Goal: Task Accomplishment & Management: Complete application form

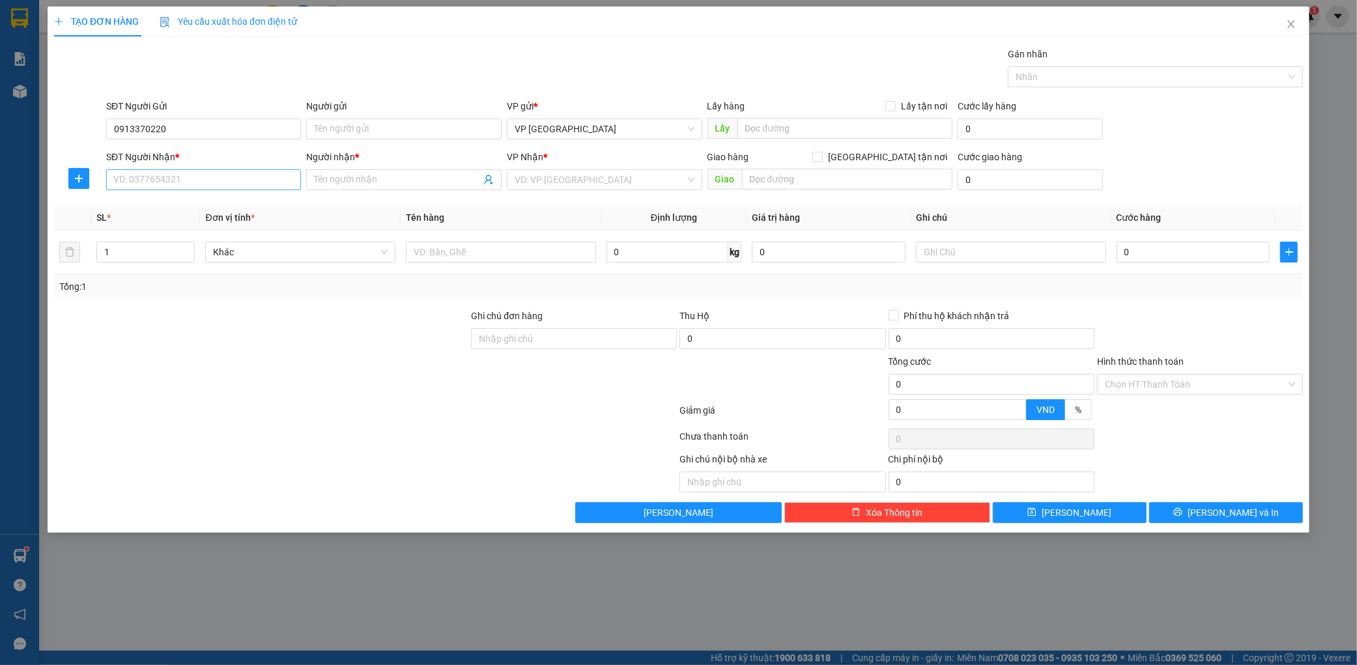
type input "0913370220"
click at [207, 172] on input "SĐT Người Nhận *" at bounding box center [203, 179] width 195 height 21
click at [209, 199] on div "0383091447 - kt" at bounding box center [204, 206] width 180 height 14
type input "0383091447"
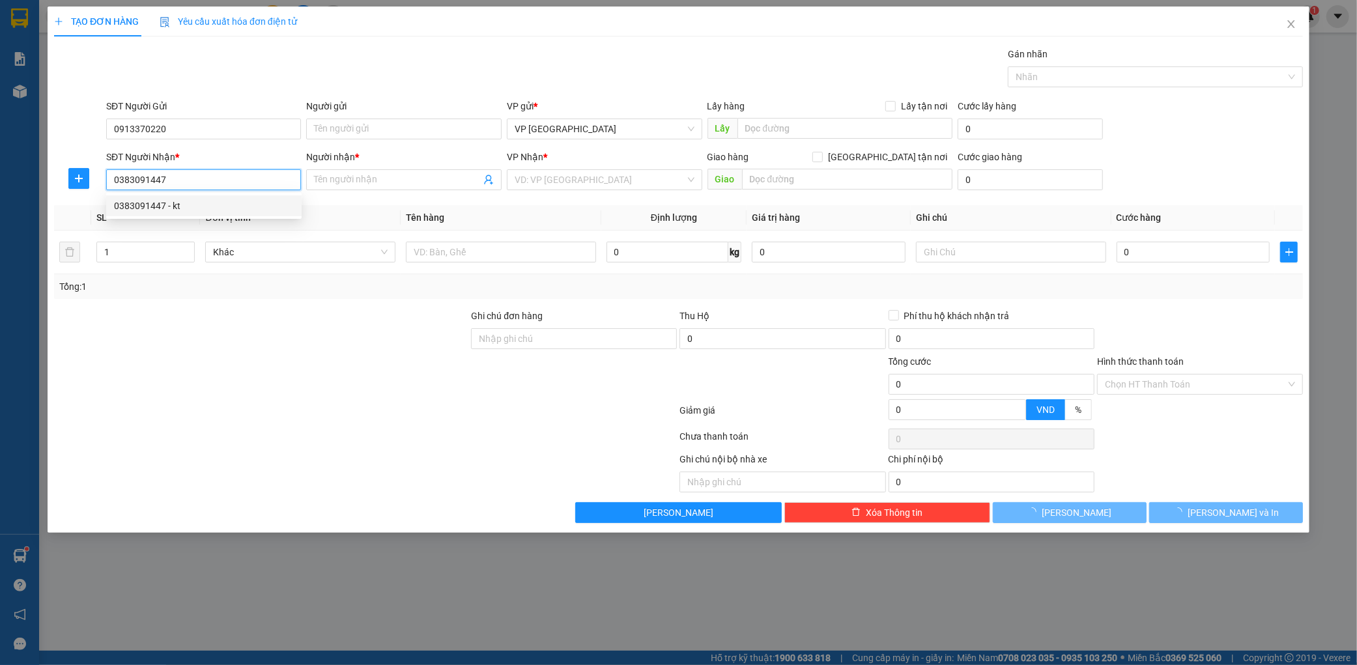
type input "kt"
type input "[PERSON_NAME]"
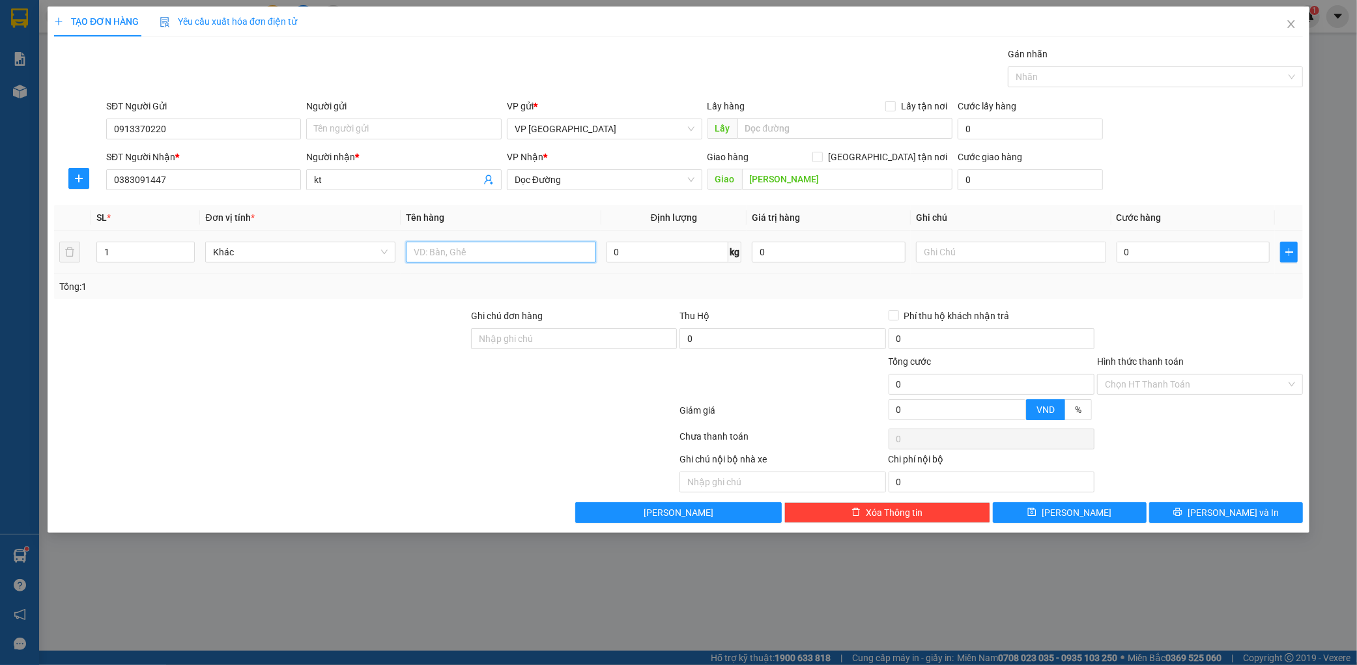
click at [466, 242] on input "text" at bounding box center [501, 252] width 190 height 21
type input "1 xốp"
drag, startPoint x: 112, startPoint y: 127, endPoint x: 206, endPoint y: 122, distance: 93.9
click at [186, 128] on input "0913370220" at bounding box center [203, 129] width 195 height 21
click at [1193, 259] on input "0" at bounding box center [1193, 252] width 154 height 21
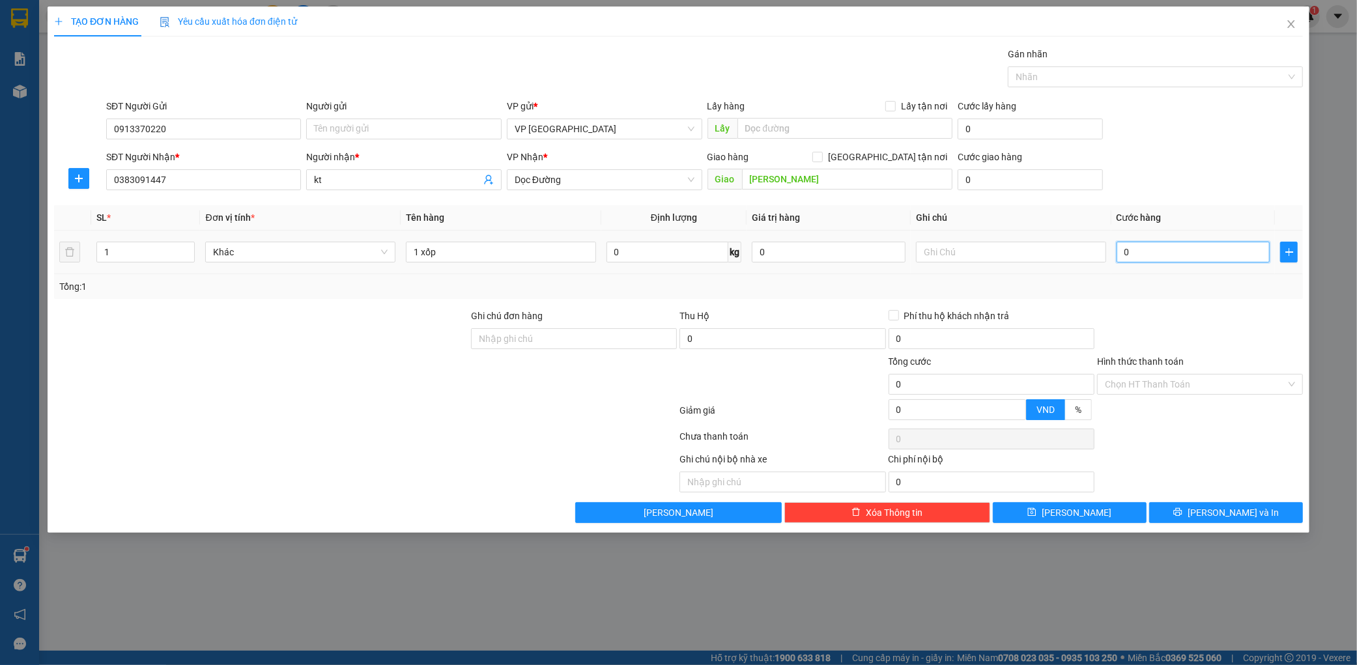
type input "001"
type input "1"
type input "0.010"
type input "10"
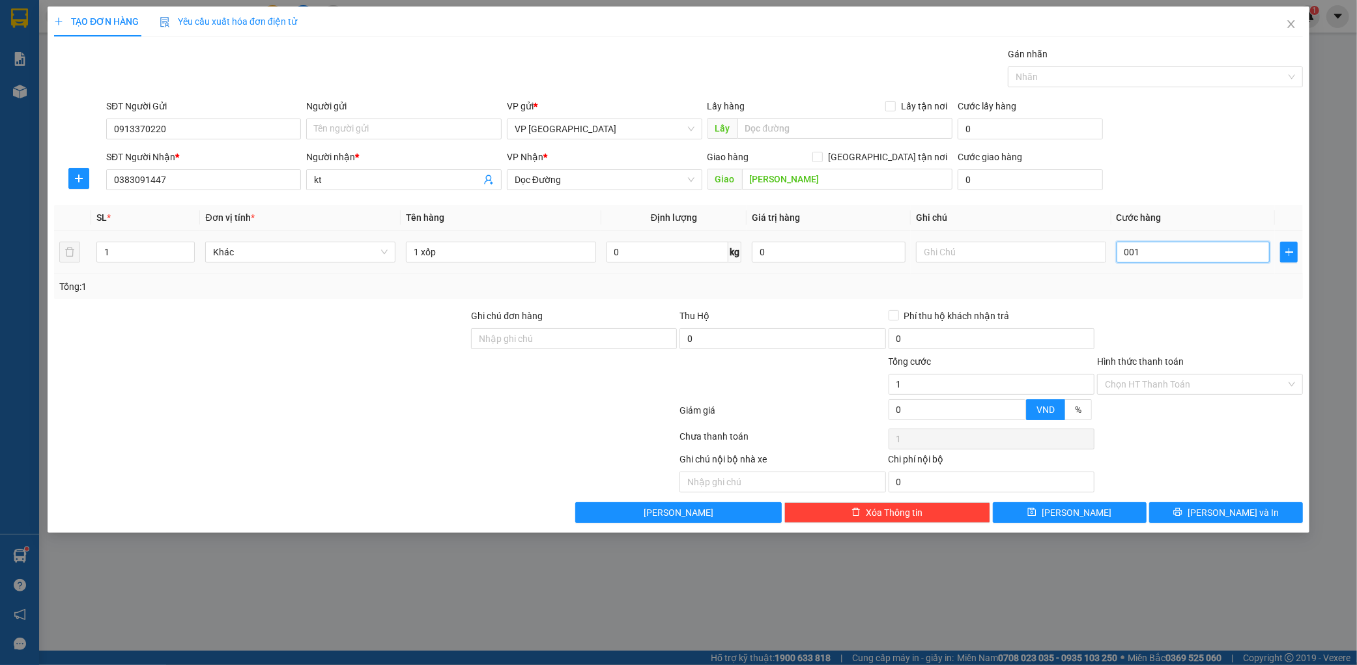
type input "10"
type input "00.100"
type input "100"
type input "0.001.000"
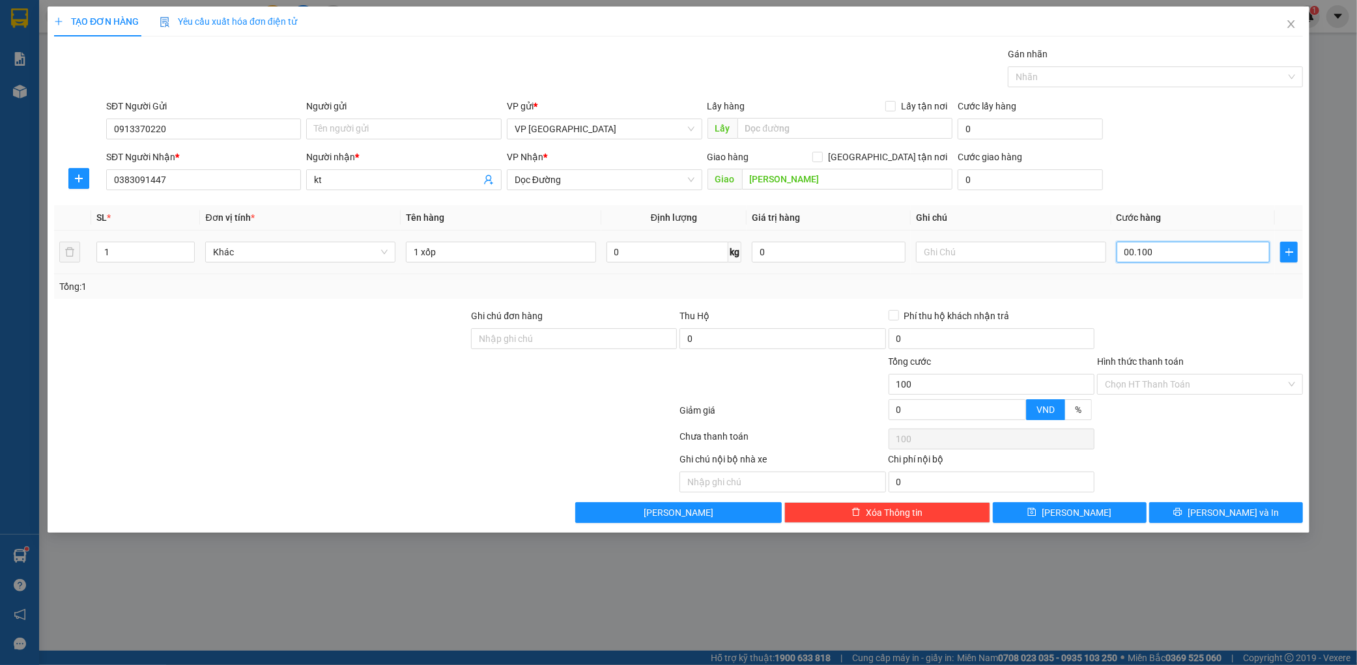
type input "1.000"
type input "000.010.000"
type input "10.000"
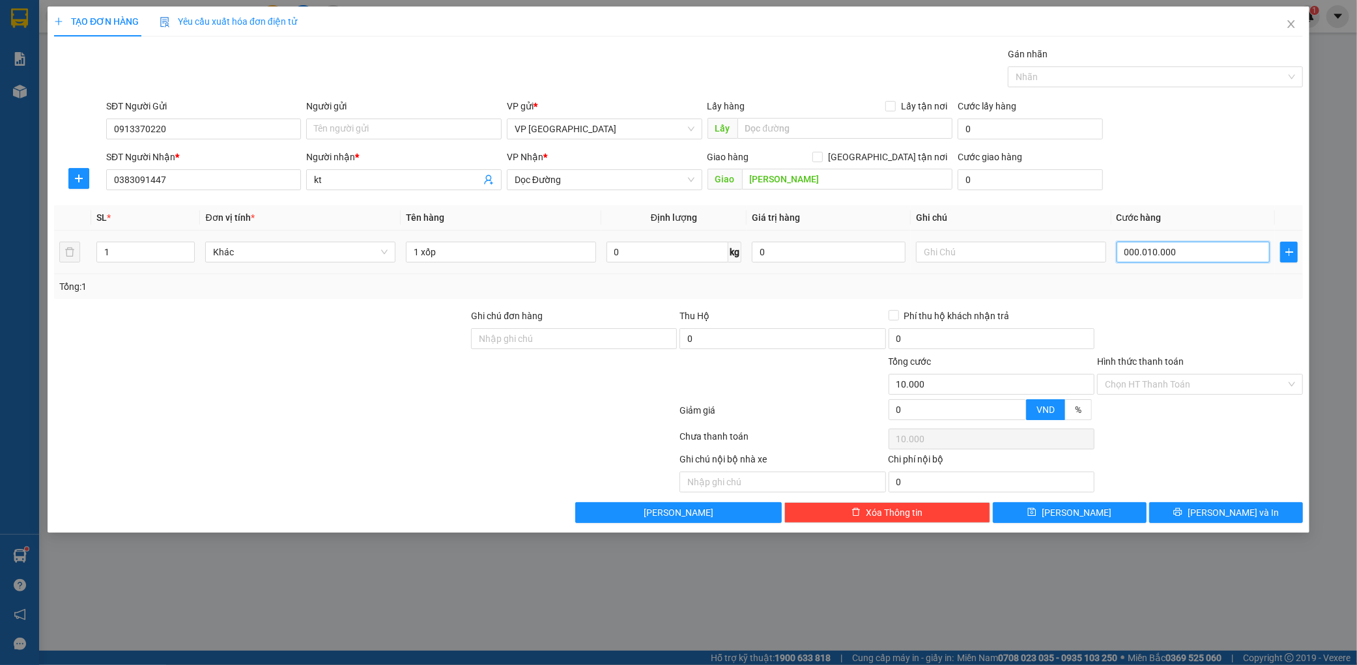
type input "00.000.100.000"
type input "100.000"
drag, startPoint x: 1210, startPoint y: 112, endPoint x: 1212, endPoint y: 122, distance: 10.5
click at [1212, 113] on div "SĐT Người Gửi 0913370220 Người gửi Tên người gửi VP gửi * VP [PERSON_NAME] Lấy …" at bounding box center [705, 122] width 1202 height 46
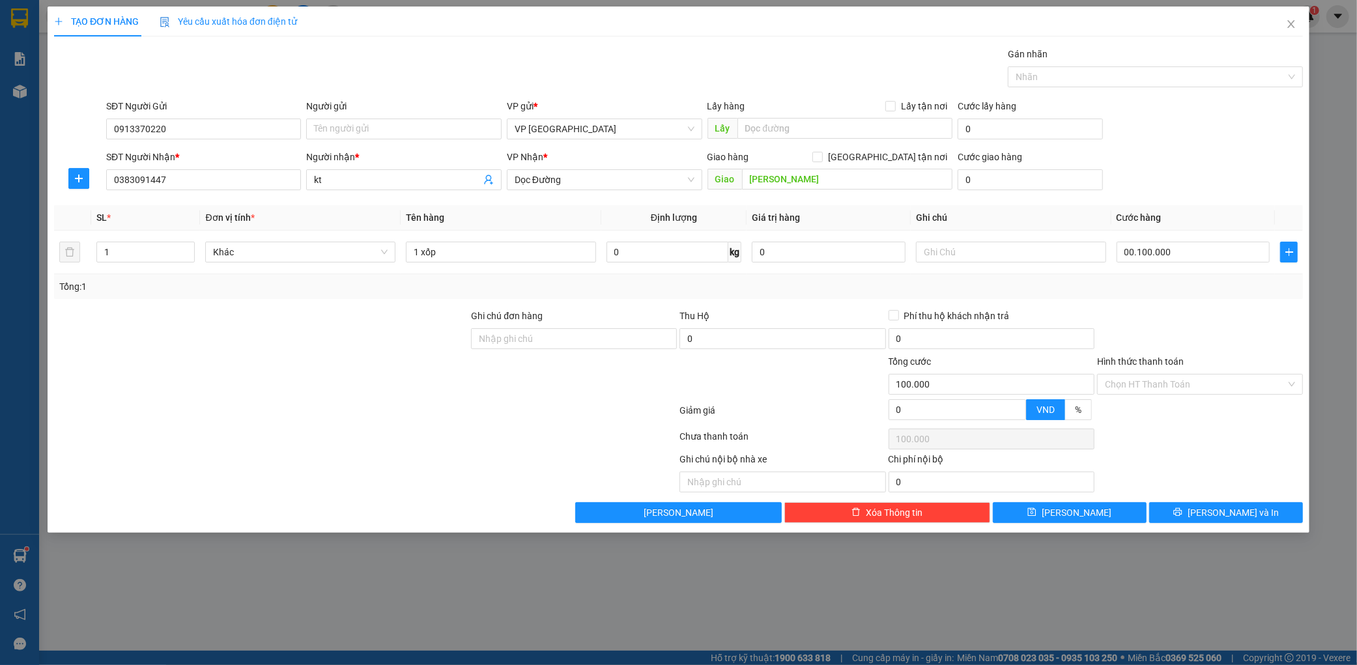
type input "100.000"
click at [1259, 507] on button "[PERSON_NAME] và In" at bounding box center [1226, 512] width 154 height 21
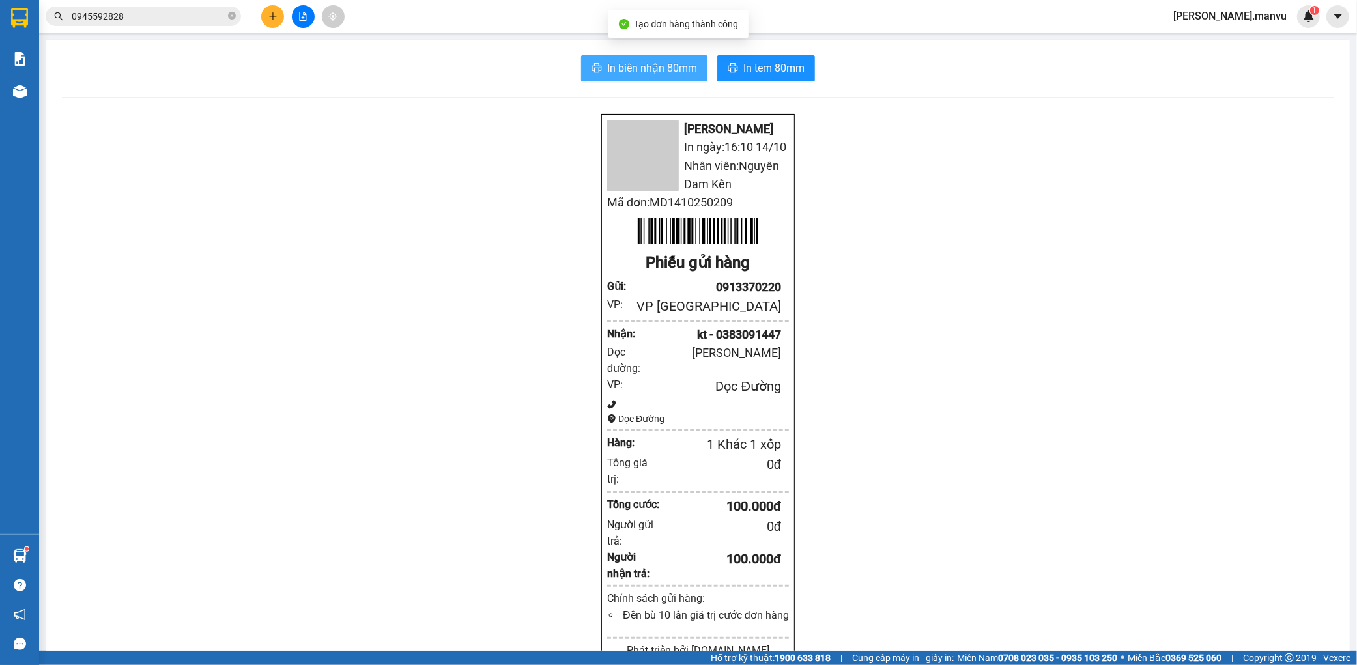
click at [634, 64] on span "In biên nhận 80mm" at bounding box center [652, 68] width 90 height 16
click at [272, 18] on icon "plus" at bounding box center [272, 15] width 1 height 7
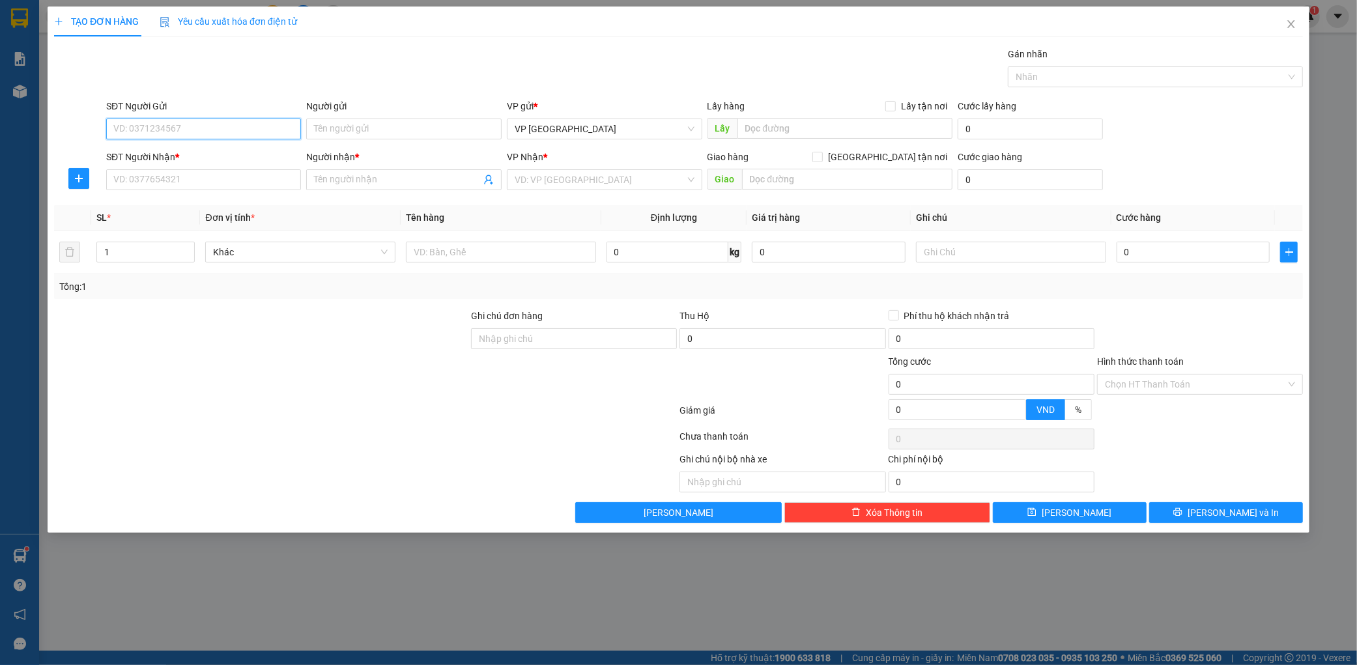
click at [187, 119] on input "SĐT Người Gửi" at bounding box center [203, 129] width 195 height 21
paste input "0913370220"
type input "0913370220"
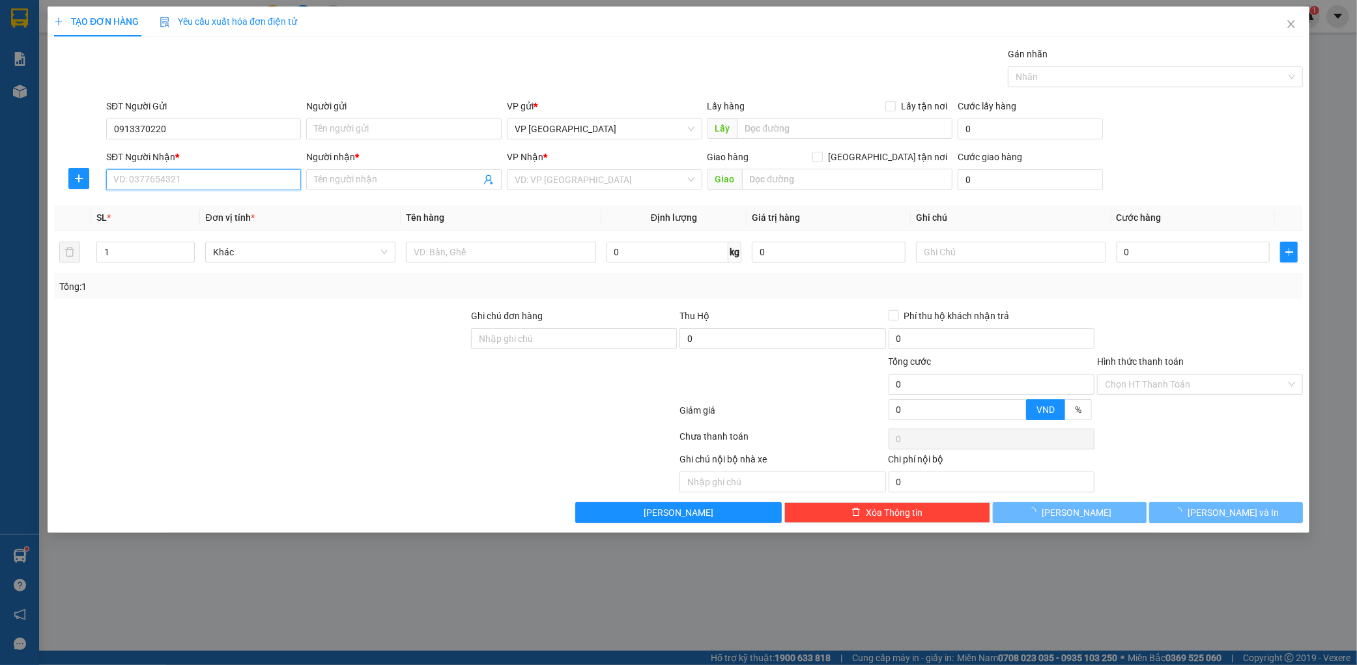
click at [150, 177] on input "SĐT Người Nhận *" at bounding box center [203, 179] width 195 height 21
type input "0929629789"
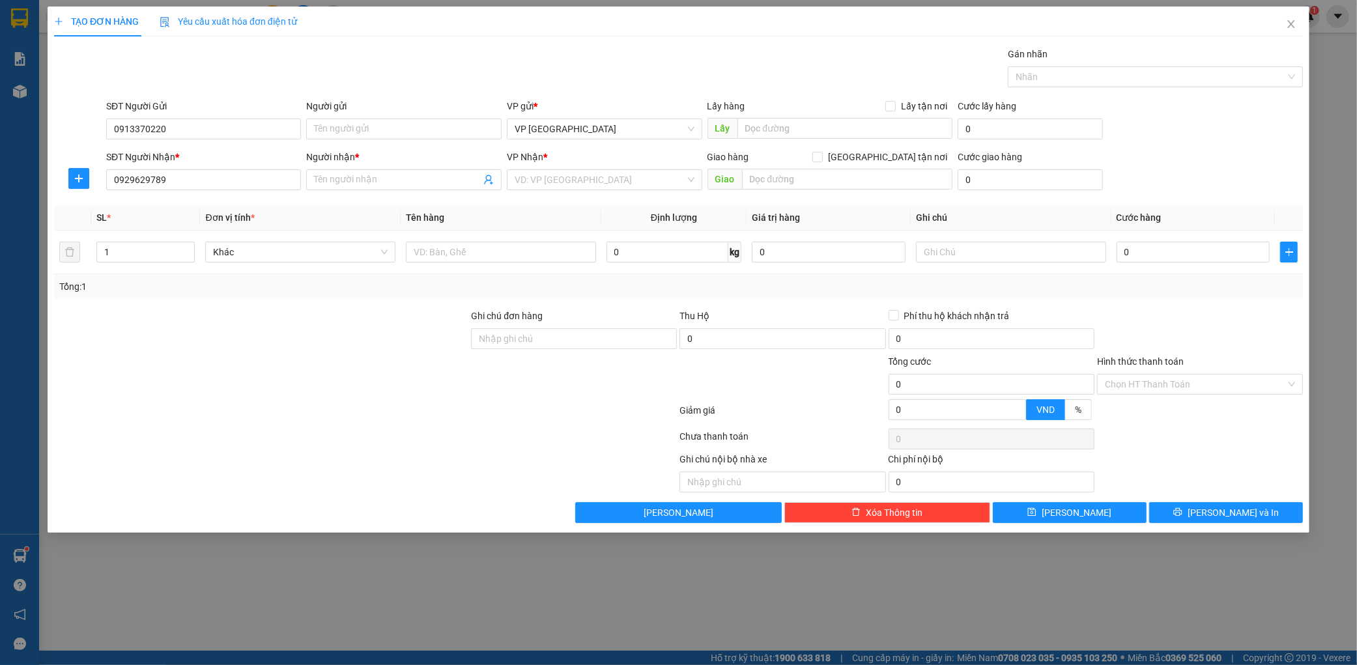
click at [363, 166] on div "Người nhận *" at bounding box center [403, 160] width 195 height 20
click at [352, 182] on input "Người nhận *" at bounding box center [397, 180] width 167 height 14
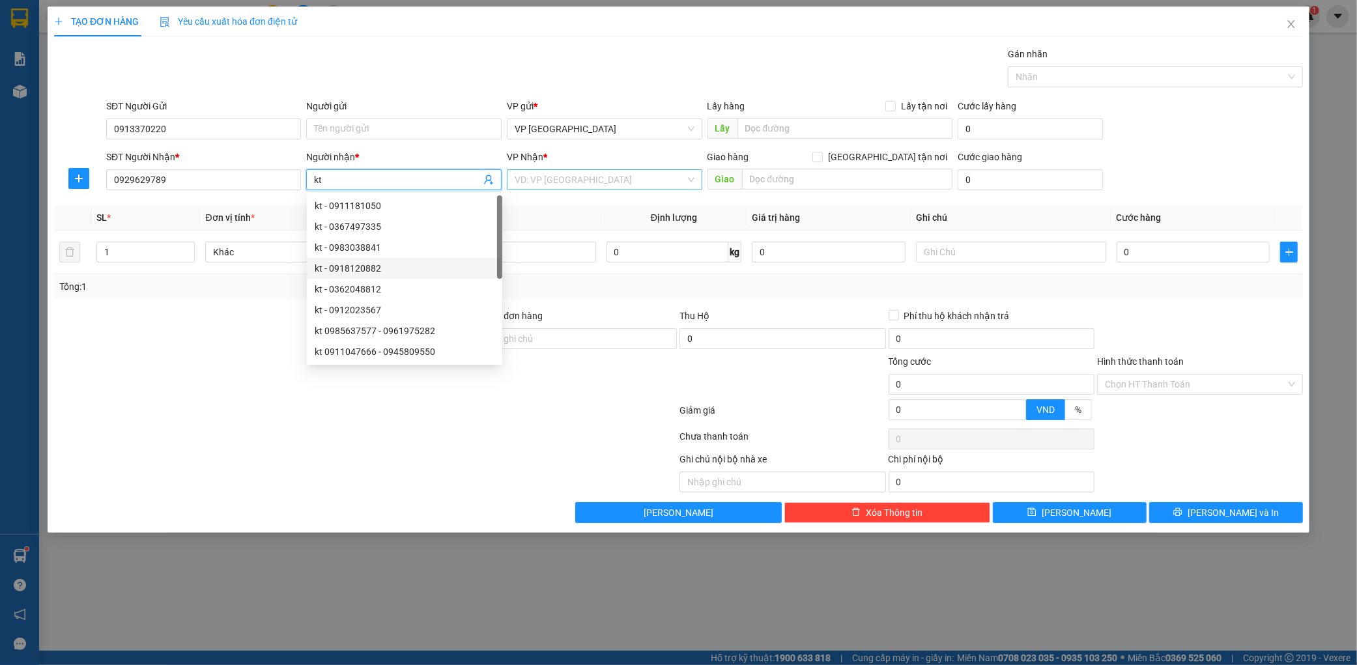
type input "kt"
click at [614, 186] on input "search" at bounding box center [600, 180] width 171 height 20
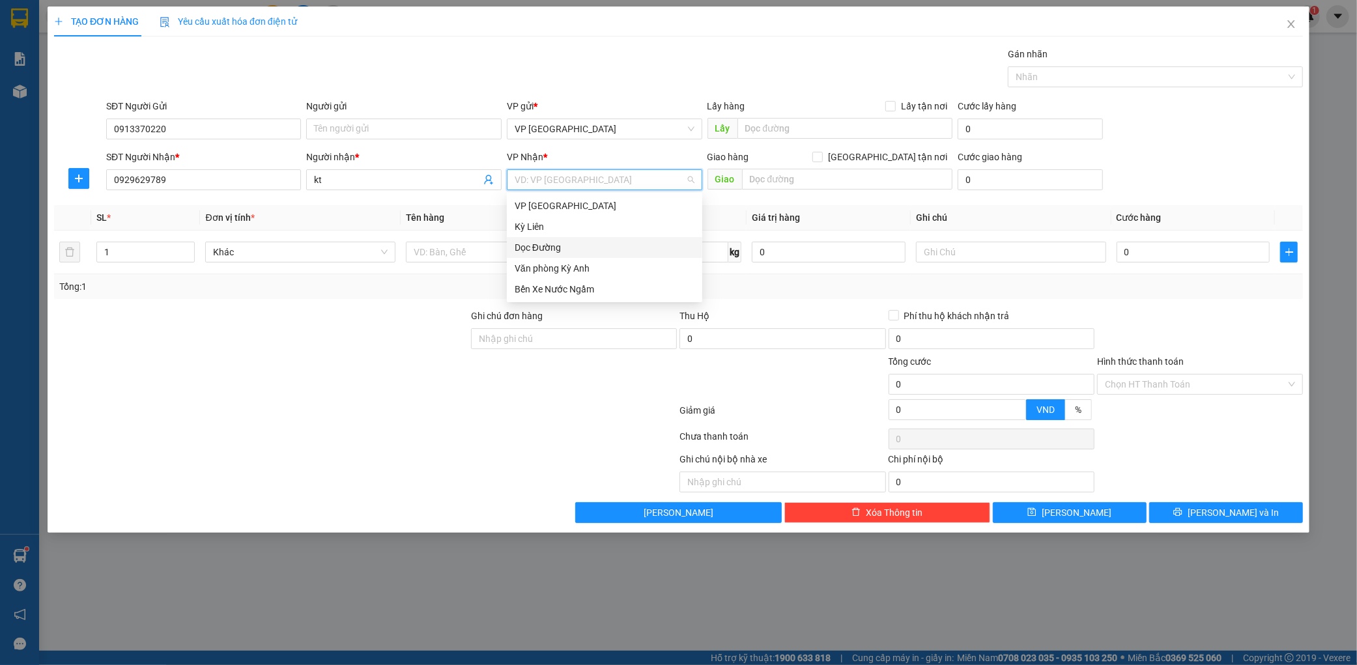
click at [580, 238] on div "Dọc Đường" at bounding box center [604, 247] width 195 height 21
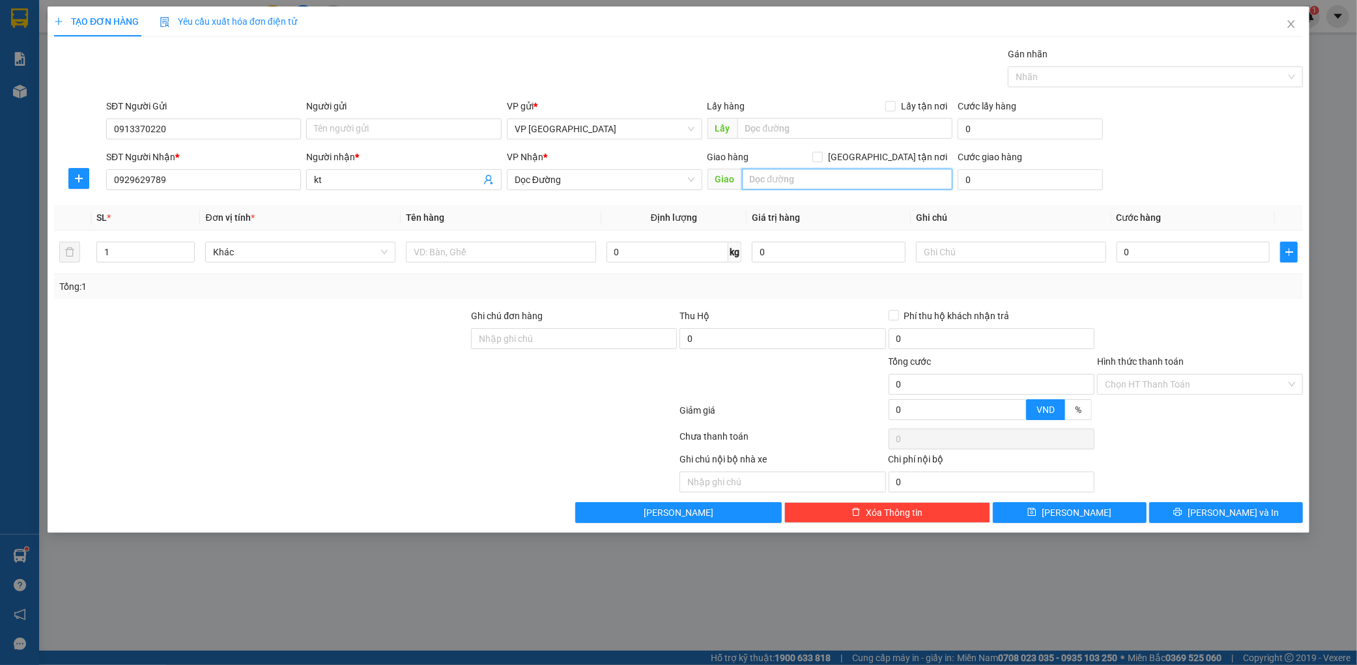
click at [780, 178] on input "text" at bounding box center [847, 179] width 210 height 21
click at [595, 180] on span "Dọc Đường" at bounding box center [605, 180] width 180 height 20
type input "ka"
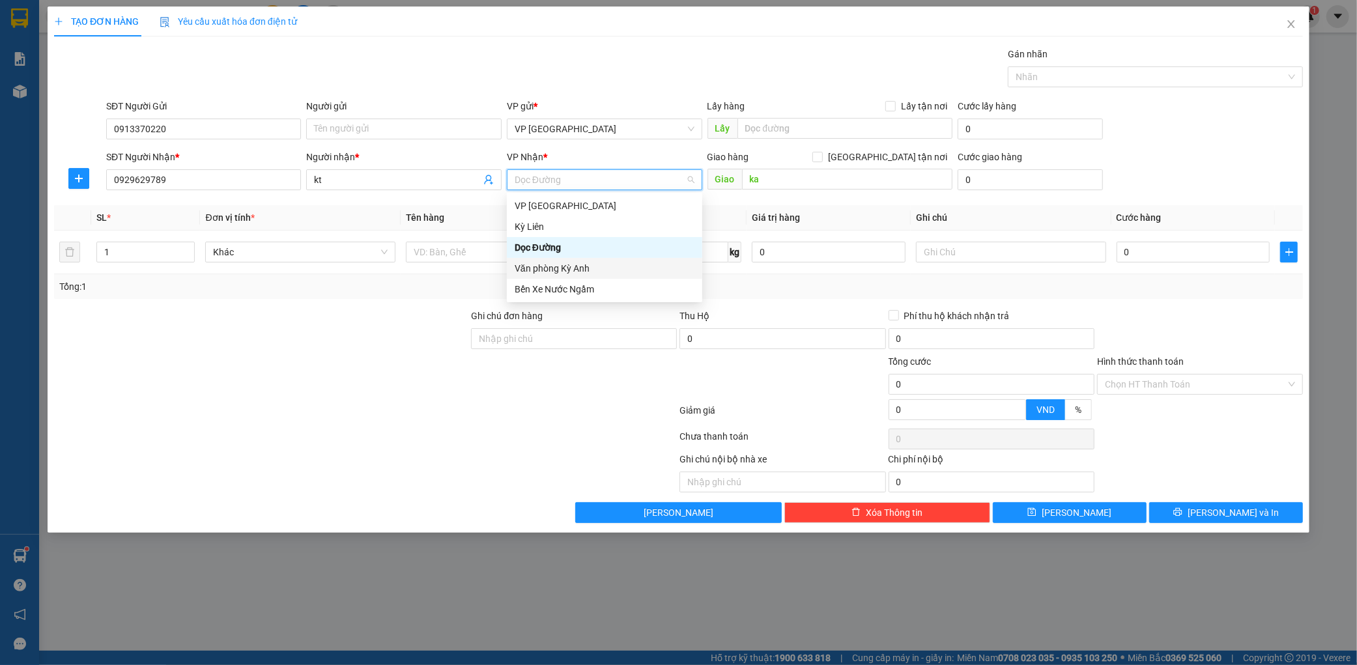
click at [569, 264] on div "Văn phòng Kỳ Anh" at bounding box center [605, 268] width 180 height 14
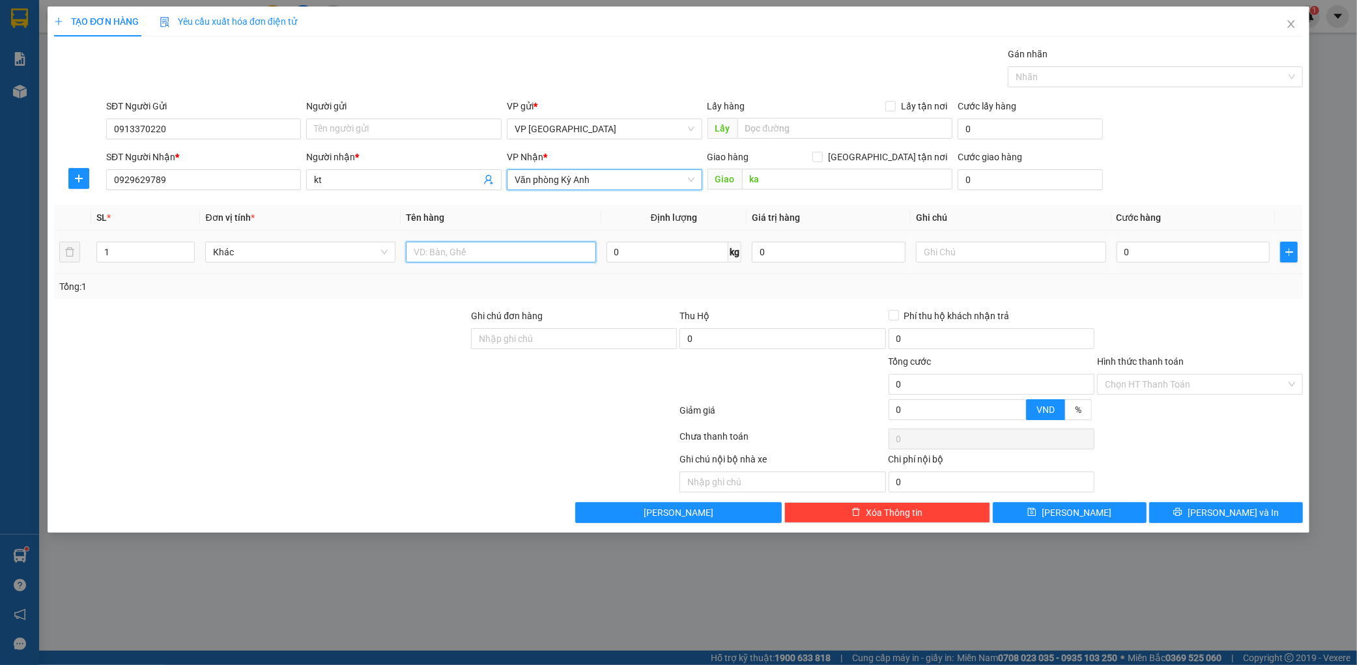
click at [464, 257] on input "text" at bounding box center [501, 252] width 190 height 21
type input "1"
click at [141, 180] on input "0929629789" at bounding box center [203, 179] width 195 height 21
click at [137, 180] on input "0929629789" at bounding box center [203, 179] width 195 height 21
click at [147, 174] on input "0929629789" at bounding box center [203, 179] width 195 height 21
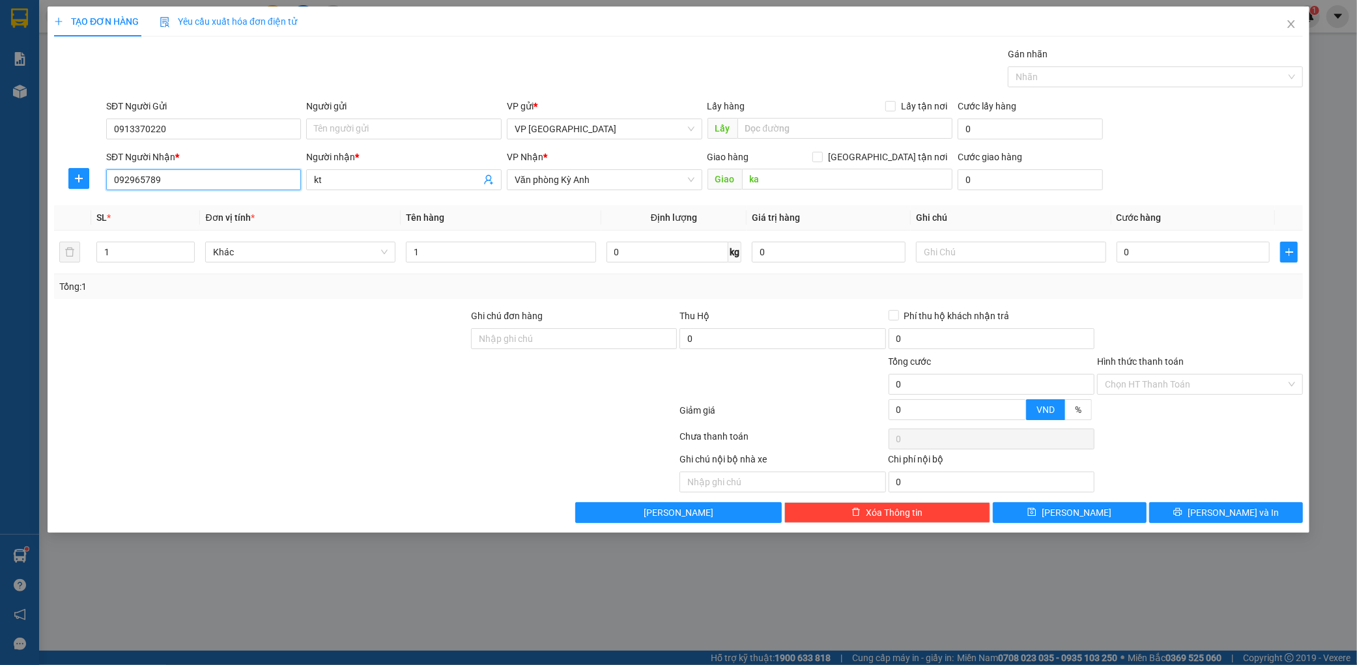
type input "0929652789"
click at [233, 205] on div "0929652789 - linh" at bounding box center [204, 206] width 180 height 14
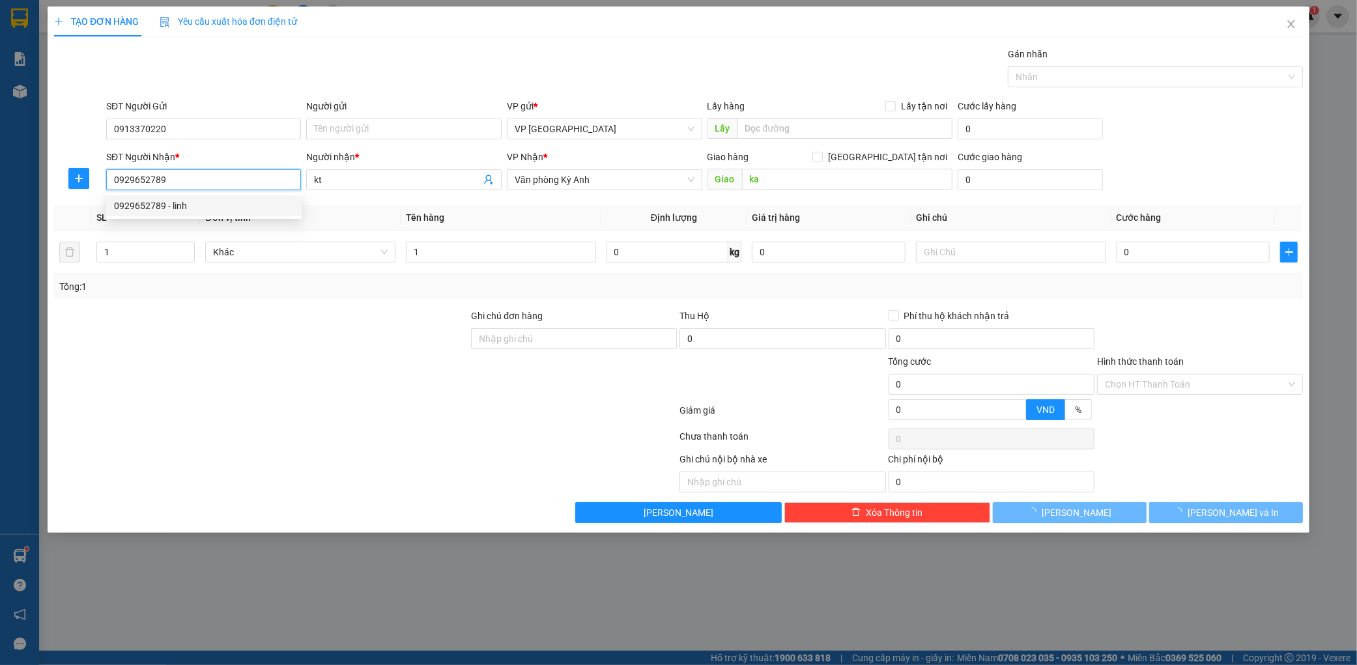
type input "linh"
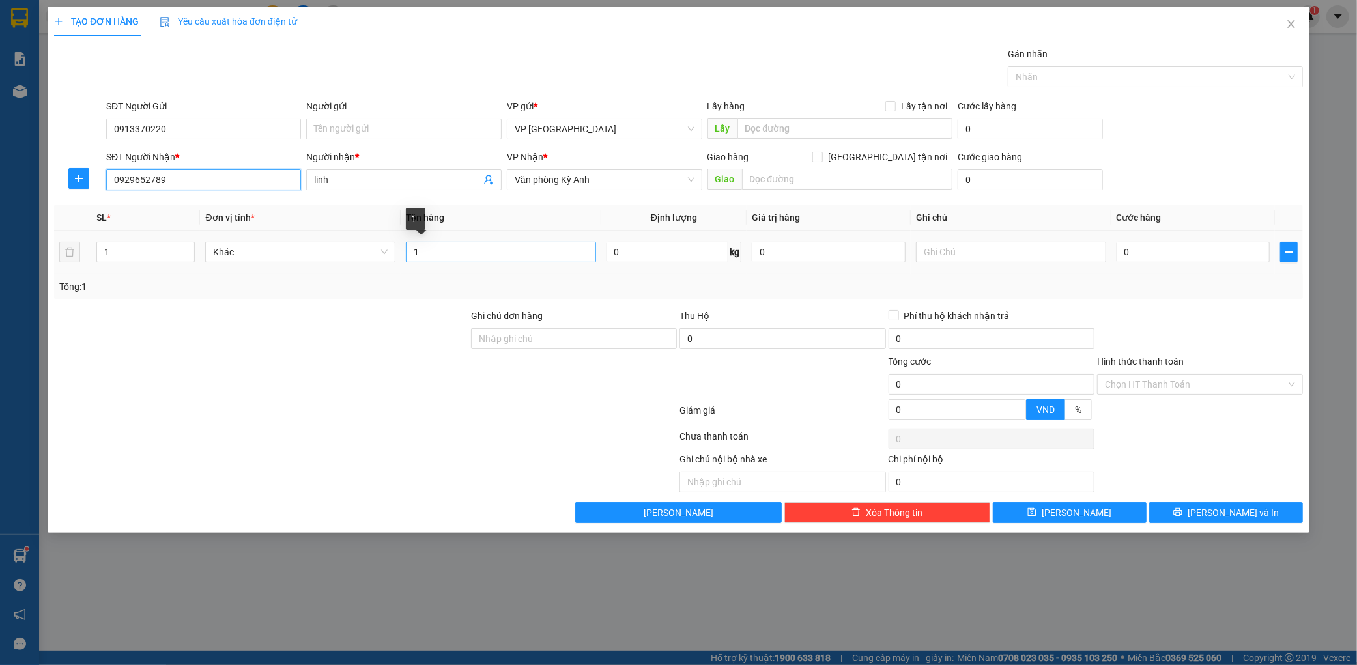
type input "0929652789"
click at [548, 246] on input "1" at bounding box center [501, 252] width 190 height 21
type input "1 thùng"
click at [1202, 259] on input "0" at bounding box center [1193, 252] width 154 height 21
type input "005"
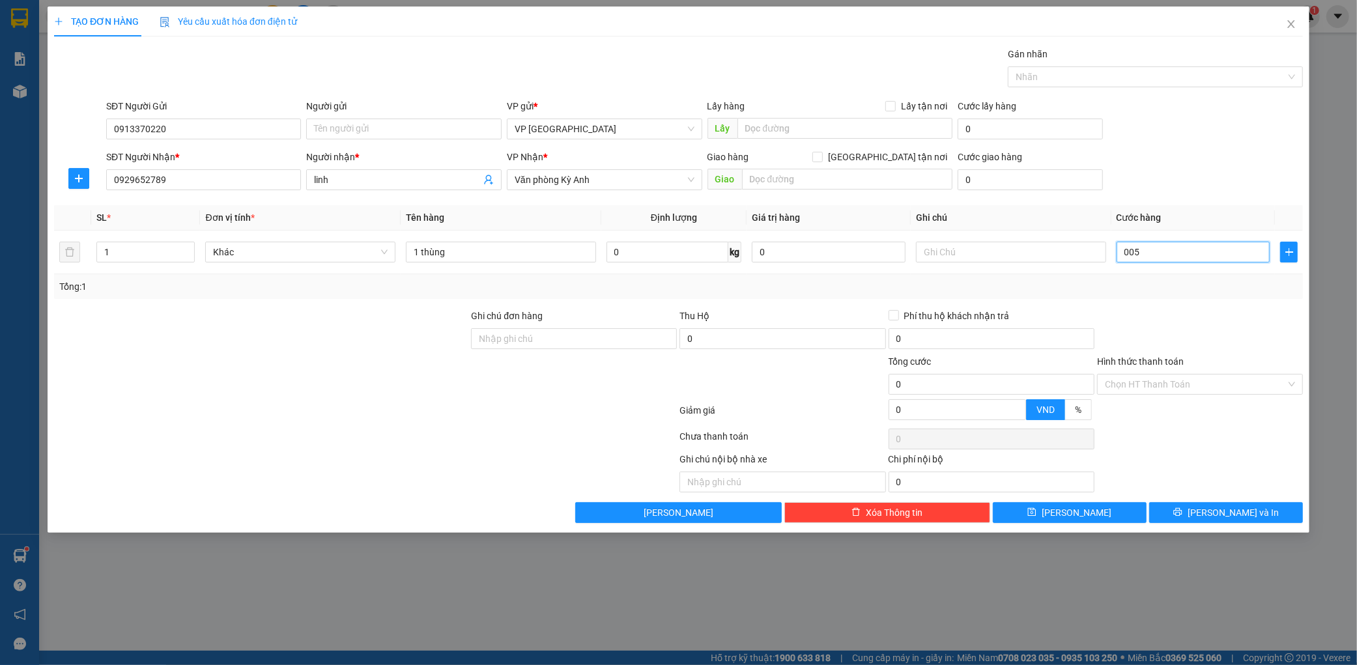
type input "5"
type input "0.050"
type input "50"
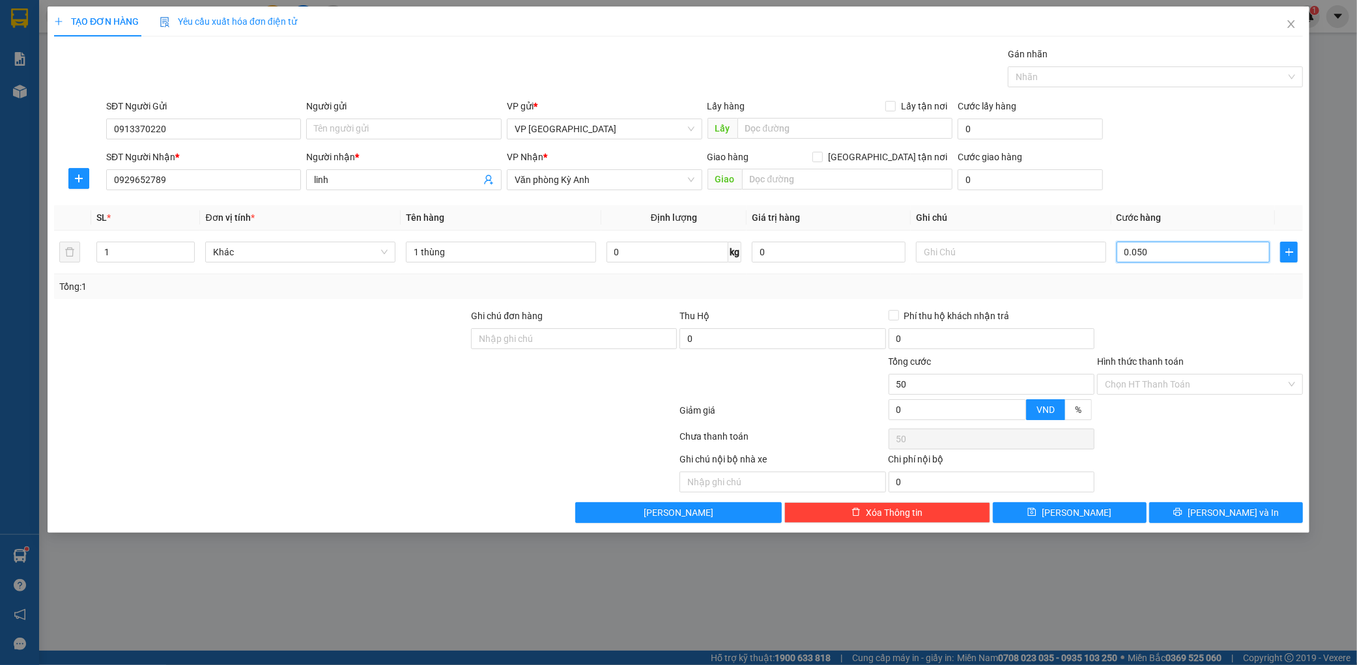
type input "00.500"
type input "500"
type input "0.005.000"
type input "5.000"
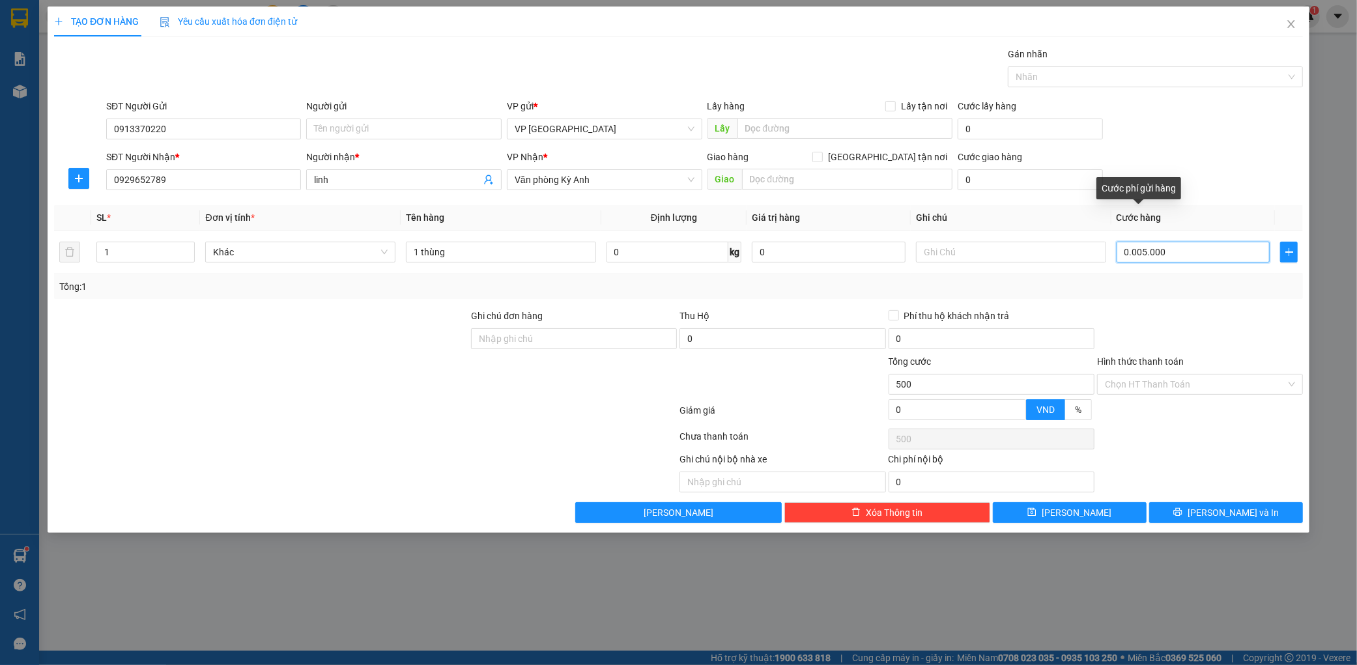
type input "5.000"
type input "000.050.000"
type input "50.000"
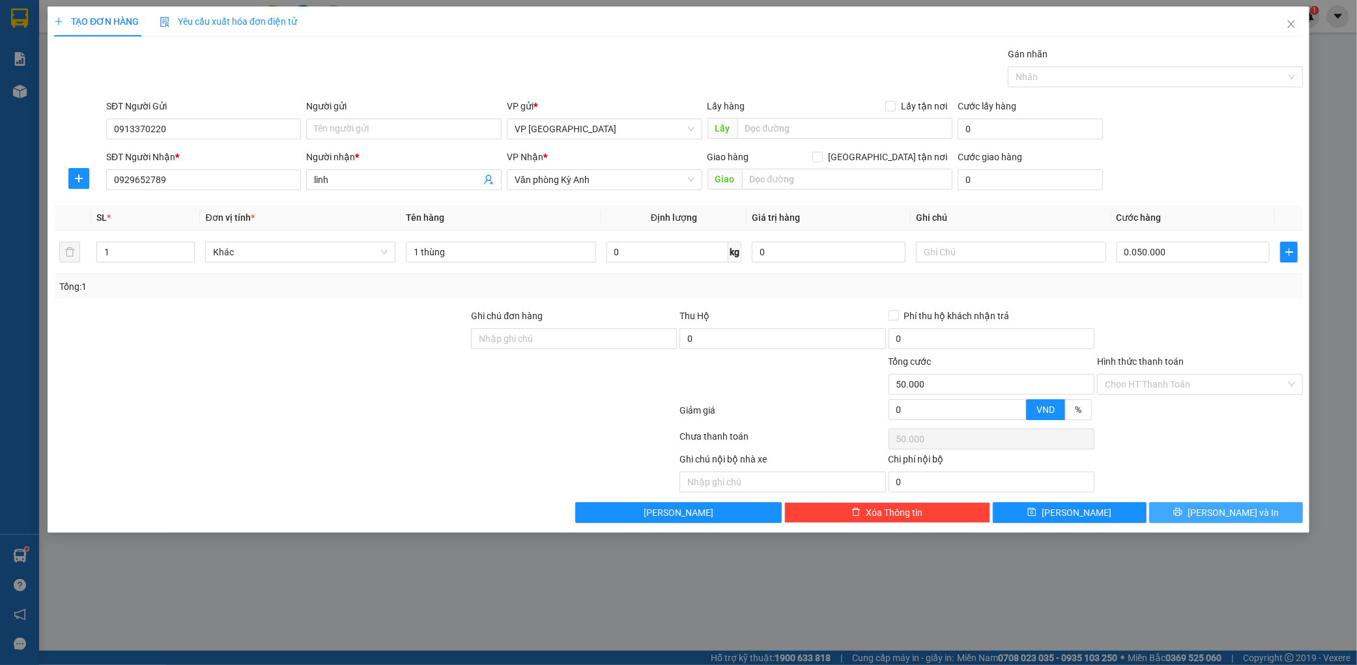
type input "50.000"
click at [1204, 502] on div "Transit Pickup Surcharge Ids Transit Deliver Surcharge Ids Transit Deliver Surc…" at bounding box center [678, 285] width 1249 height 476
drag, startPoint x: 1213, startPoint y: 504, endPoint x: 1206, endPoint y: 494, distance: 11.7
click at [1208, 498] on div "Transit Pickup Surcharge Ids Transit Deliver Surcharge Ids Transit Deliver Surc…" at bounding box center [678, 285] width 1249 height 476
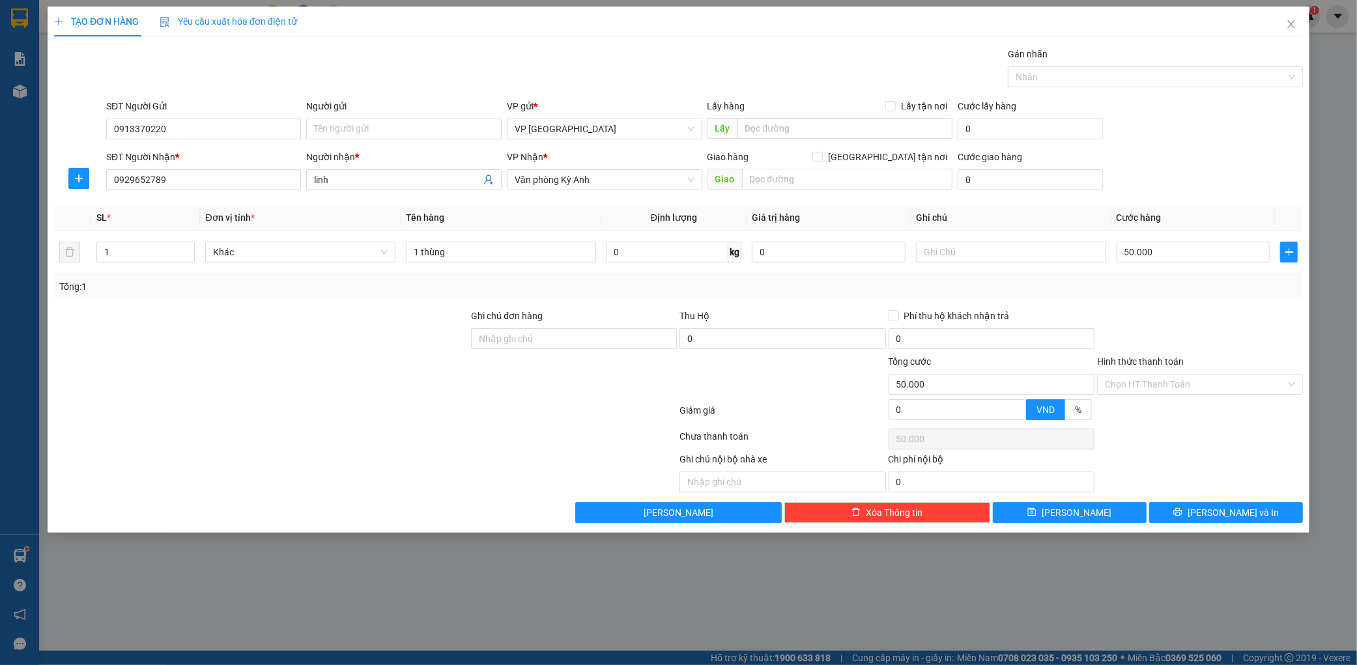
click at [1184, 502] on div "Transit Pickup Surcharge Ids Transit Deliver Surcharge Ids Transit Deliver Surc…" at bounding box center [678, 285] width 1249 height 476
click at [1221, 513] on span "[PERSON_NAME] và In" at bounding box center [1232, 512] width 91 height 14
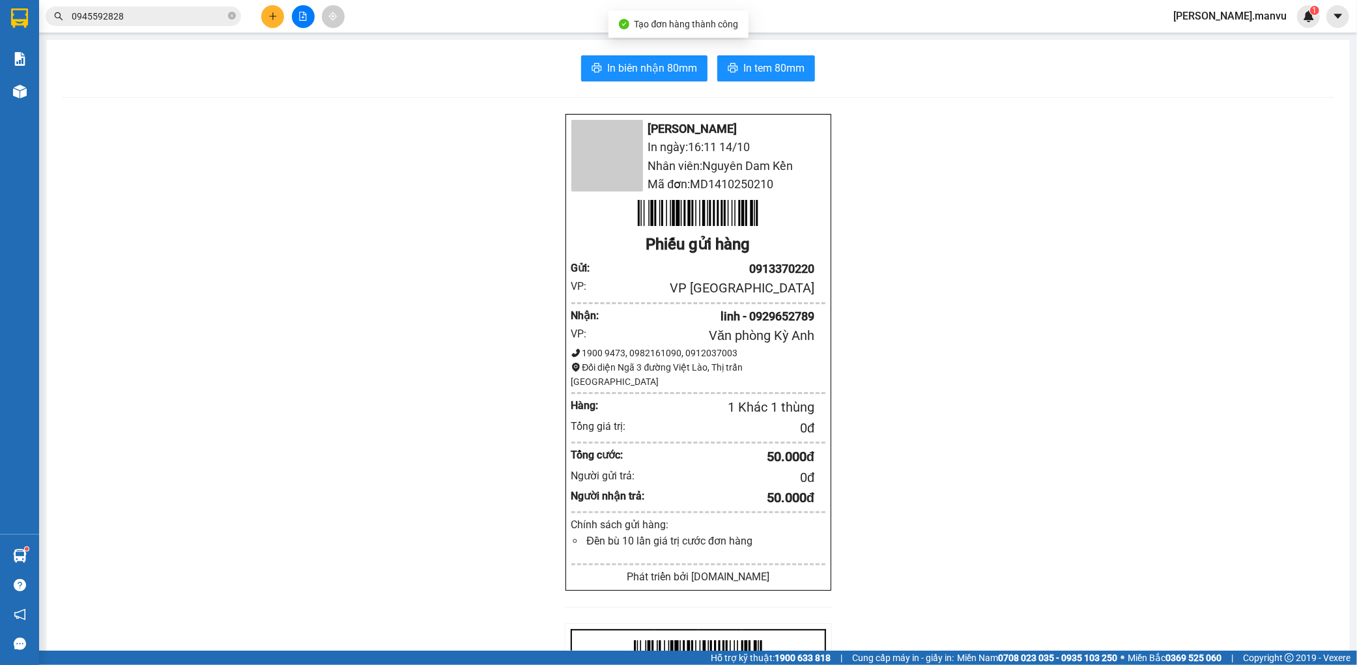
click at [619, 47] on div "In biên nhận 80mm In tem 80mm Mận Vũ In ngày: 16:11 [DATE] Nhân viên: Nguyên Da…" at bounding box center [697, 487] width 1303 height 895
click at [616, 56] on button "In biên nhận 80mm" at bounding box center [644, 68] width 126 height 26
click at [270, 21] on button at bounding box center [272, 16] width 23 height 23
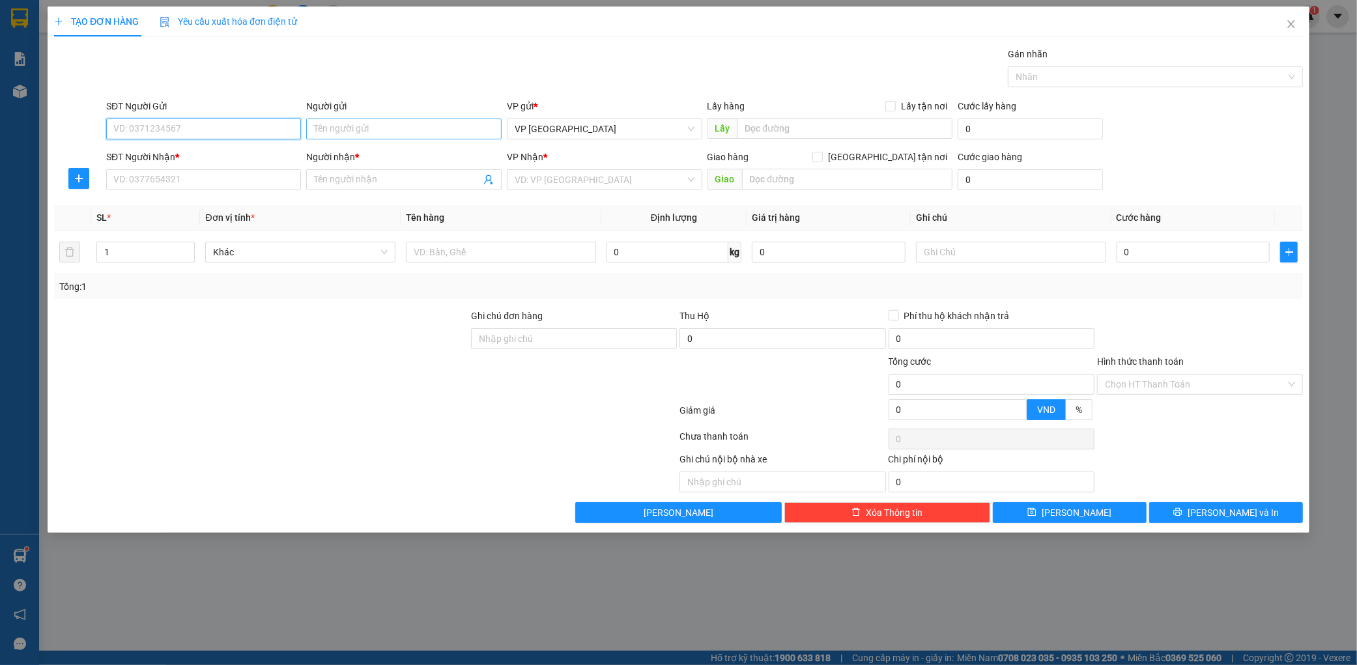
paste input "0913370220"
type input "0913370220"
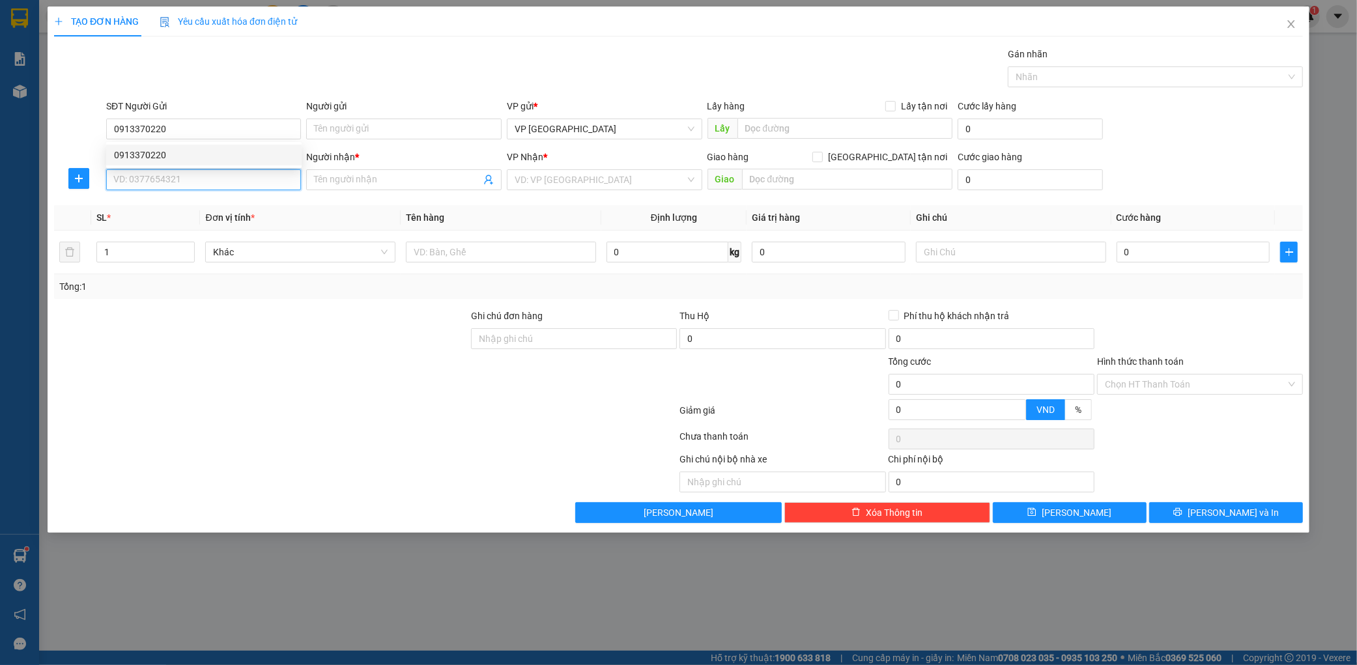
click at [204, 173] on input "SĐT Người Nhận *" at bounding box center [203, 179] width 195 height 21
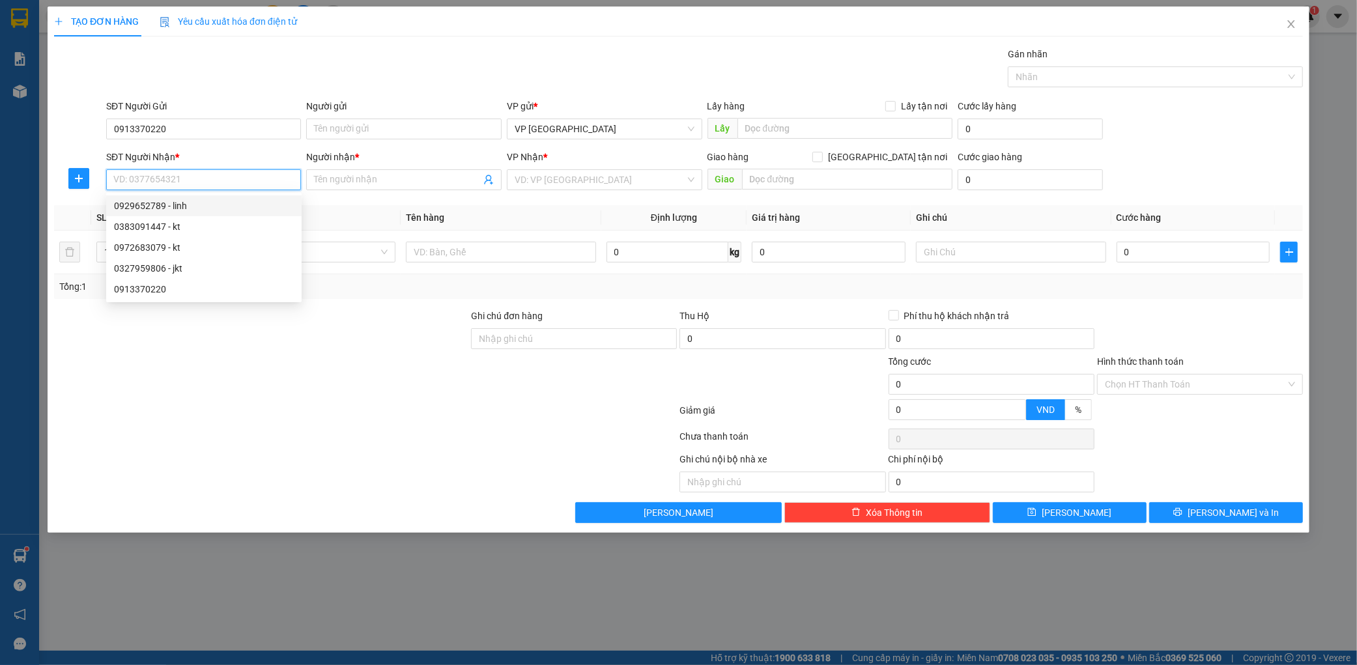
click at [215, 184] on input "SĐT Người Nhận *" at bounding box center [203, 179] width 195 height 21
type input "0367805806"
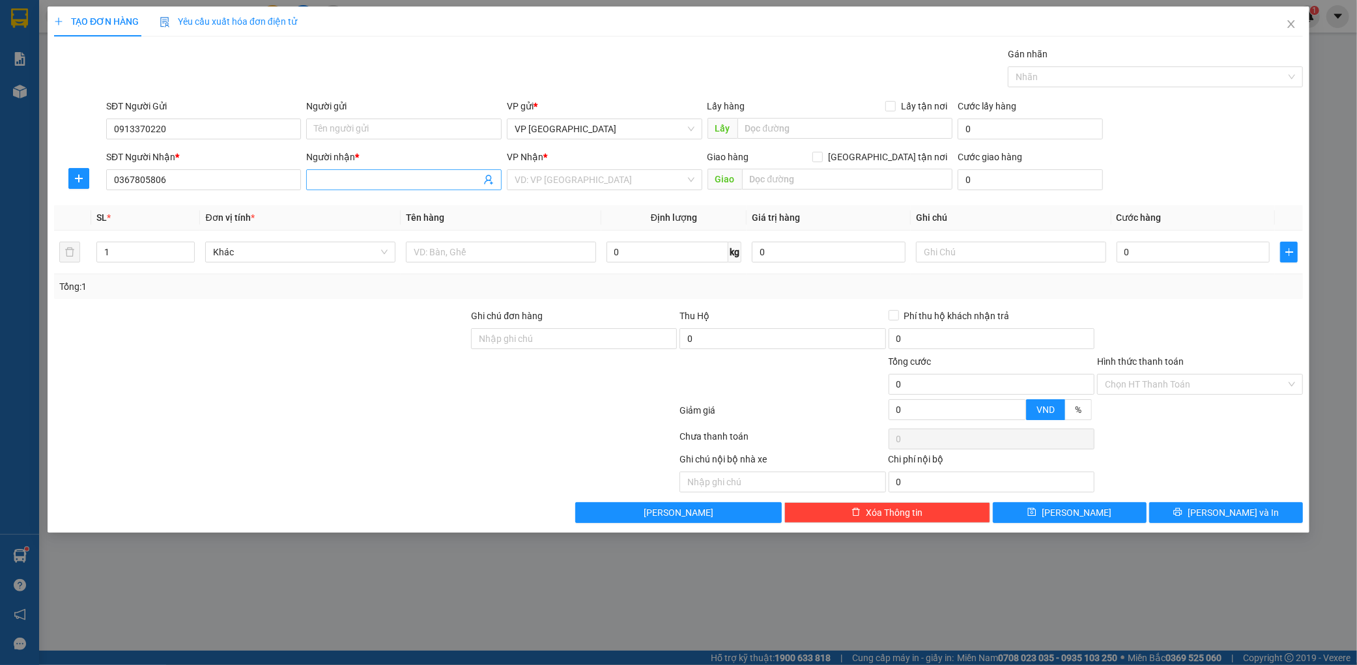
click at [350, 184] on input "Người nhận *" at bounding box center [397, 180] width 167 height 14
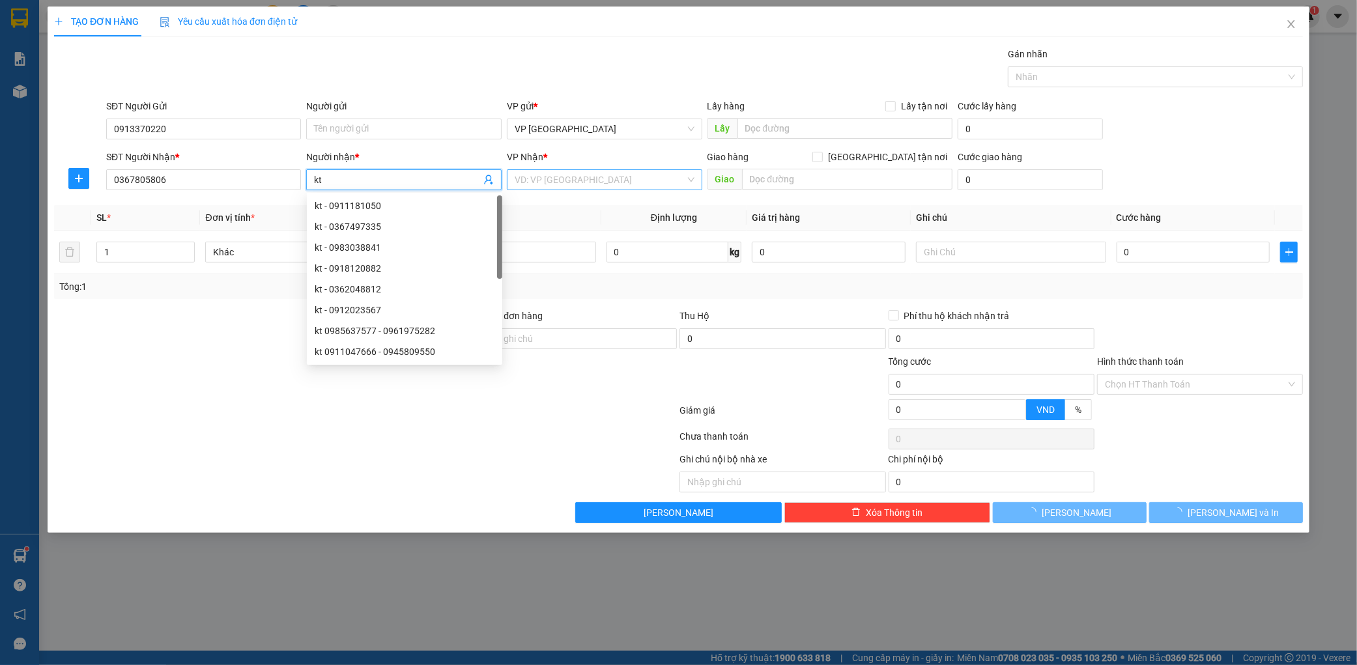
type input "kt"
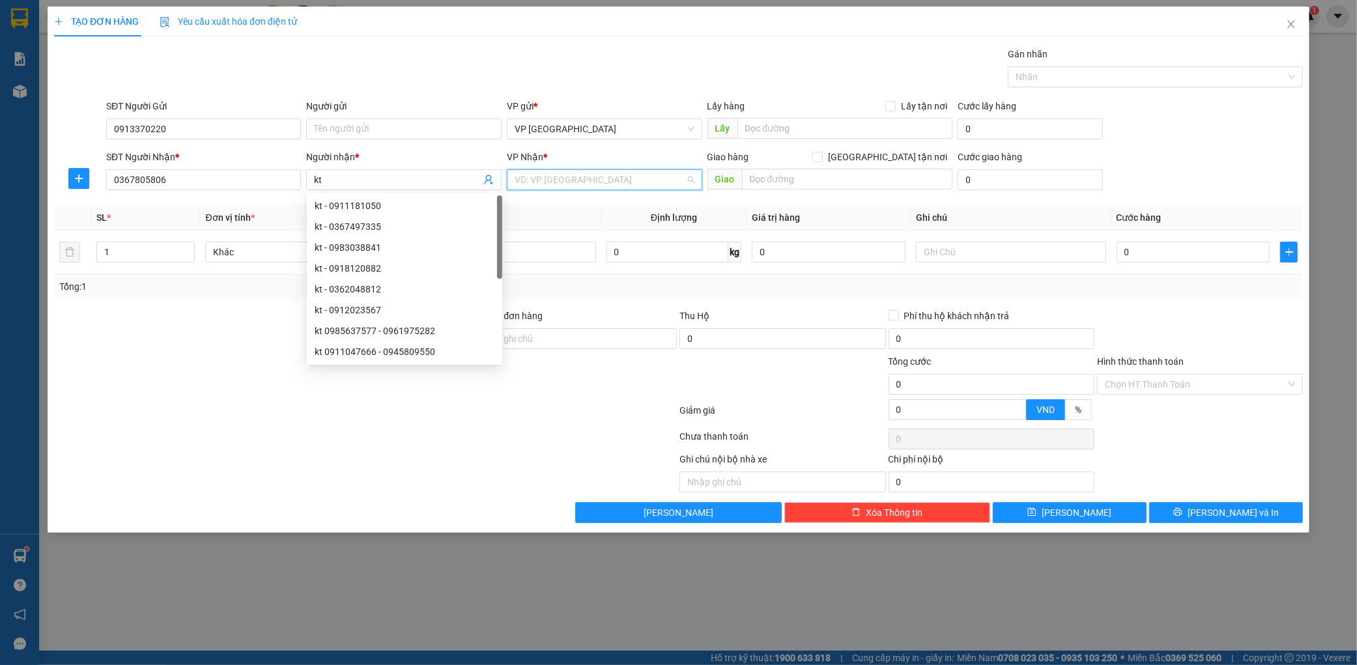
drag, startPoint x: 650, startPoint y: 172, endPoint x: 610, endPoint y: 215, distance: 59.0
click at [648, 173] on input "search" at bounding box center [600, 180] width 171 height 20
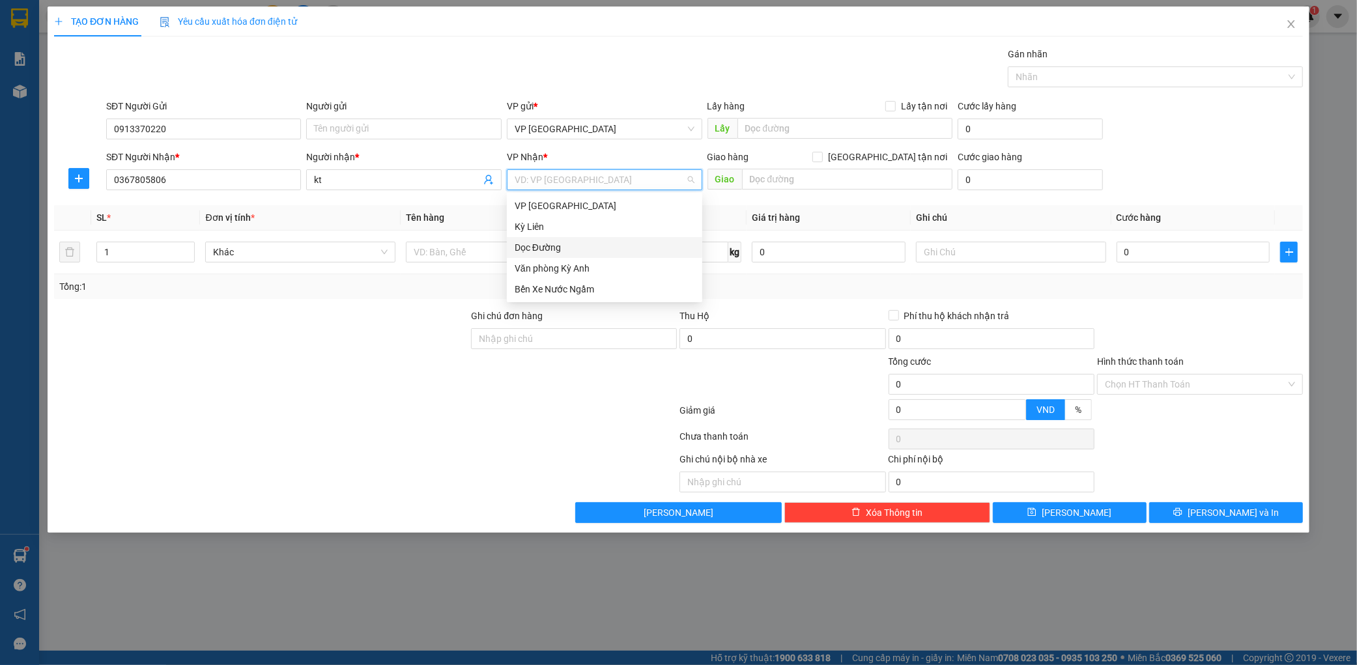
click at [578, 249] on div "Dọc Đường" at bounding box center [605, 247] width 180 height 14
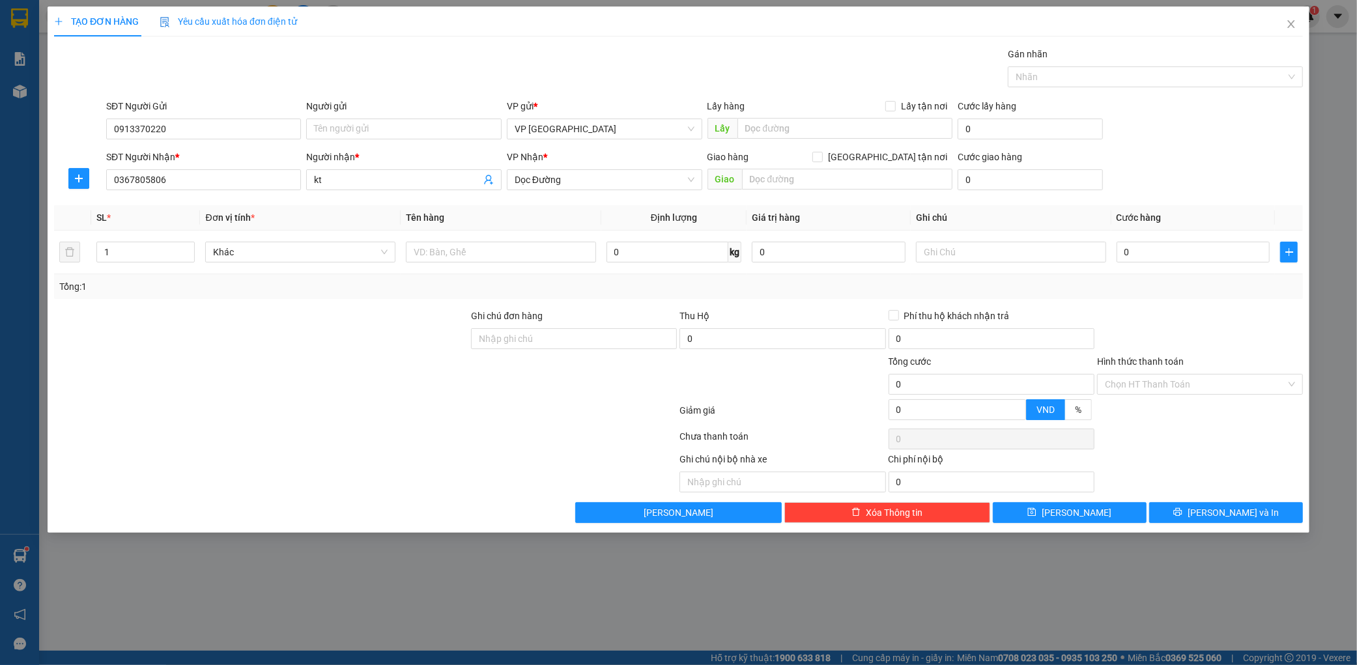
click at [759, 200] on div "Transit Pickup Surcharge Ids Transit Deliver Surcharge Ids Transit Deliver Surc…" at bounding box center [678, 285] width 1249 height 476
click at [784, 192] on div "Giao hàng [GEOGRAPHIC_DATA] tận nơi [GEOGRAPHIC_DATA]" at bounding box center [829, 173] width 245 height 46
click at [806, 178] on input "text" at bounding box center [847, 179] width 210 height 21
type input "c"
type input "bícch chau"
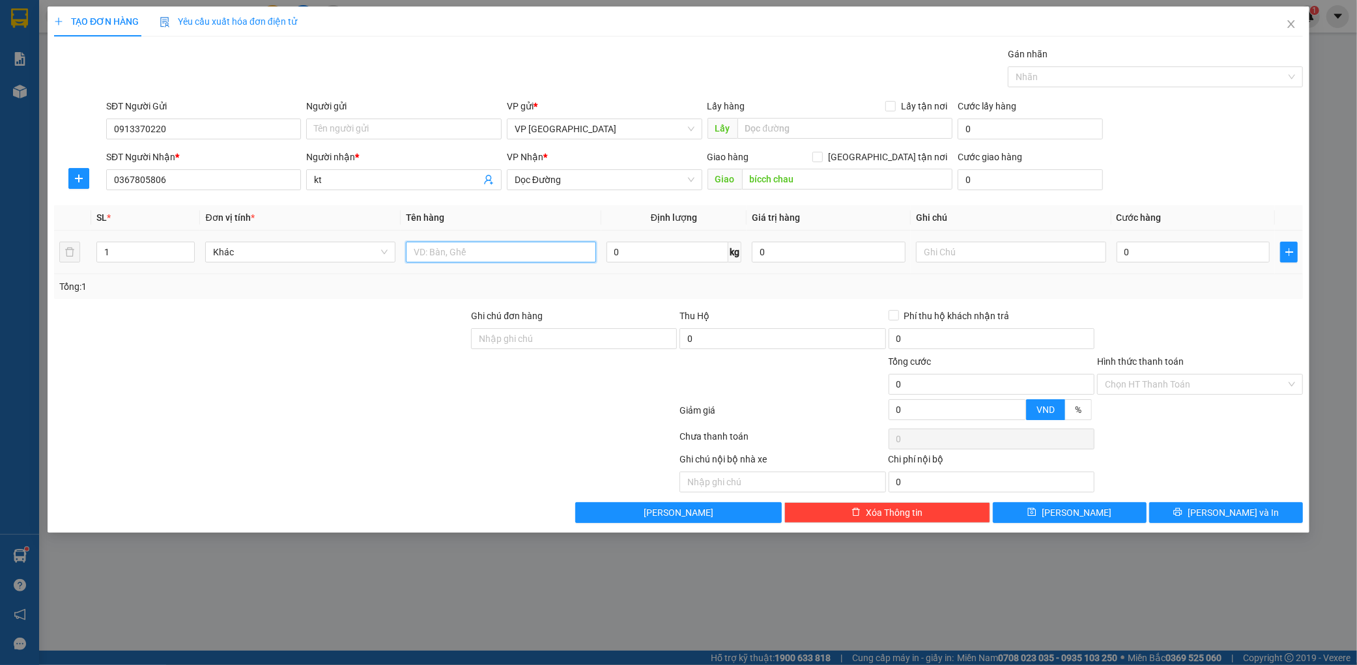
click at [444, 254] on input "text" at bounding box center [501, 252] width 190 height 21
type input "1 xốp"
click at [1229, 261] on input "0" at bounding box center [1193, 252] width 154 height 21
type input "001"
type input "1"
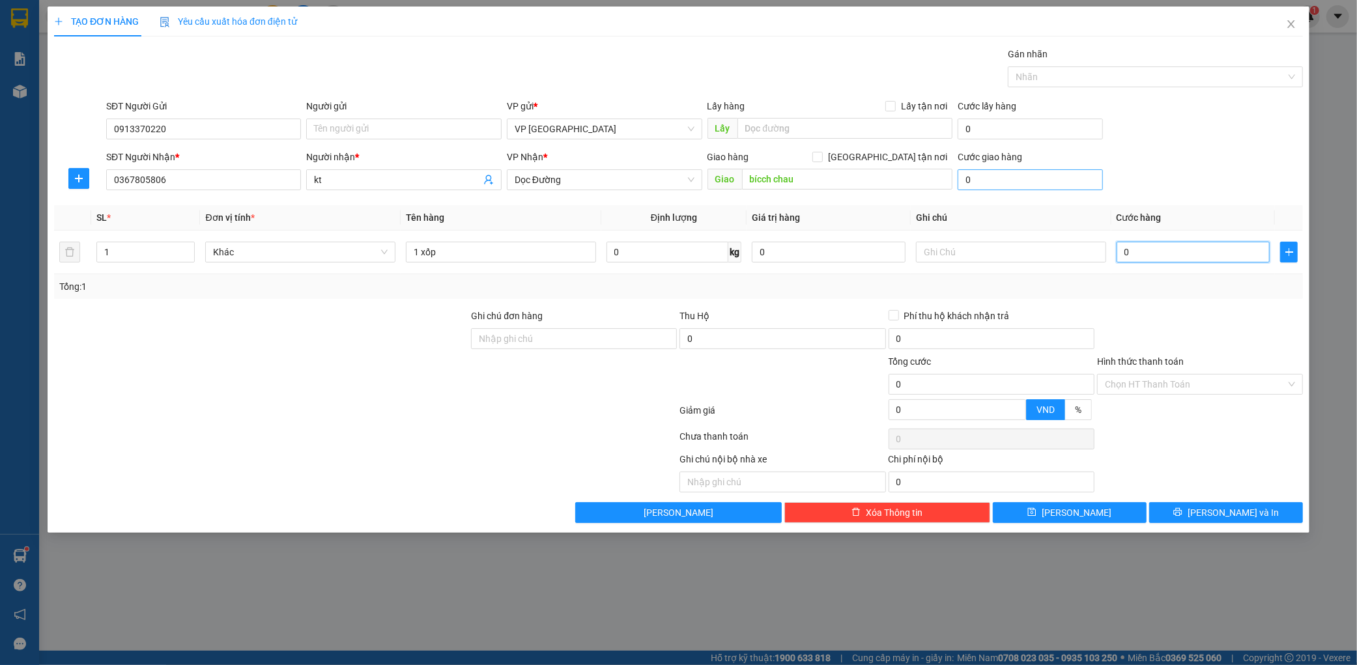
type input "1"
type input "0.010"
type input "10"
type input "00.100"
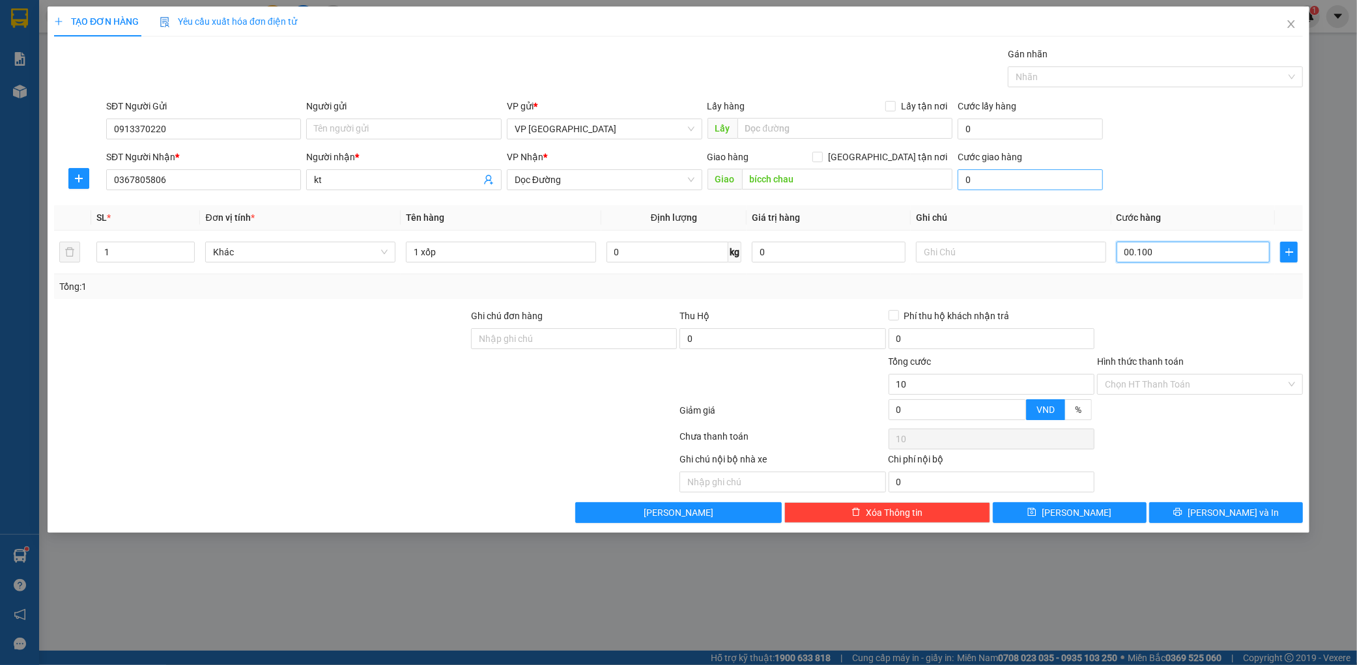
type input "100"
type input "0.001.000"
type input "1.000"
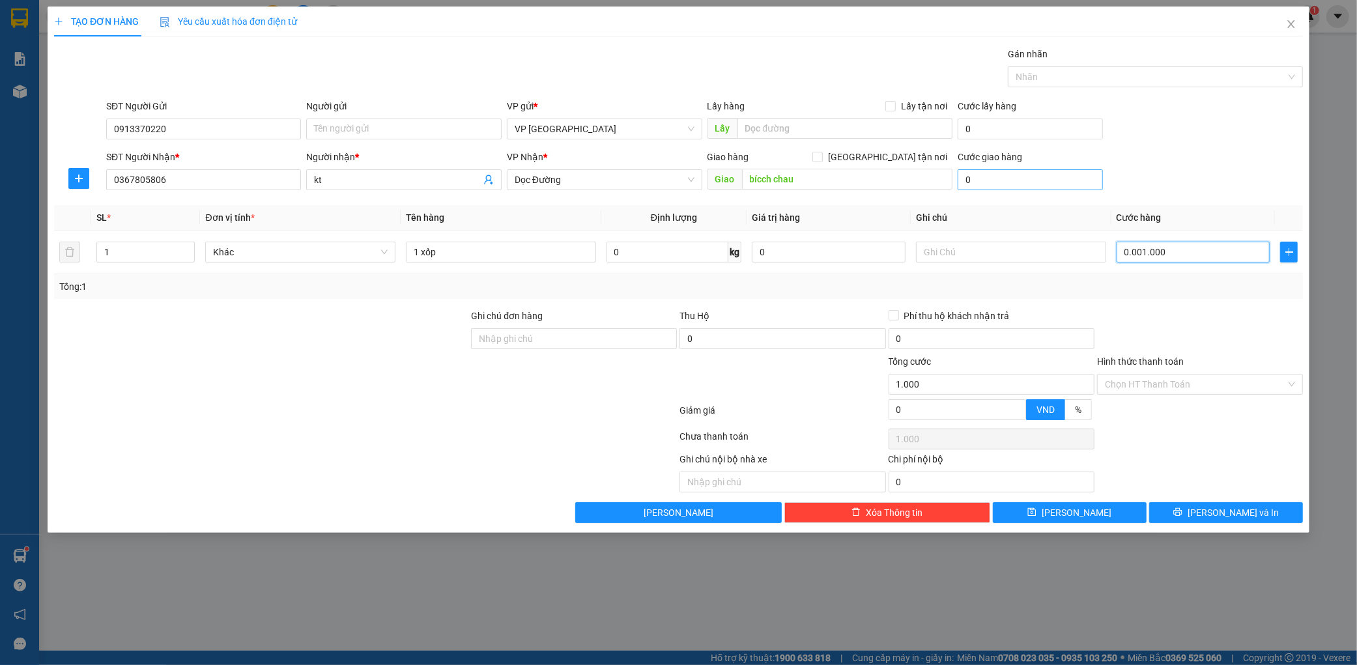
type input "000.010.000"
type input "10.000"
type input "0.000.000.100.000"
type input "100.000"
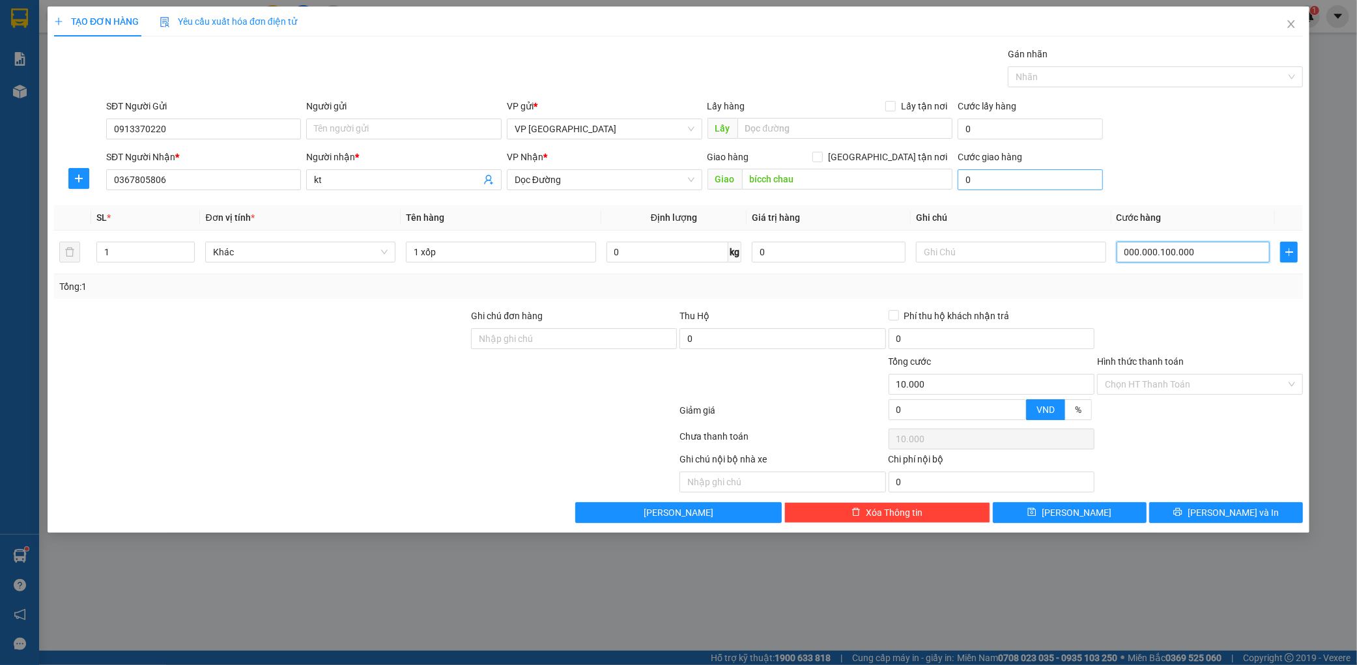
type input "100.000"
click at [1127, 316] on div at bounding box center [1200, 332] width 208 height 46
drag, startPoint x: 1255, startPoint y: 502, endPoint x: 1248, endPoint y: 511, distance: 11.2
click at [1248, 511] on div "Transit Pickup Surcharge Ids Transit Deliver Surcharge Ids Transit Deliver Surc…" at bounding box center [678, 285] width 1249 height 476
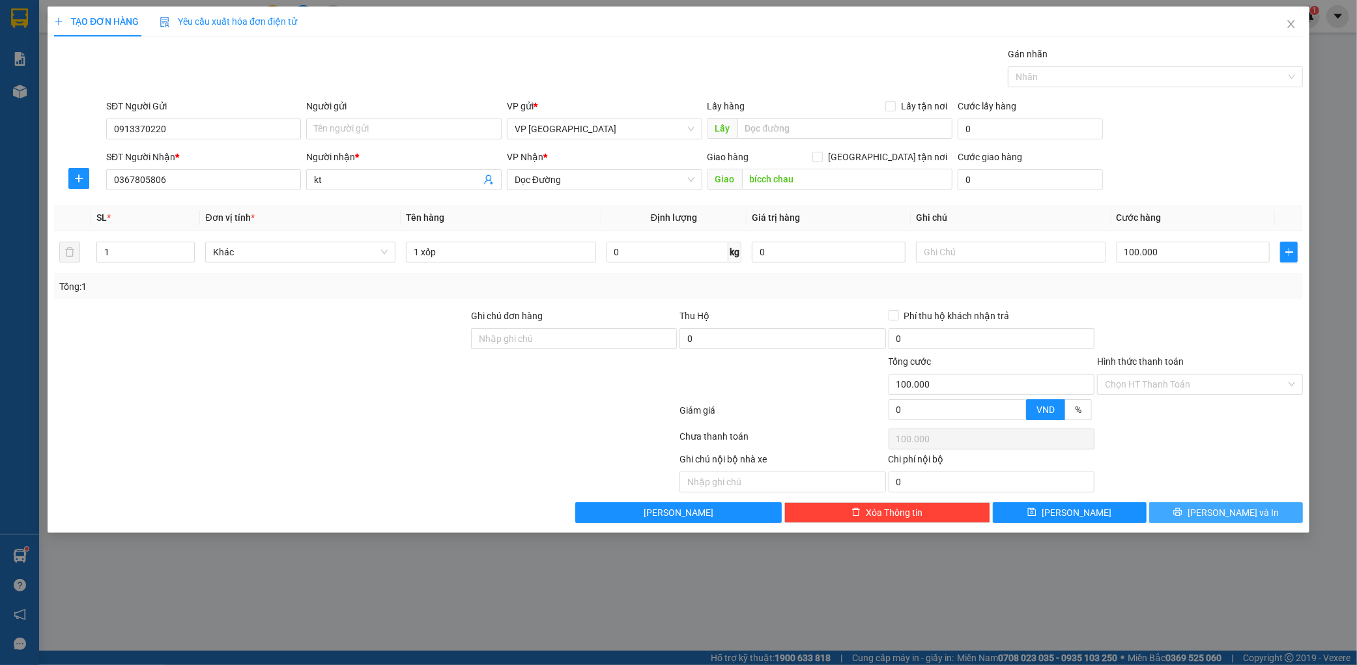
click at [1182, 518] on span "printer" at bounding box center [1177, 512] width 9 height 10
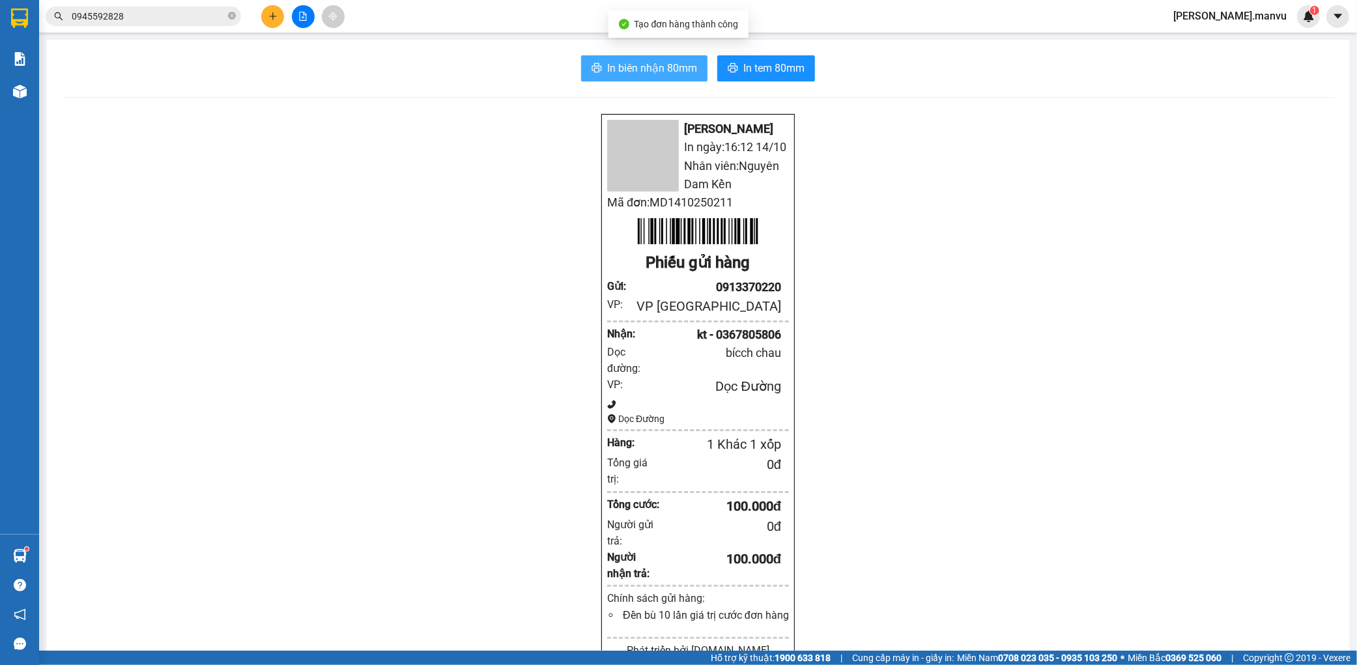
click at [596, 66] on button "In biên nhận 80mm" at bounding box center [644, 68] width 126 height 26
click at [276, 21] on button at bounding box center [272, 16] width 23 height 23
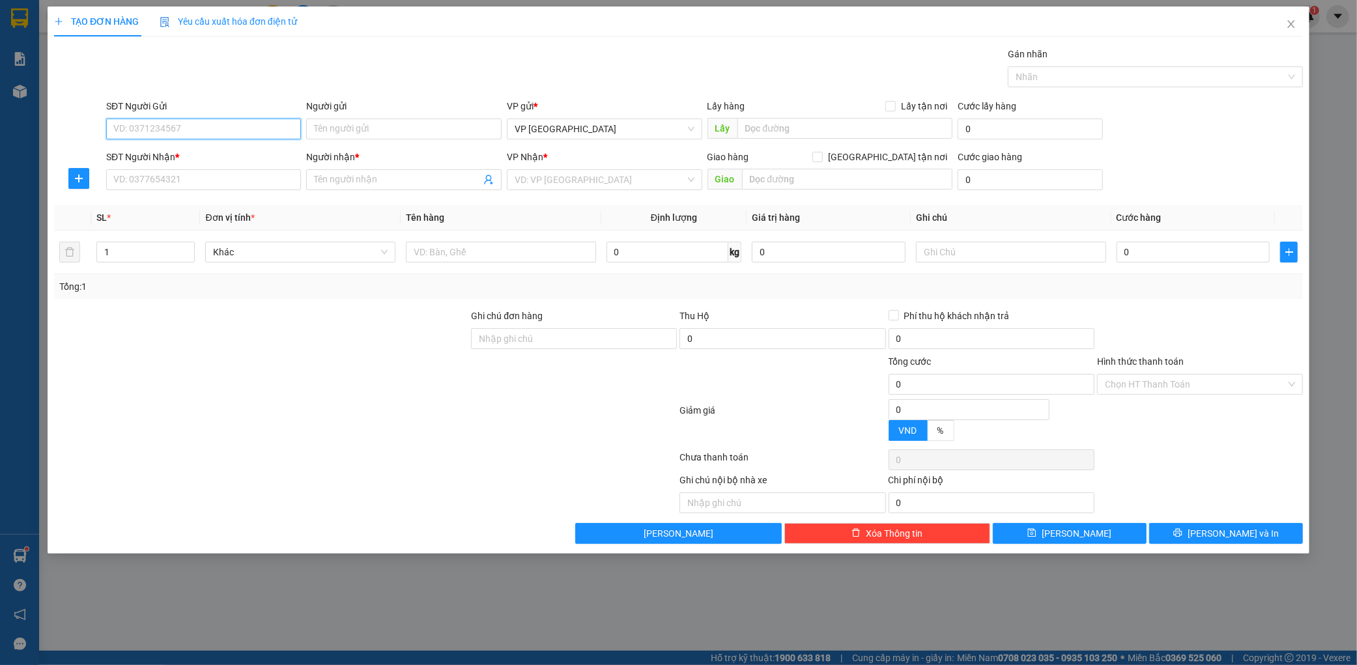
paste input "0913370220"
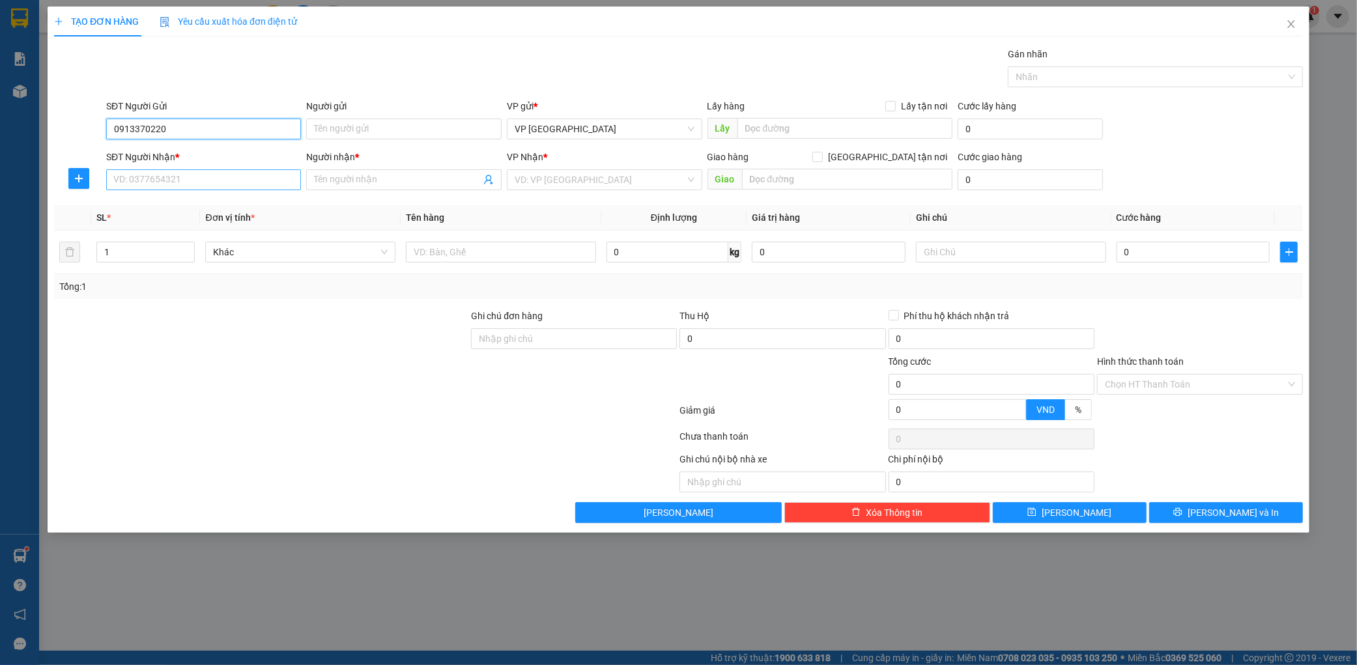
type input "0913370220"
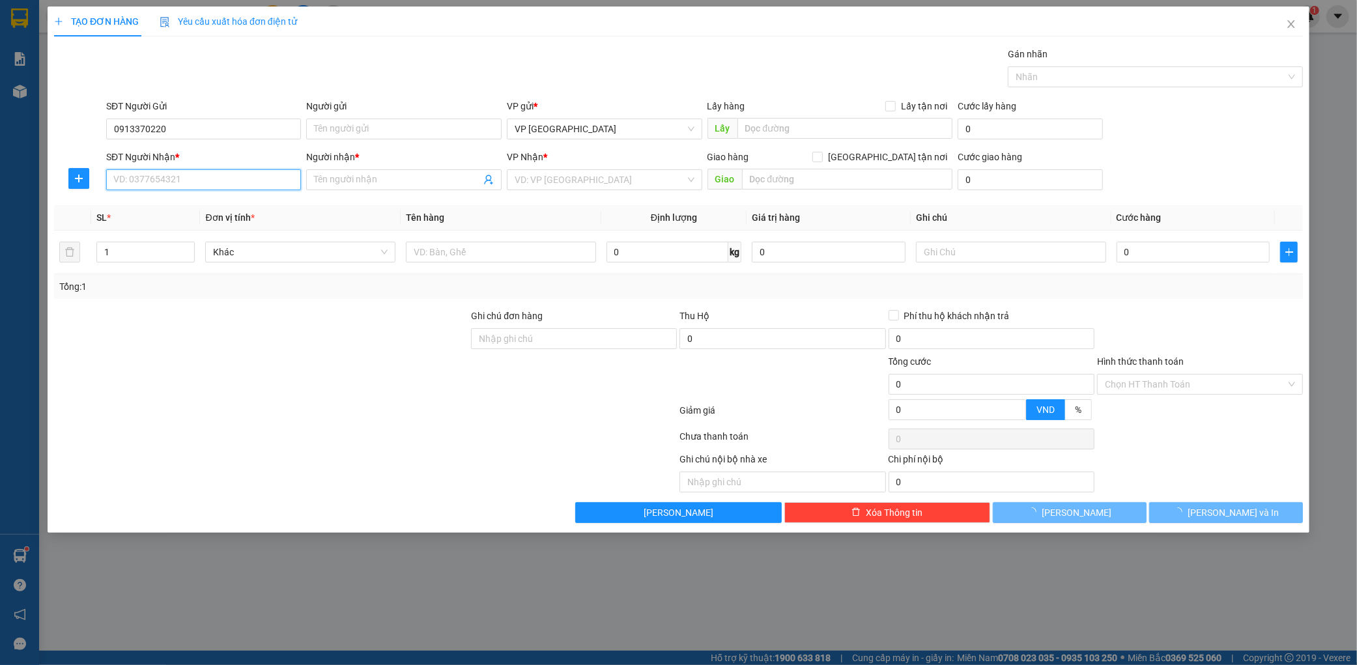
click at [197, 174] on input "SĐT Người Nhận *" at bounding box center [203, 179] width 195 height 21
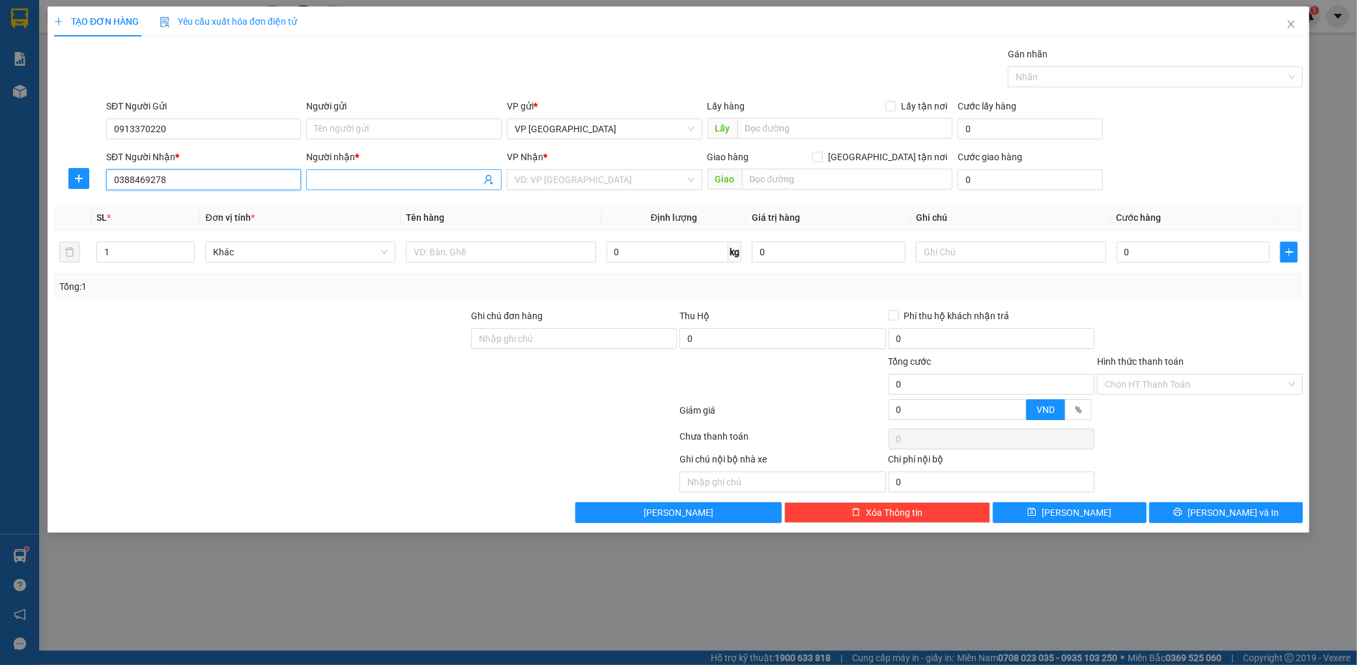
type input "0388469278"
click at [368, 186] on span at bounding box center [403, 179] width 195 height 21
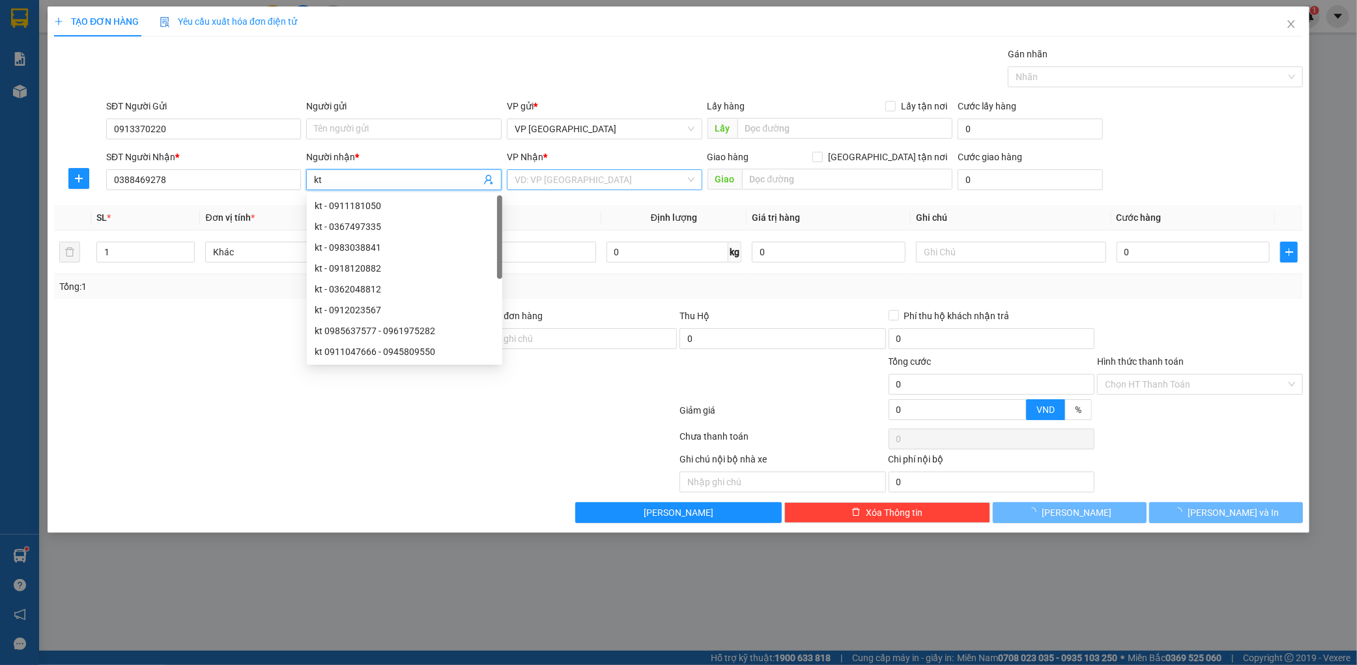
type input "kt"
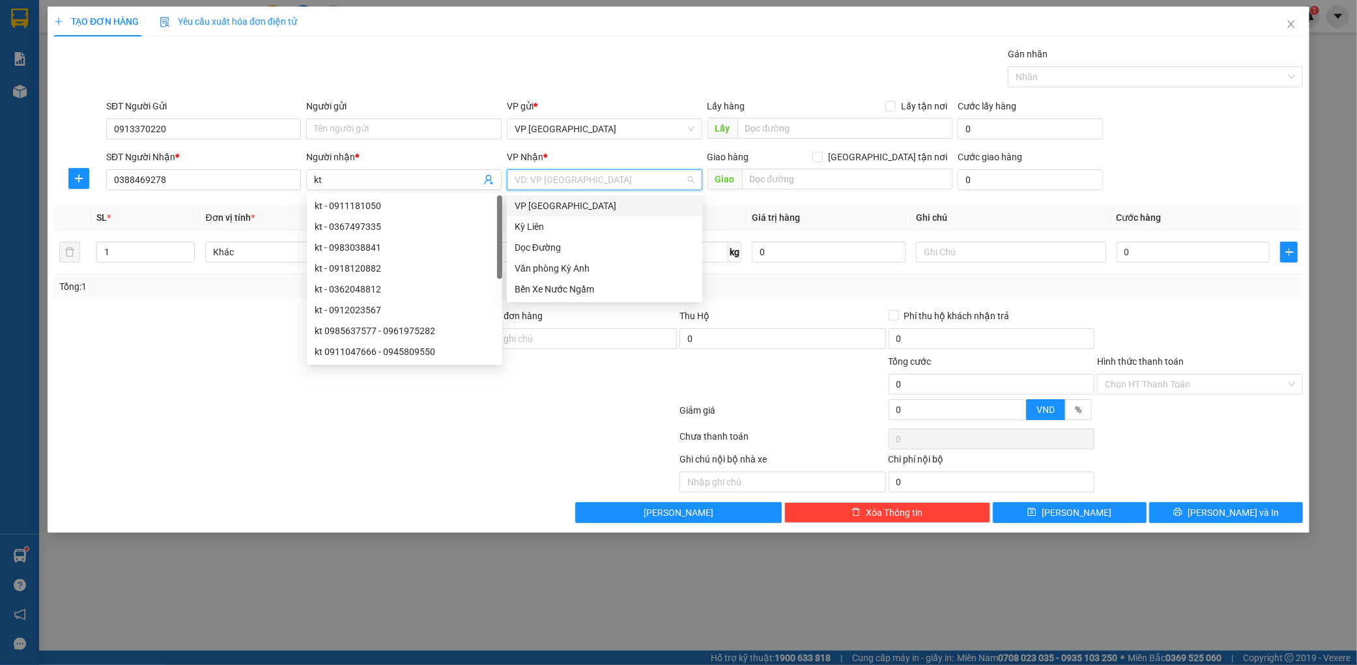
click at [600, 176] on input "search" at bounding box center [600, 180] width 171 height 20
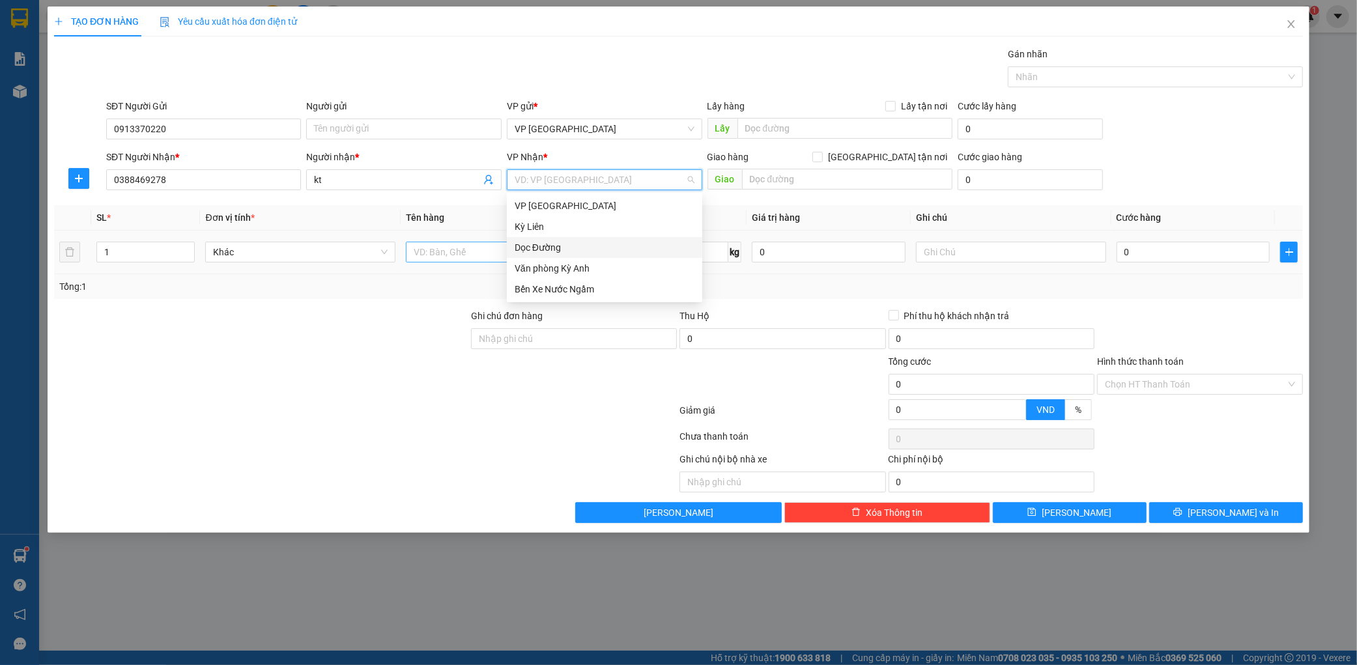
click at [543, 246] on div "Dọc Đường" at bounding box center [605, 247] width 180 height 14
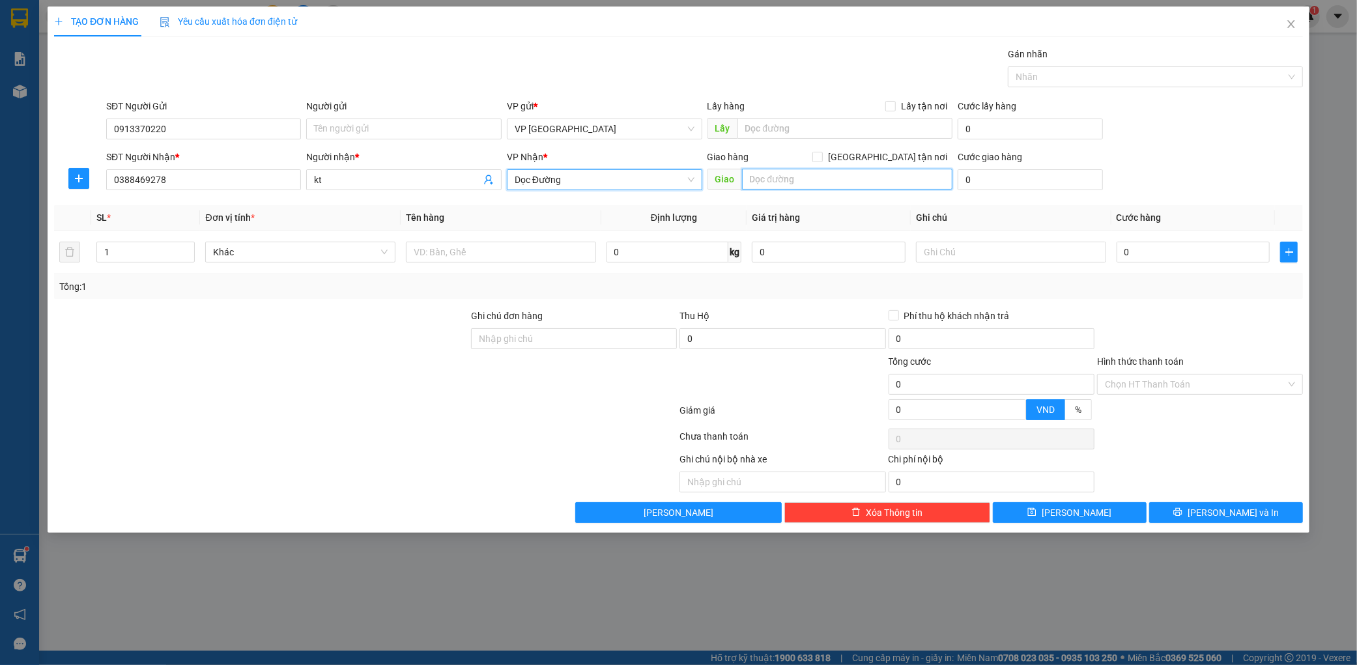
click at [806, 178] on input "text" at bounding box center [847, 179] width 210 height 21
type input "ky văn"
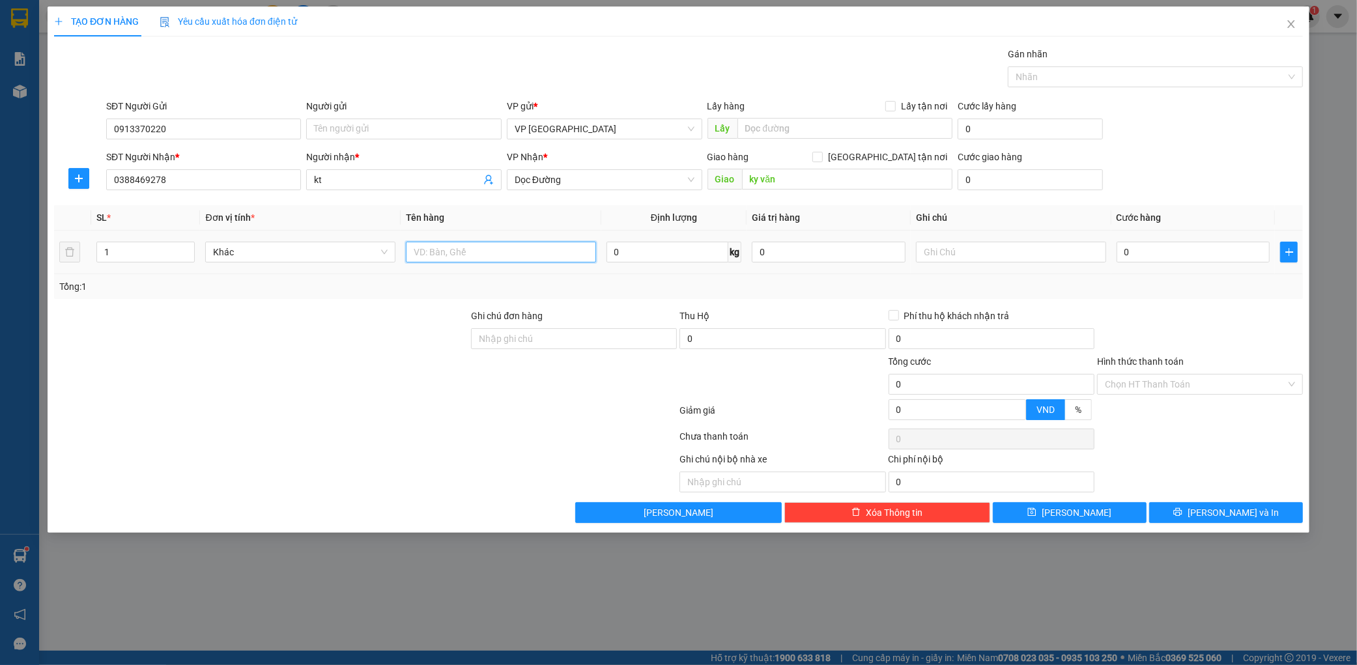
click at [431, 249] on input "text" at bounding box center [501, 252] width 190 height 21
type input "1 xốp"
click at [1233, 263] on input "0" at bounding box center [1193, 252] width 154 height 21
type input "001"
type input "1"
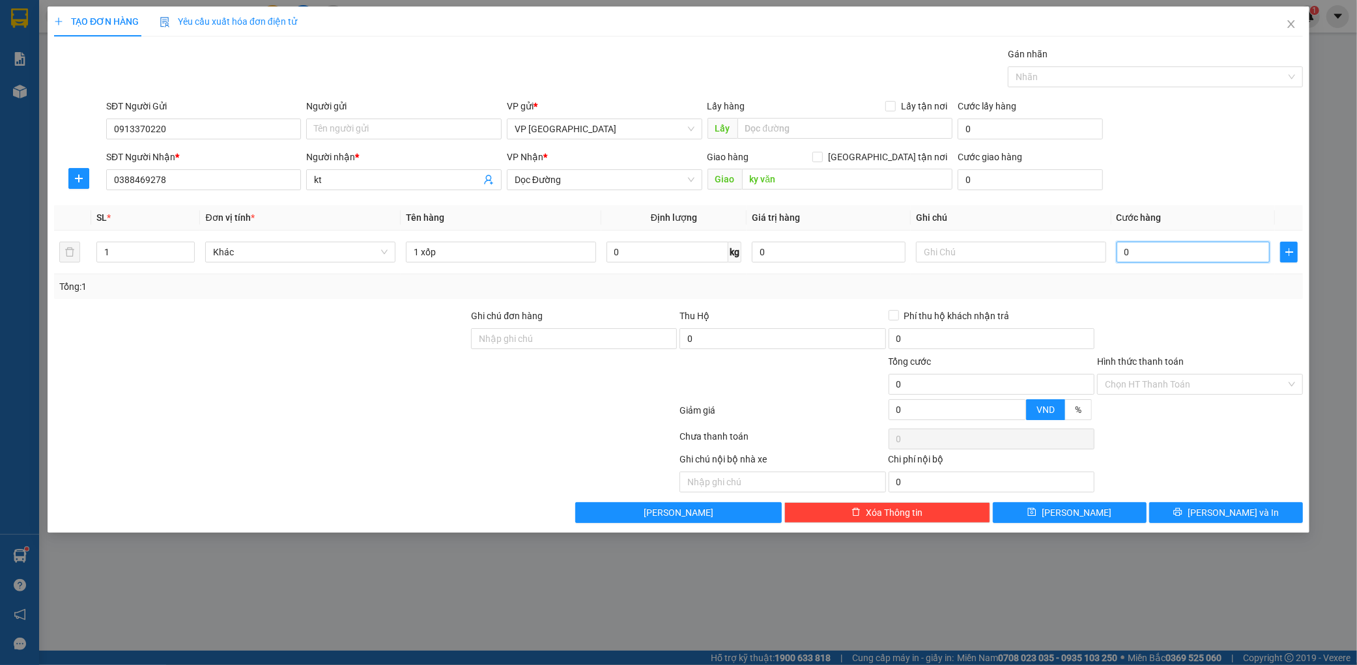
type input "1"
type input "0.010"
type input "10"
type input "00.100"
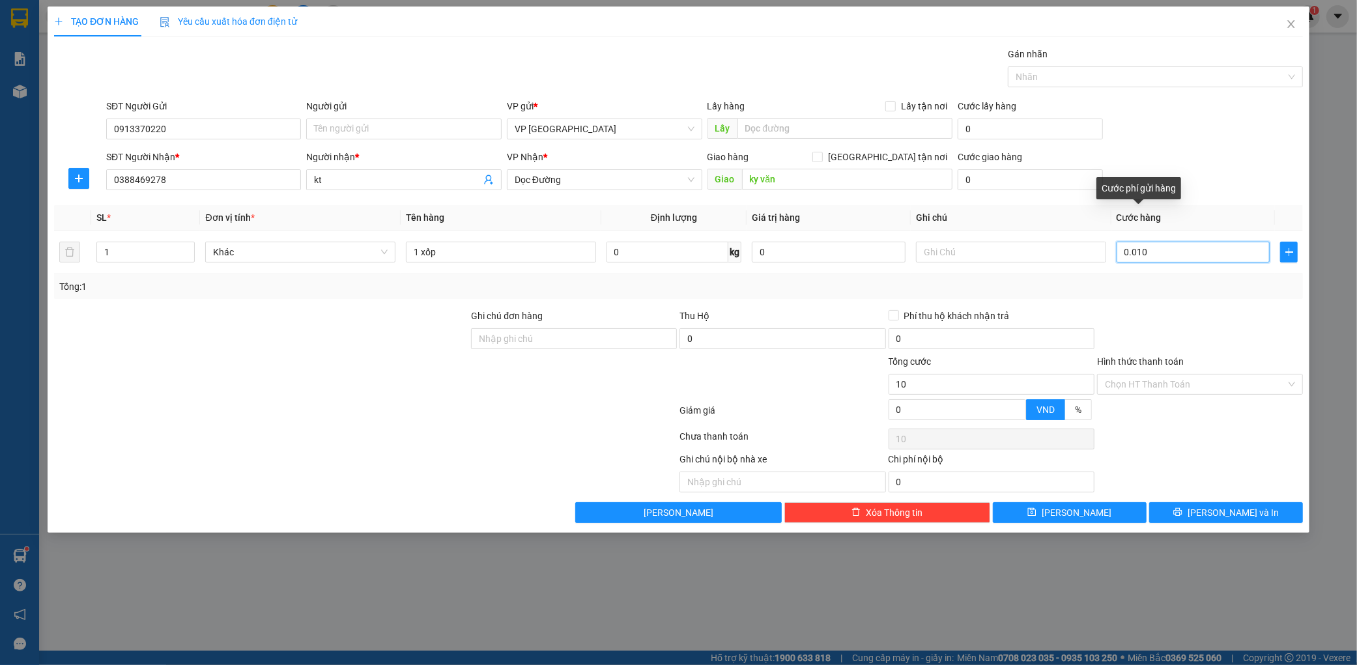
type input "100"
type input "0.001.000"
type input "1.000"
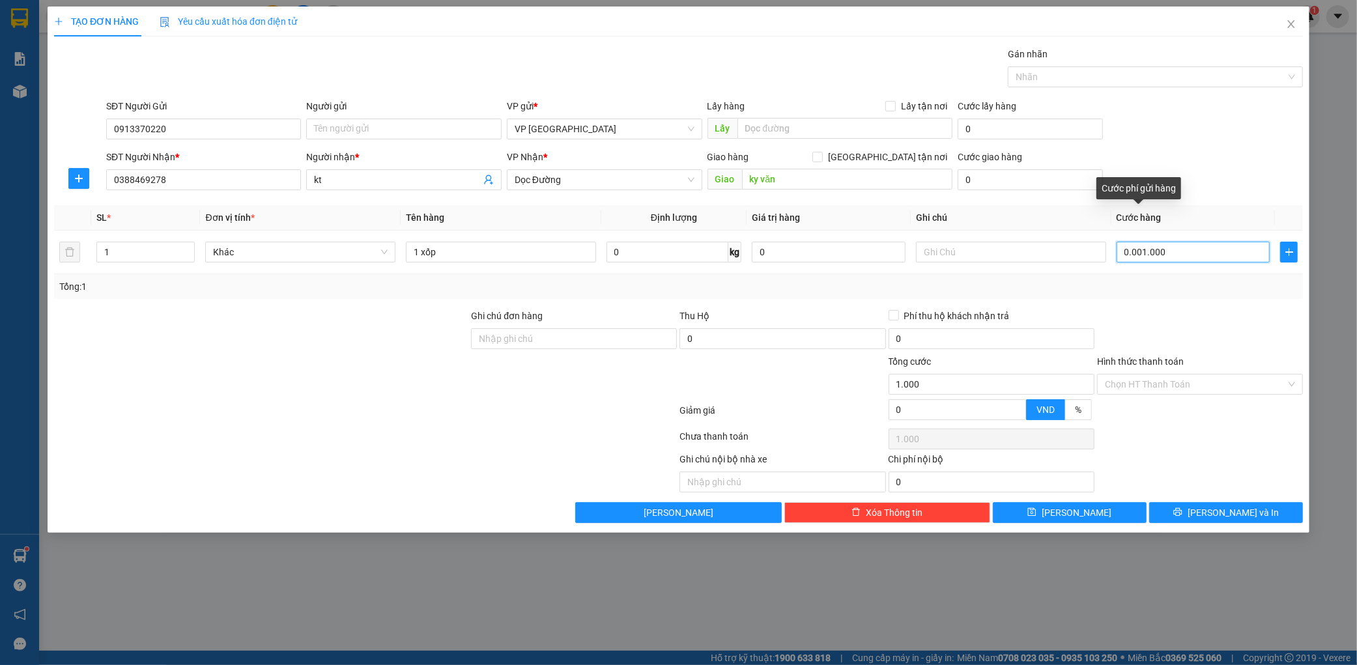
type input "000.010.000"
type input "10.000"
type input "00.000.100.000"
type input "100.000"
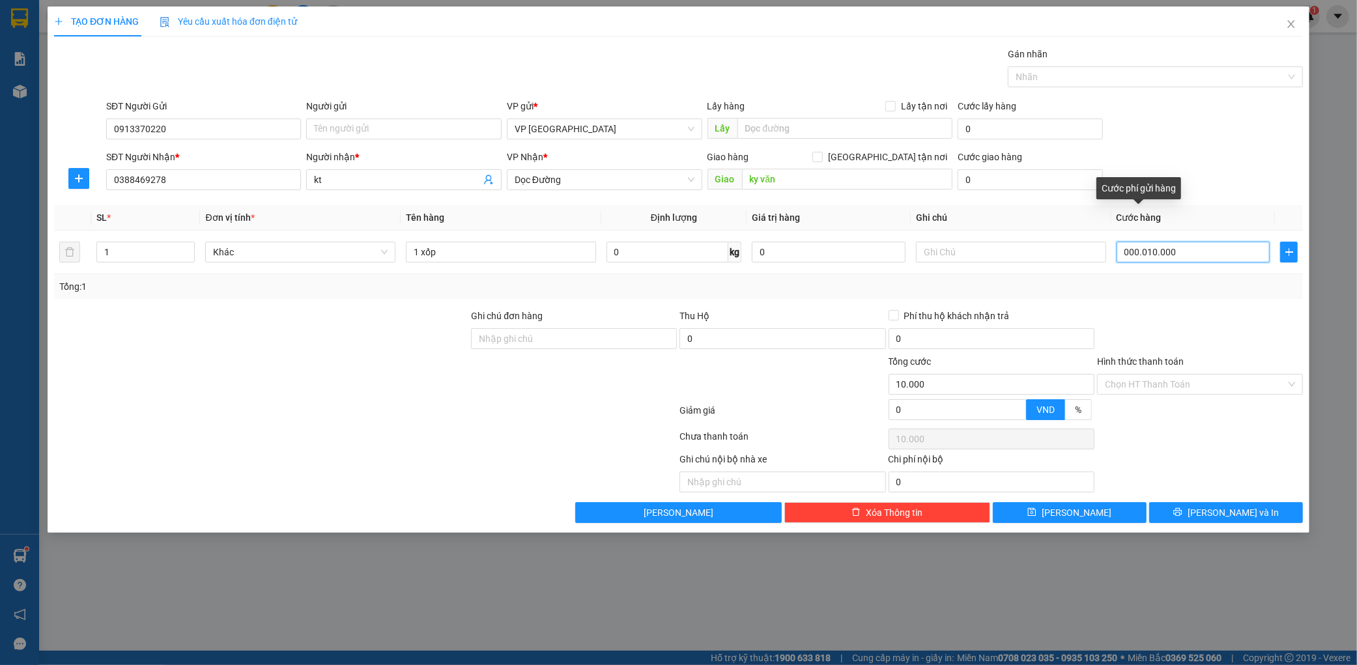
type input "100.000"
click at [1245, 512] on span "[PERSON_NAME] và In" at bounding box center [1232, 512] width 91 height 14
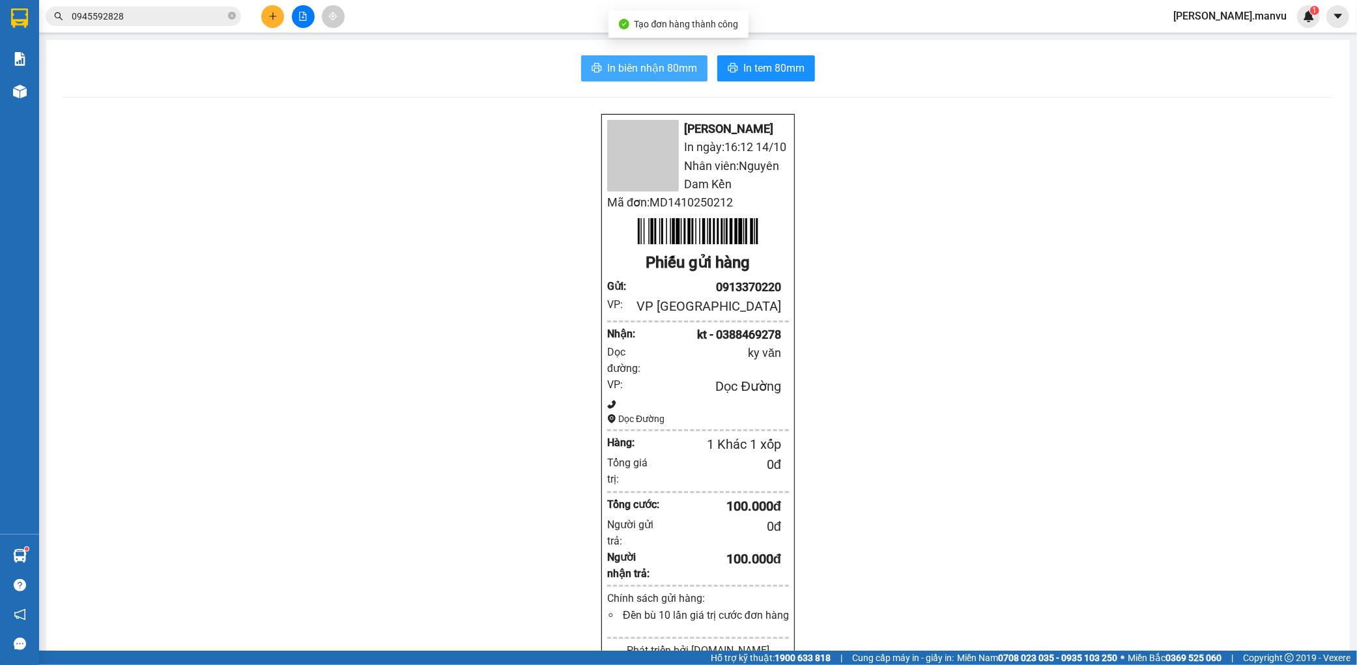
click at [656, 73] on span "In biên nhận 80mm" at bounding box center [652, 68] width 90 height 16
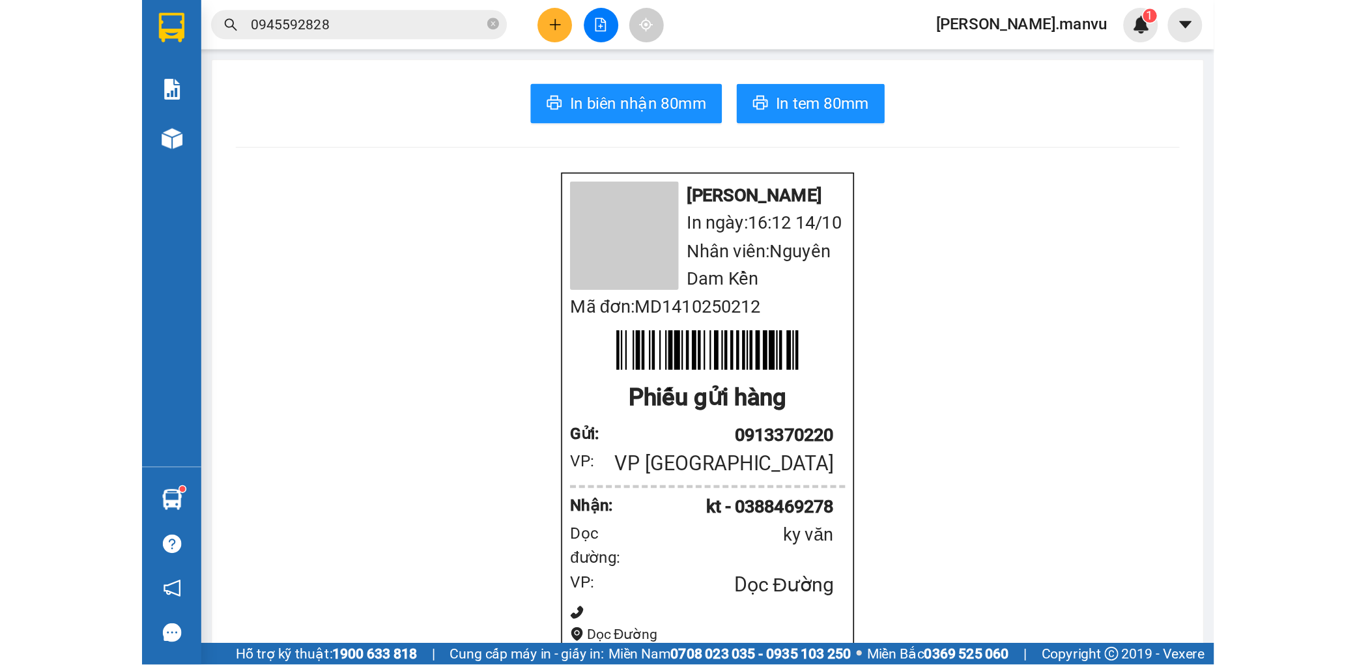
scroll to position [85, 0]
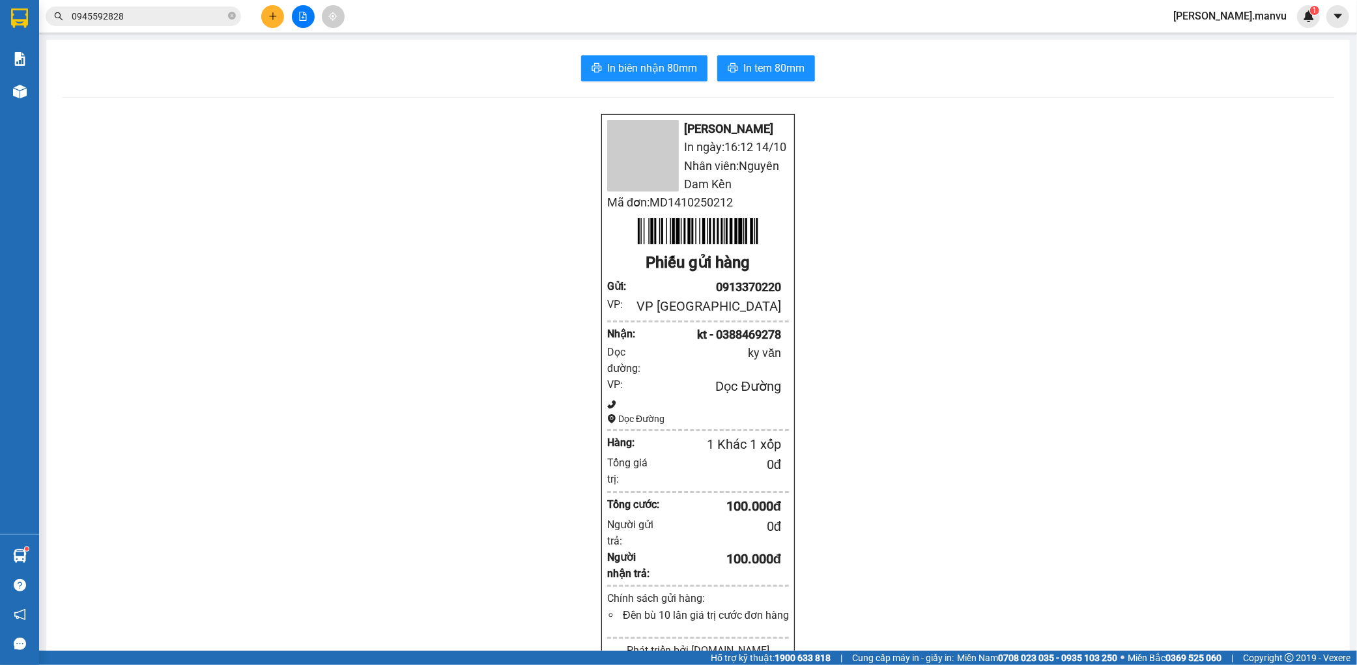
click at [268, 14] on icon "plus" at bounding box center [272, 16] width 9 height 9
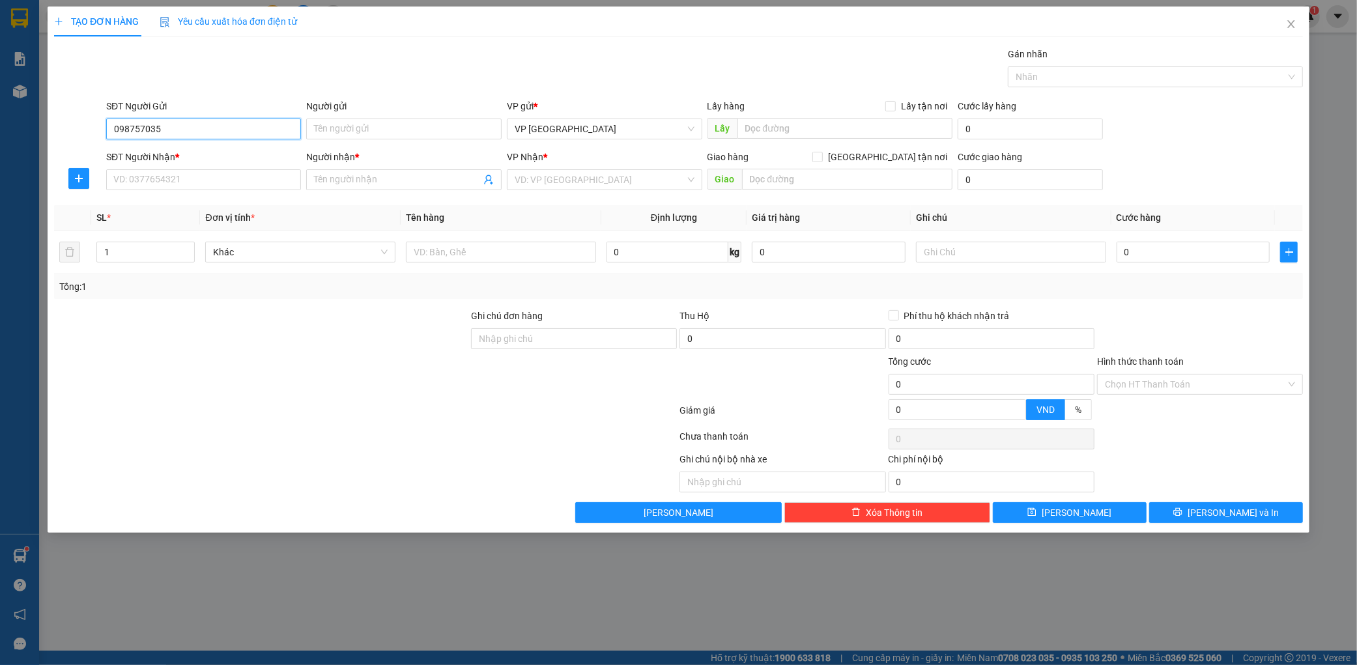
type input "0987570352"
click at [192, 160] on div "0987570352 - chú sơn" at bounding box center [204, 155] width 180 height 14
type input "chú sơn"
type input "0987570352"
click at [180, 178] on input "SĐT Người Nhận *" at bounding box center [203, 179] width 195 height 21
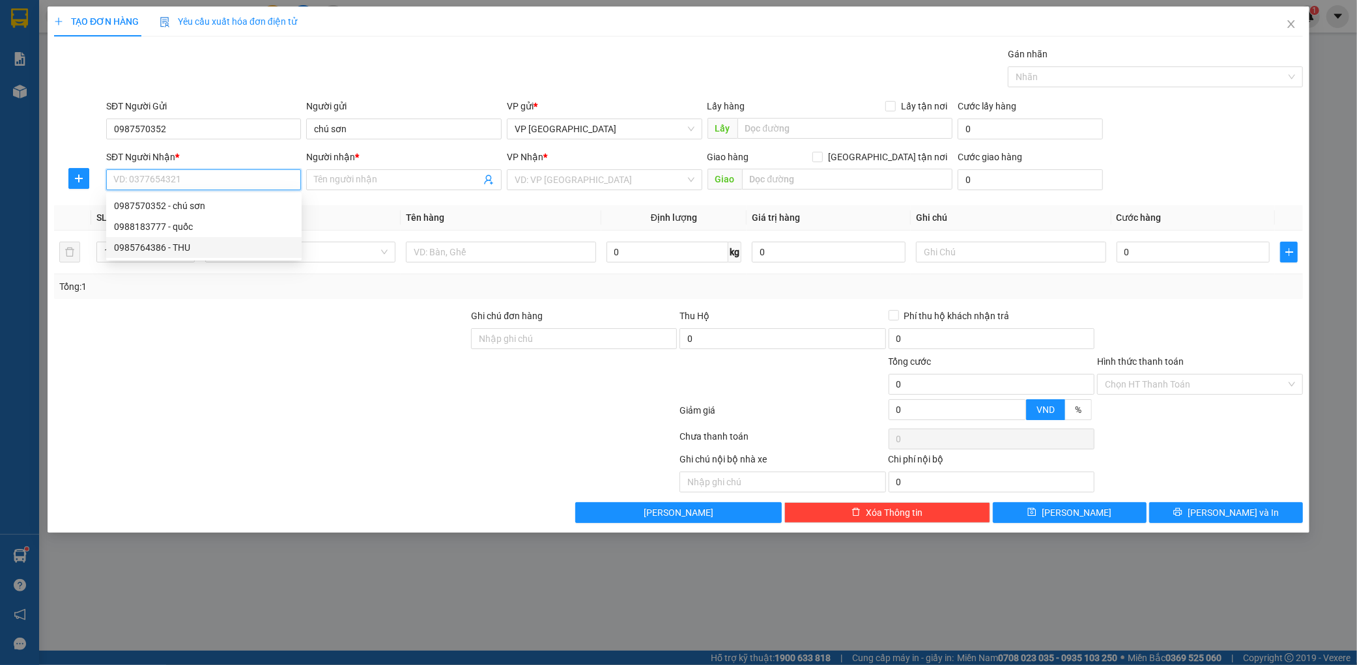
click at [199, 244] on div "0985764386 - THU" at bounding box center [204, 247] width 180 height 14
type input "0985764386"
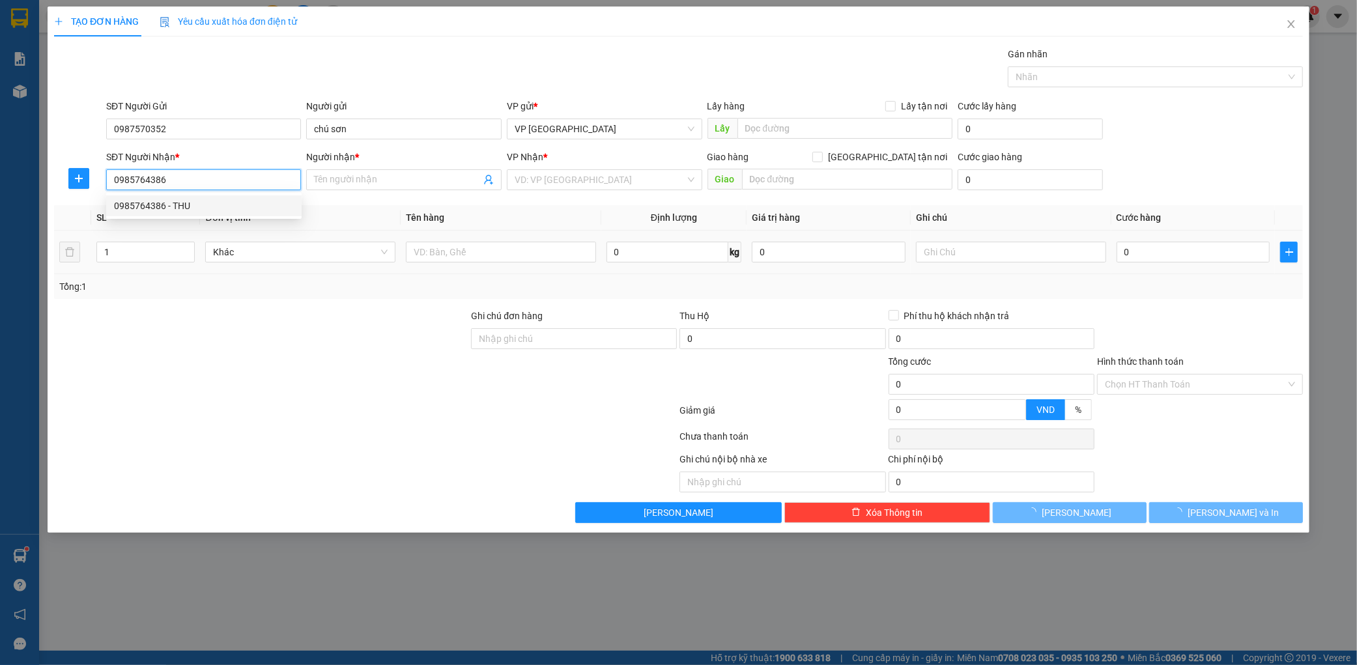
type input "THU"
type input "ky tân"
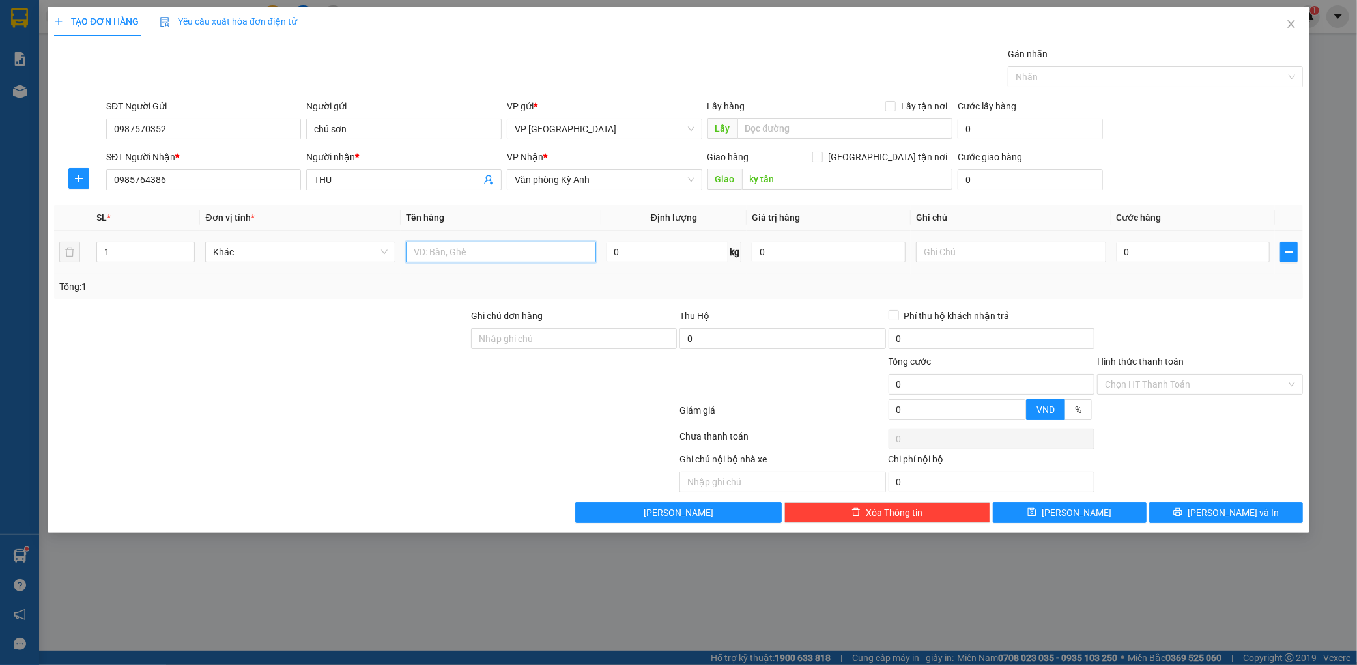
click at [544, 248] on input "text" at bounding box center [501, 252] width 190 height 21
type input "1 hs"
click at [1163, 264] on div "0" at bounding box center [1193, 252] width 154 height 26
click at [1165, 259] on input "0" at bounding box center [1193, 252] width 154 height 21
type input "005"
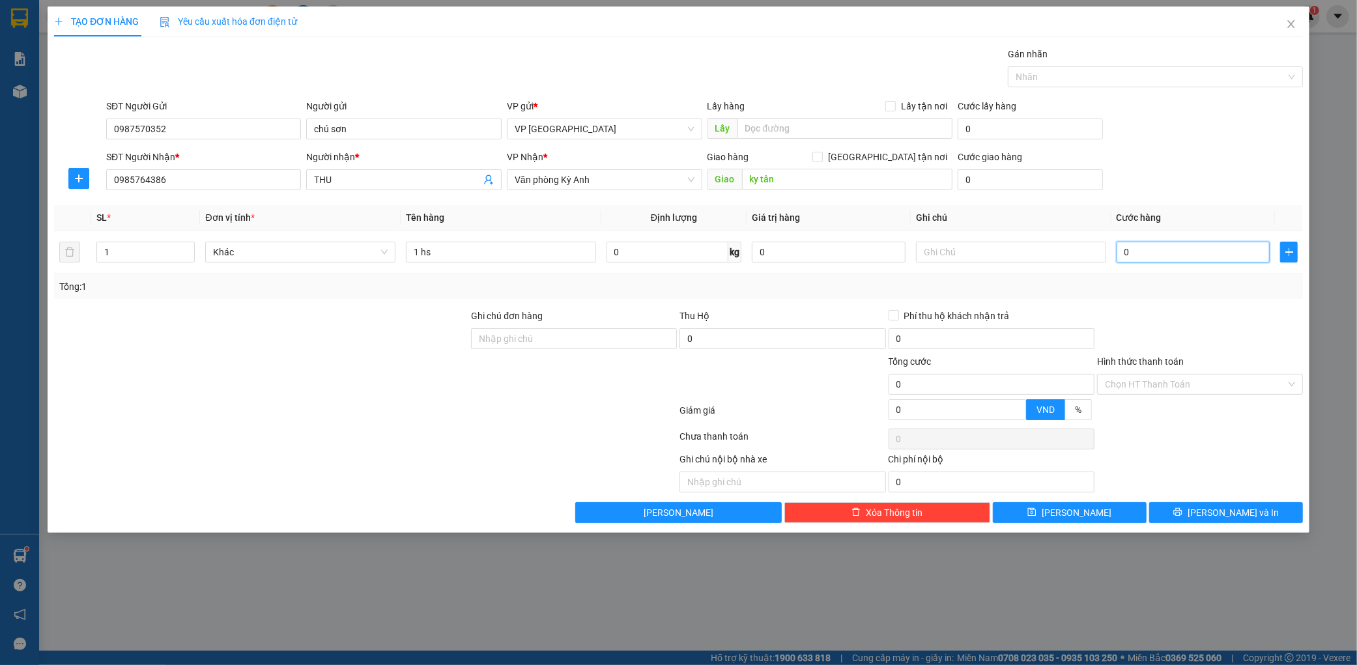
type input "5"
type input "0.050"
type input "50"
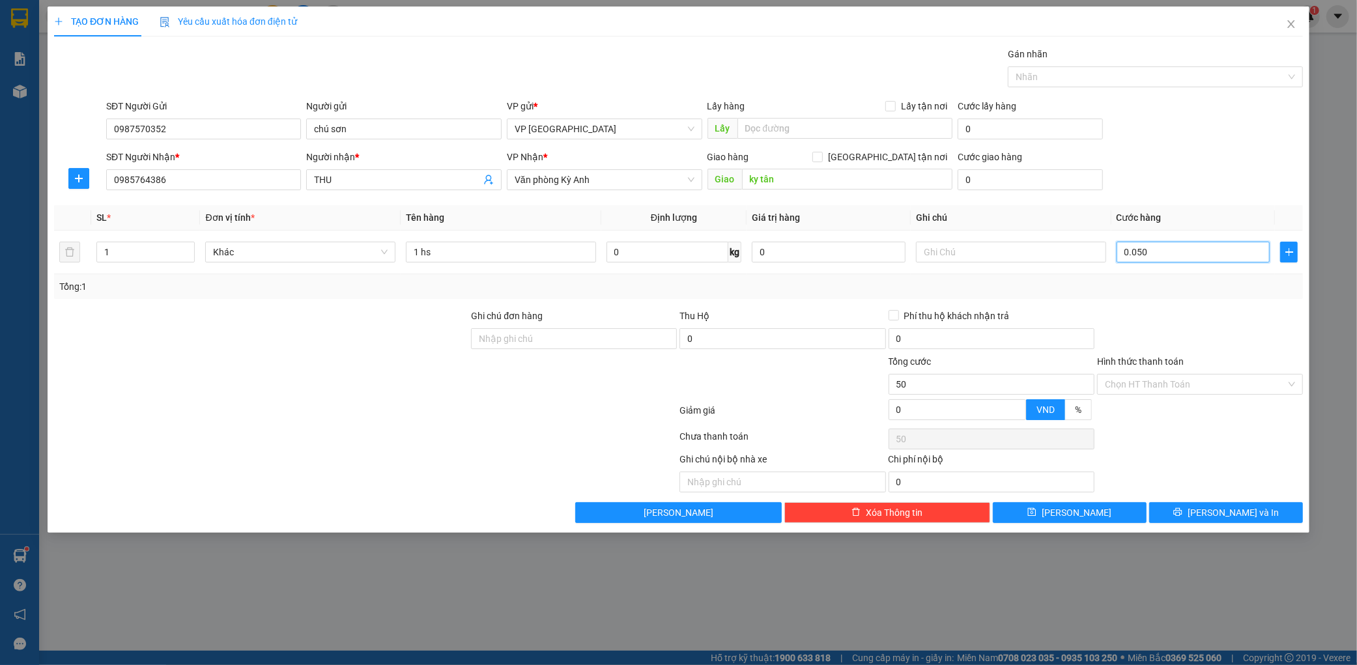
type input "00.500"
type input "500"
type input "0.005.000"
type input "5.000"
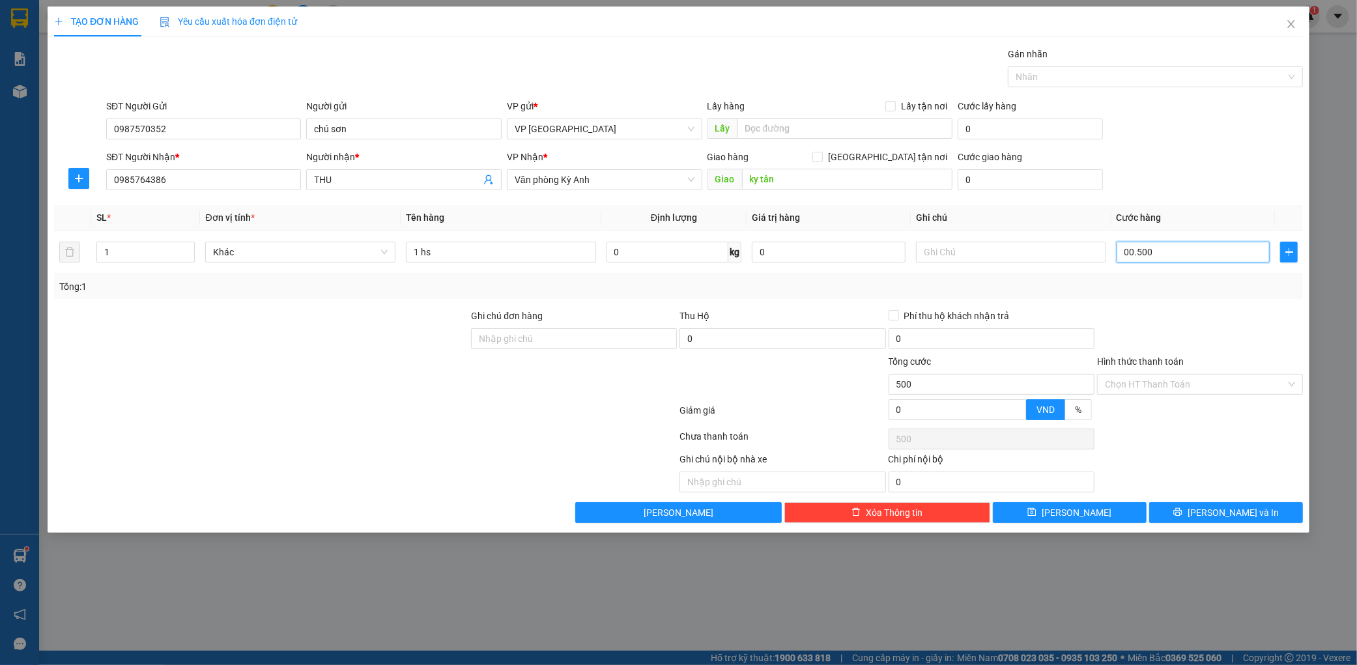
type input "5.000"
type input "000.050.000"
type input "50.000"
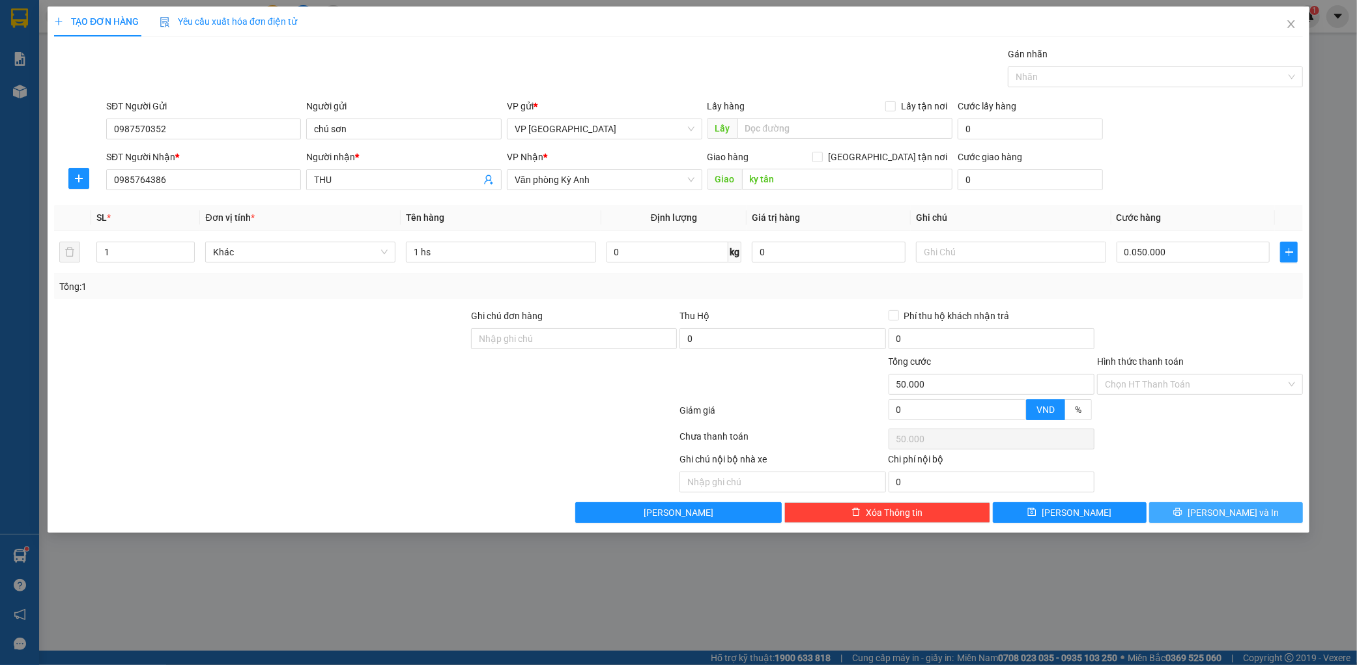
type input "50.000"
click at [1223, 509] on span "[PERSON_NAME] và In" at bounding box center [1232, 512] width 91 height 14
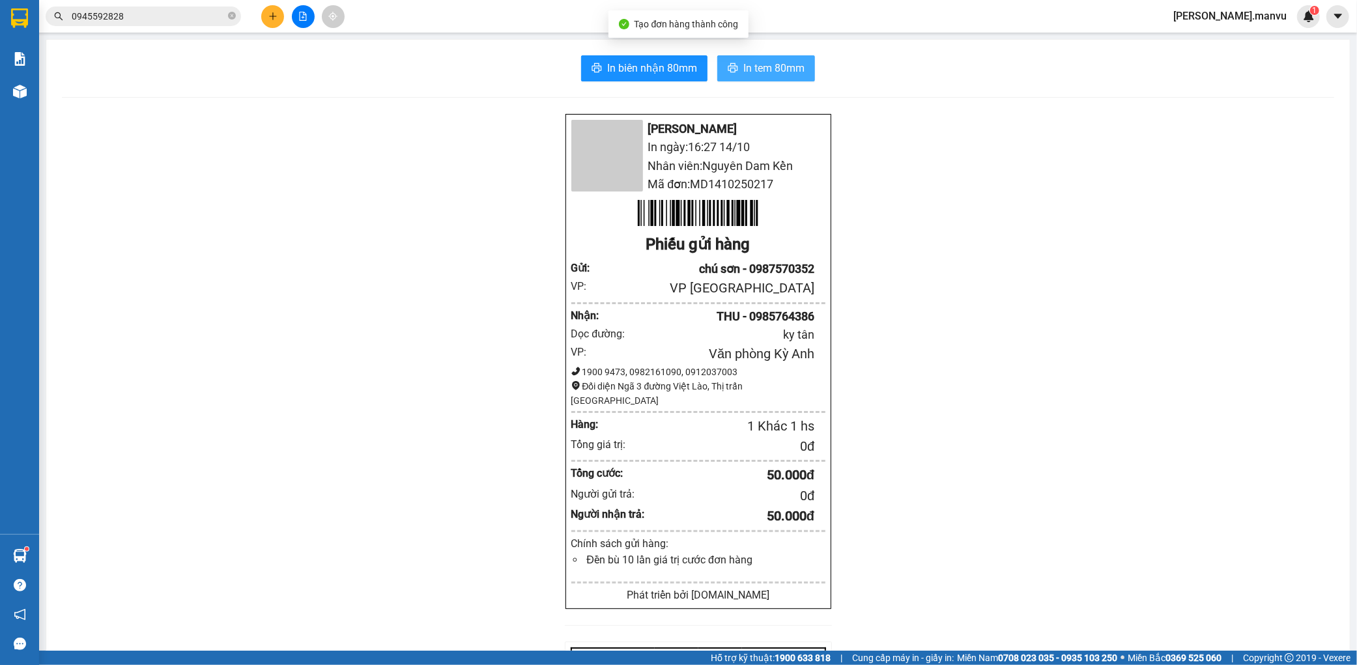
click at [769, 80] on button "In tem 80mm" at bounding box center [766, 68] width 98 height 26
click at [138, 5] on div "Kết quả tìm kiếm ( 1 ) Bộ lọc Gửi 3 ngày gần nhất Mã ĐH Trạng thái Món hàng Thu…" at bounding box center [127, 16] width 254 height 23
click at [138, 8] on span "0945592828" at bounding box center [143, 17] width 195 height 20
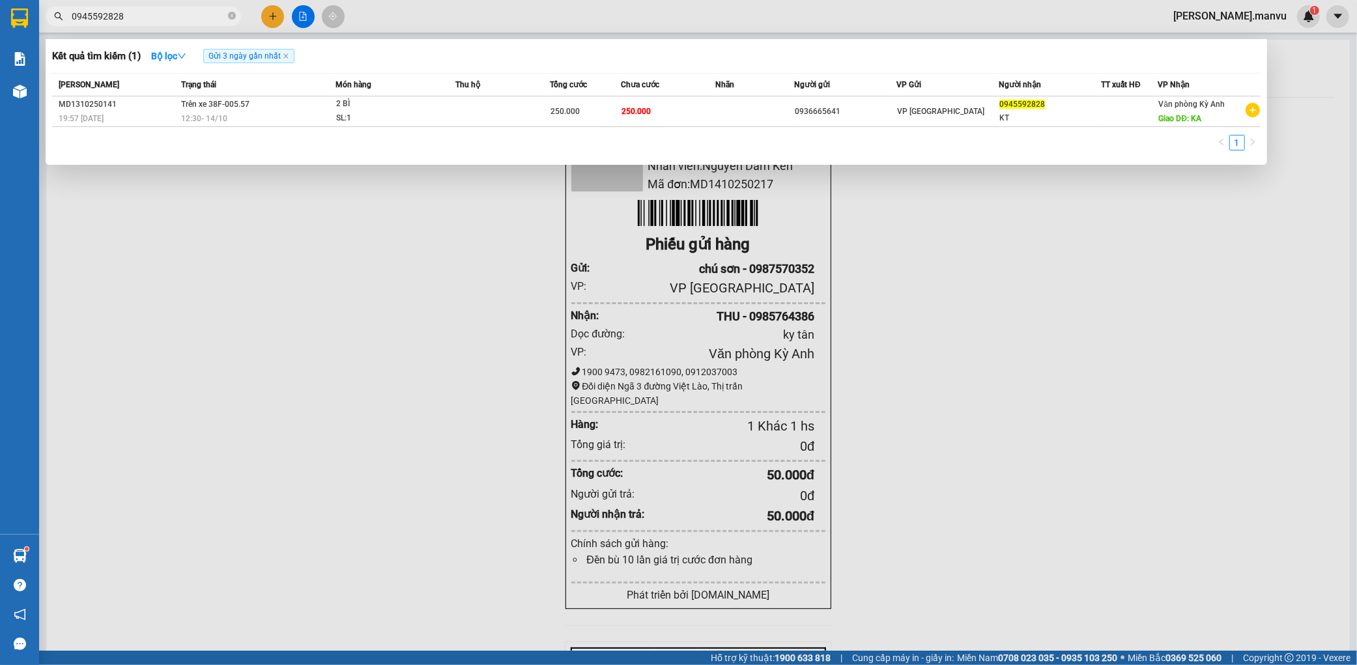
click at [133, 23] on input "0945592828" at bounding box center [149, 16] width 154 height 14
type input "0"
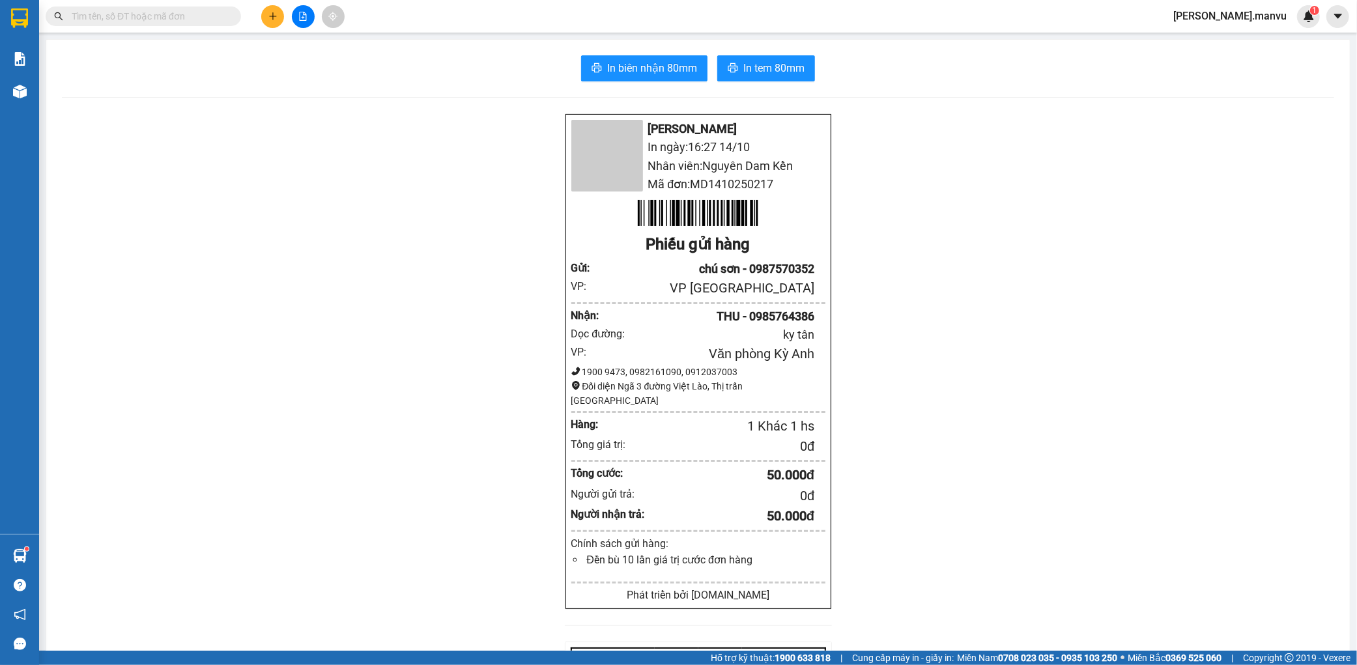
paste input "0827258683"
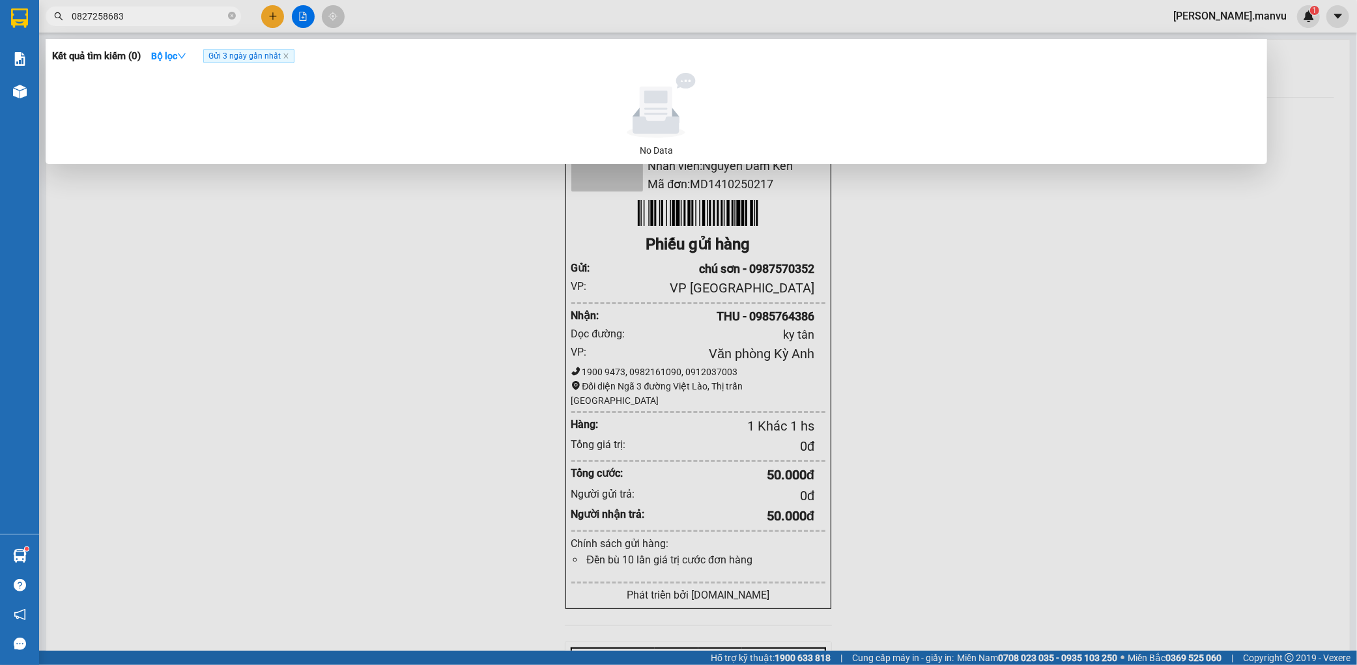
type input "0827258683"
click at [264, 14] on div at bounding box center [678, 332] width 1357 height 665
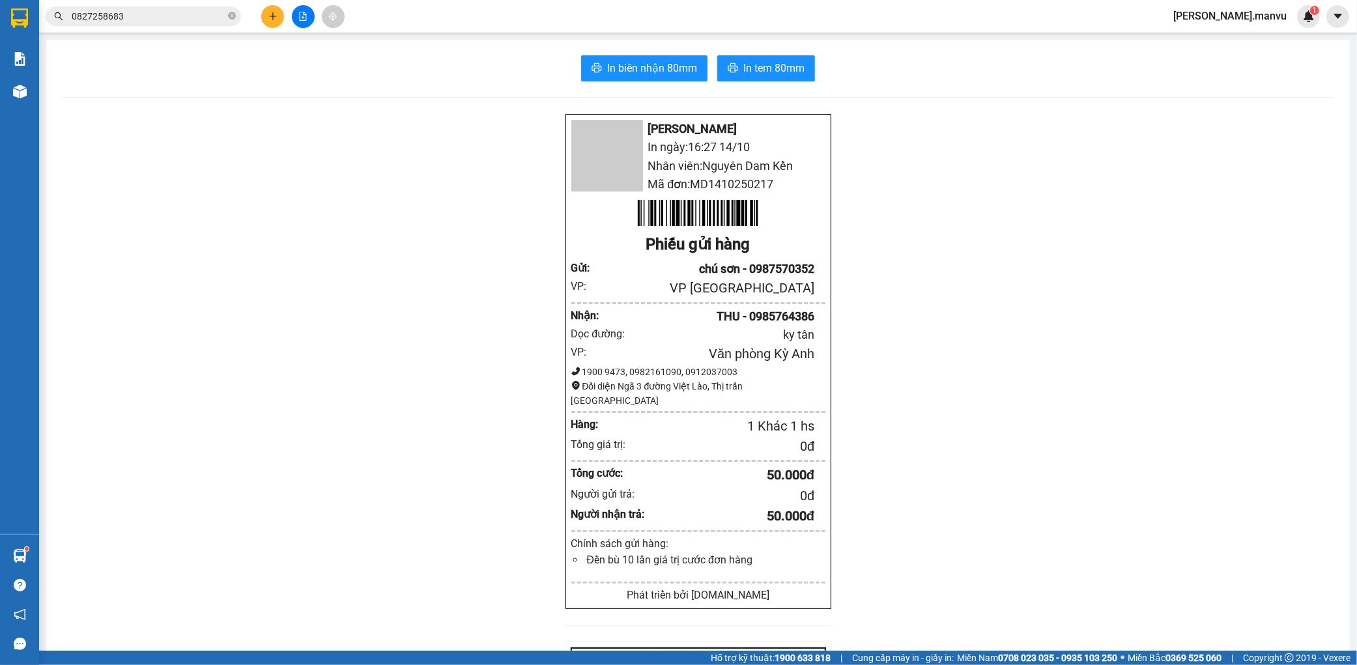
click at [277, 18] on icon "plus" at bounding box center [272, 16] width 9 height 9
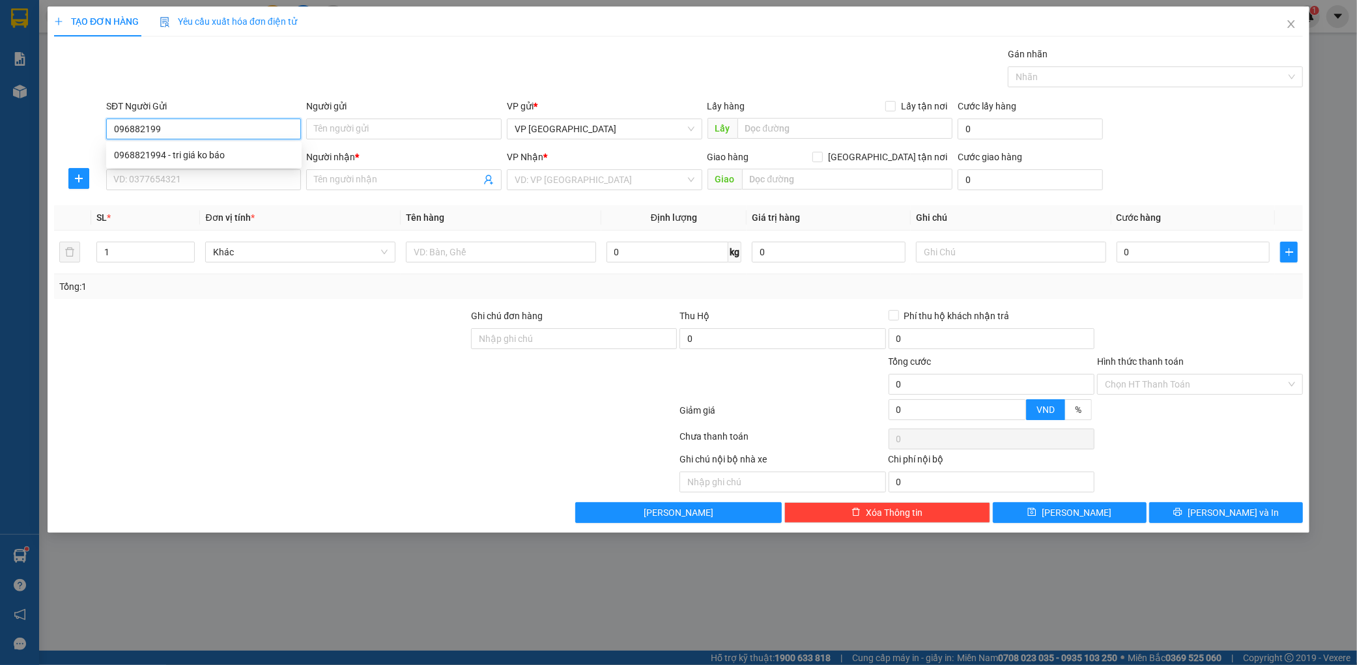
type input "0968821994"
click at [265, 165] on div "0968821994 - tri giá ko báo" at bounding box center [203, 155] width 195 height 21
type input "tri giá ko báo"
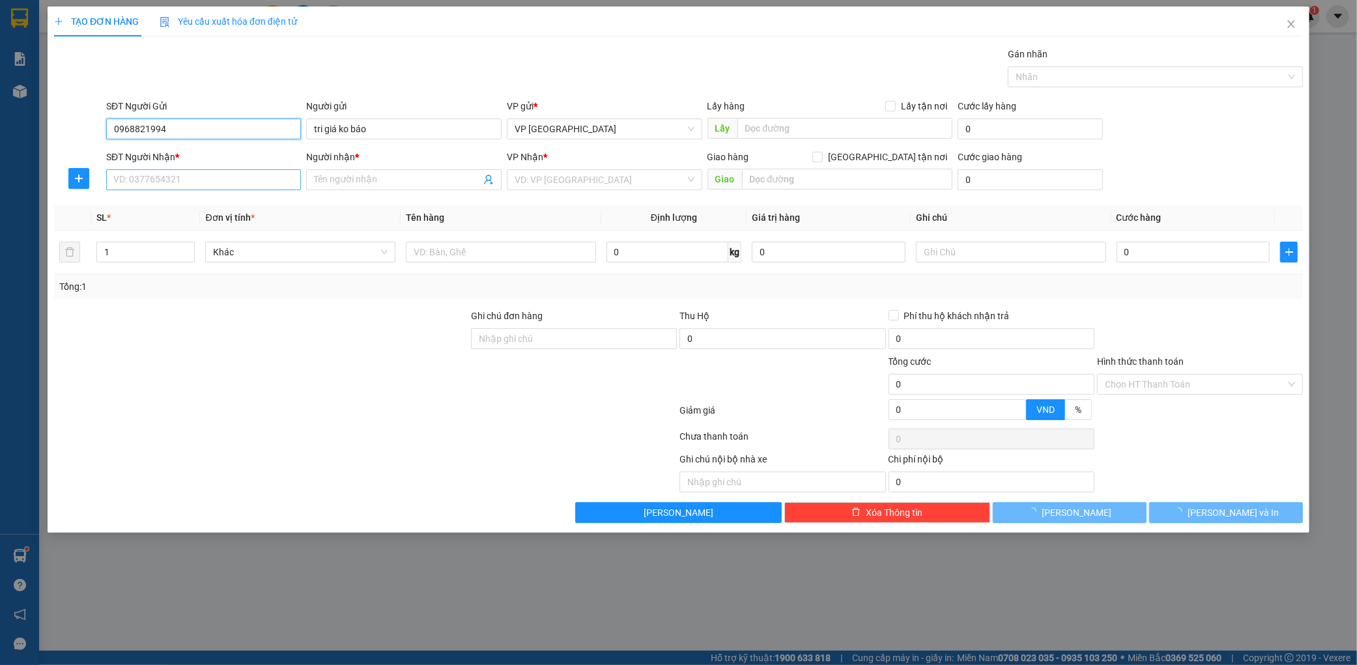
type input "0968821994"
click at [226, 183] on input "SĐT Người Nhận *" at bounding box center [203, 179] width 195 height 21
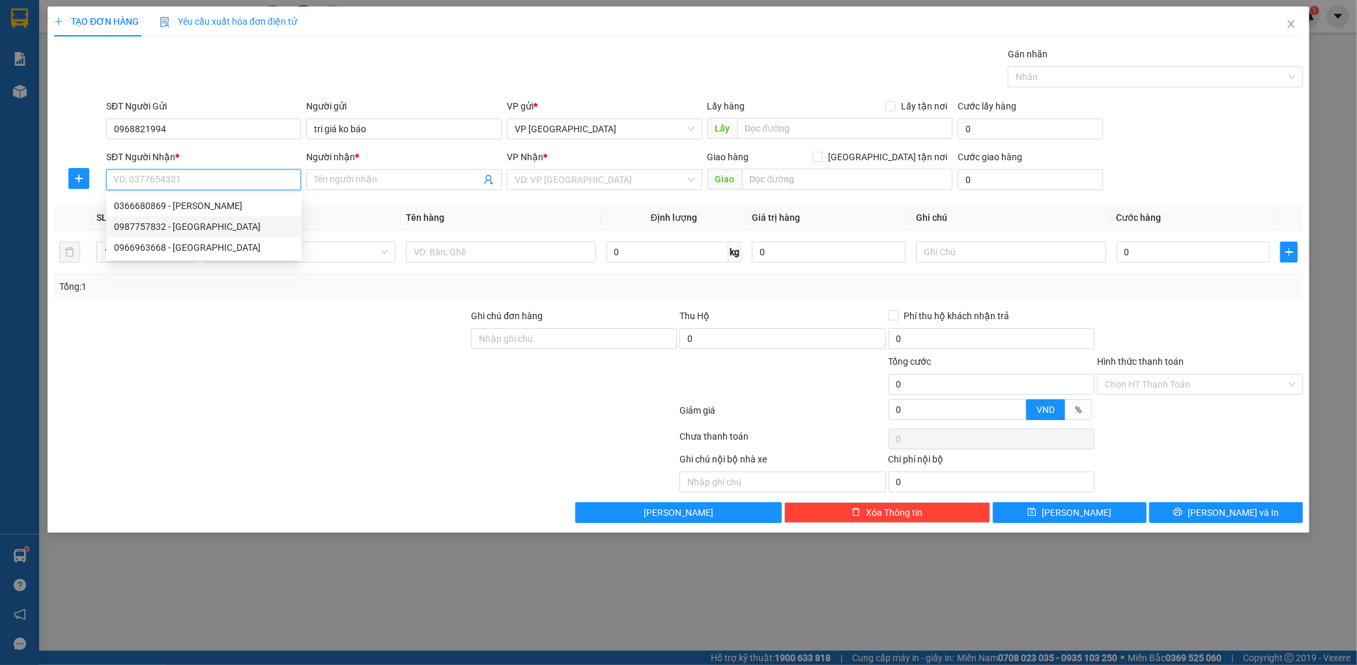
click at [210, 224] on div "0987757832 - [GEOGRAPHIC_DATA]" at bounding box center [204, 227] width 180 height 14
type input "0987757832"
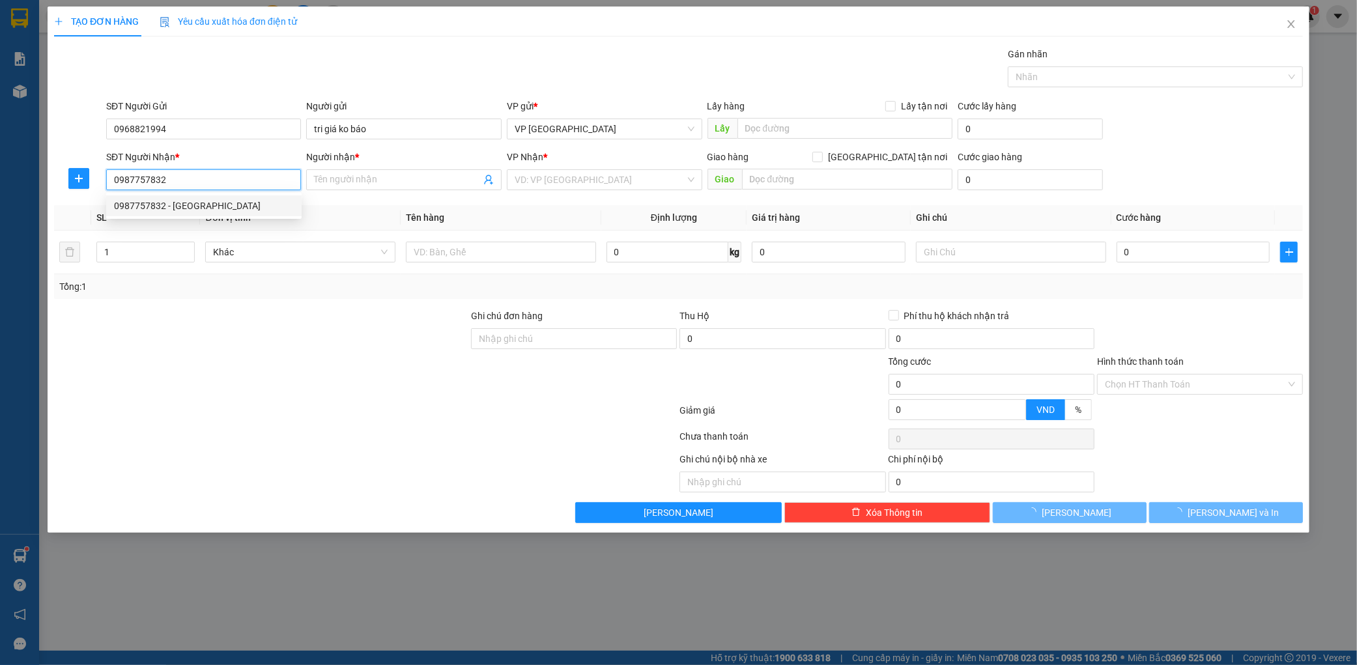
type input "châu anh"
type input "kỳ giang"
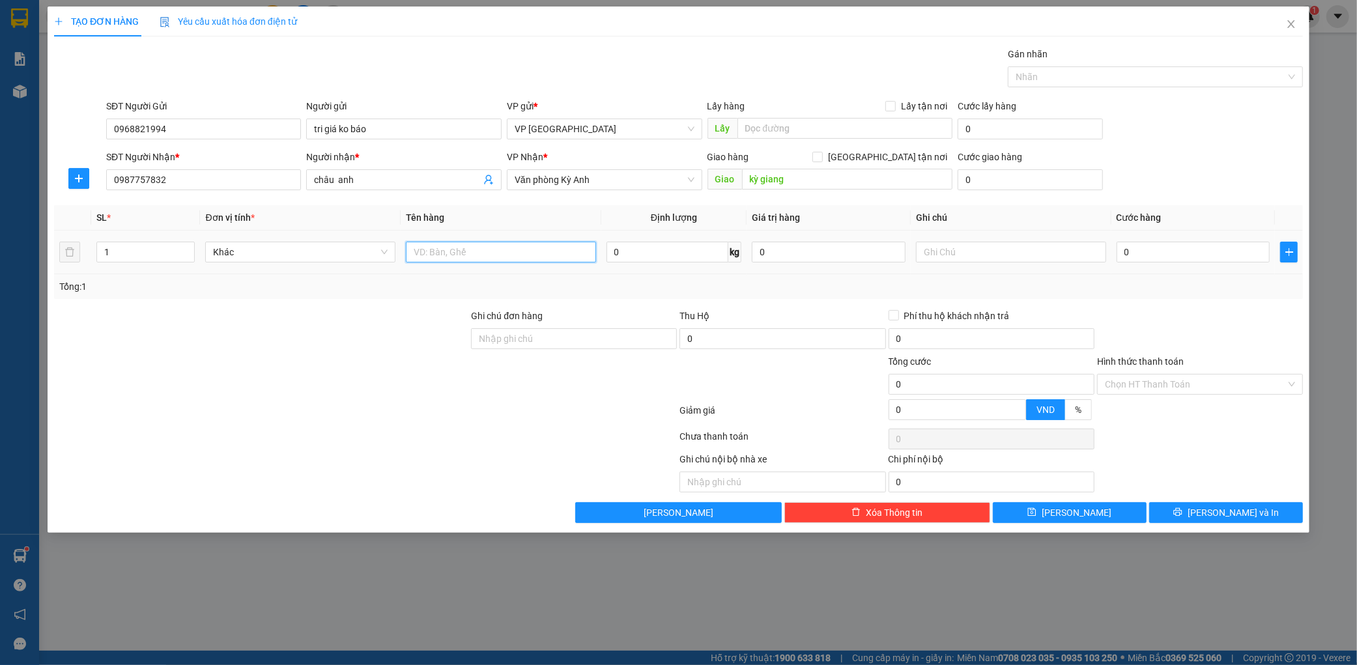
click at [445, 258] on input "text" at bounding box center [501, 252] width 190 height 21
click at [584, 185] on span "Văn phòng Kỳ Anh" at bounding box center [605, 180] width 180 height 20
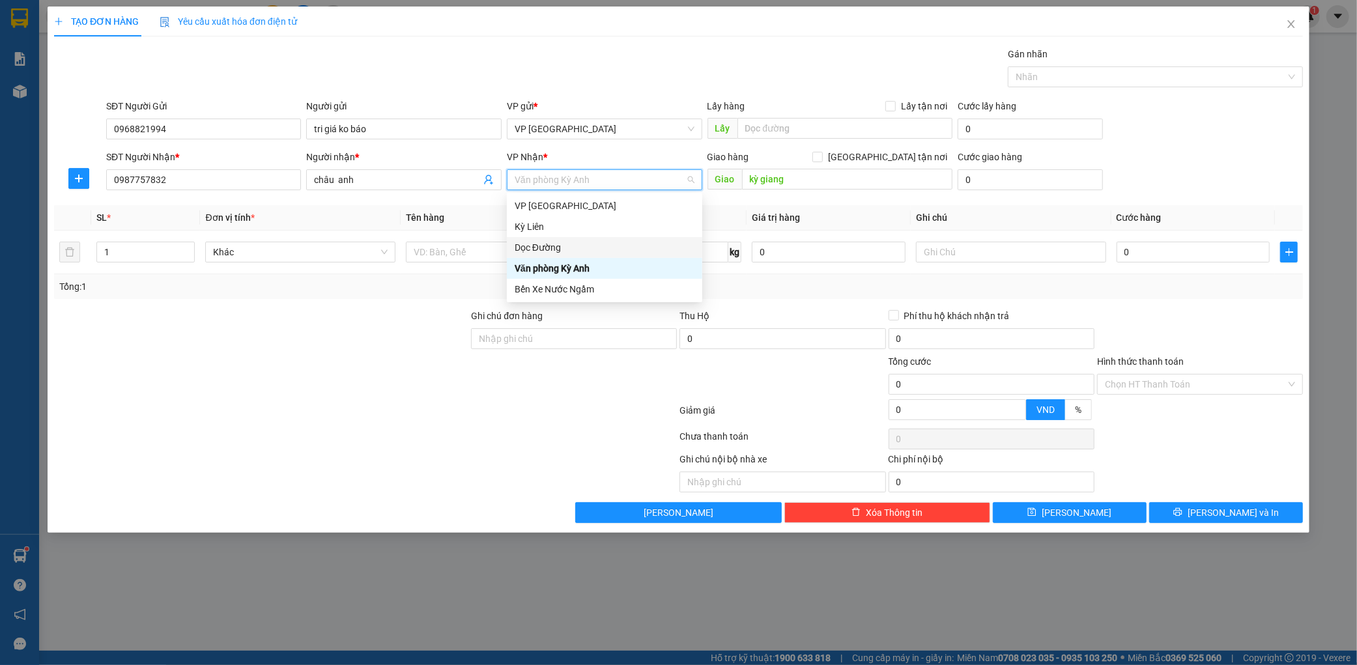
click at [556, 249] on div "Dọc Đường" at bounding box center [605, 247] width 180 height 14
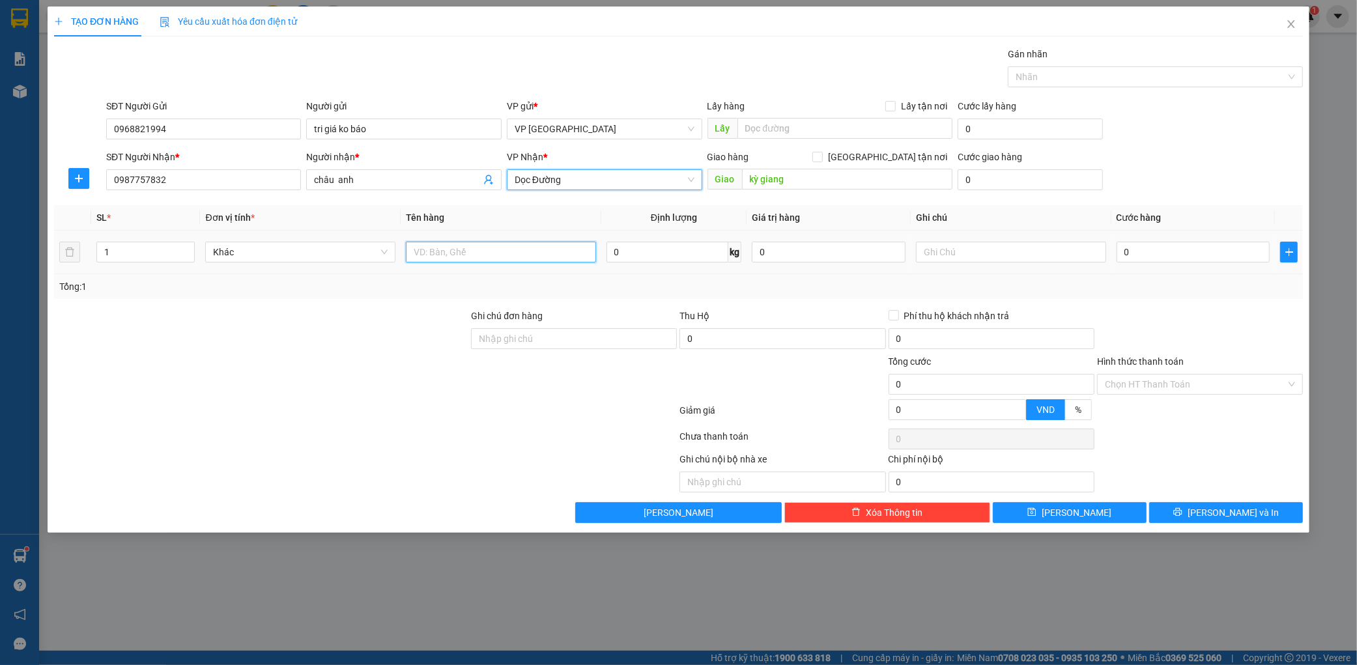
click at [548, 251] on input "text" at bounding box center [501, 252] width 190 height 21
type input "1 hộp"
click at [1126, 249] on input "0" at bounding box center [1193, 252] width 154 height 21
type input "005"
type input "5"
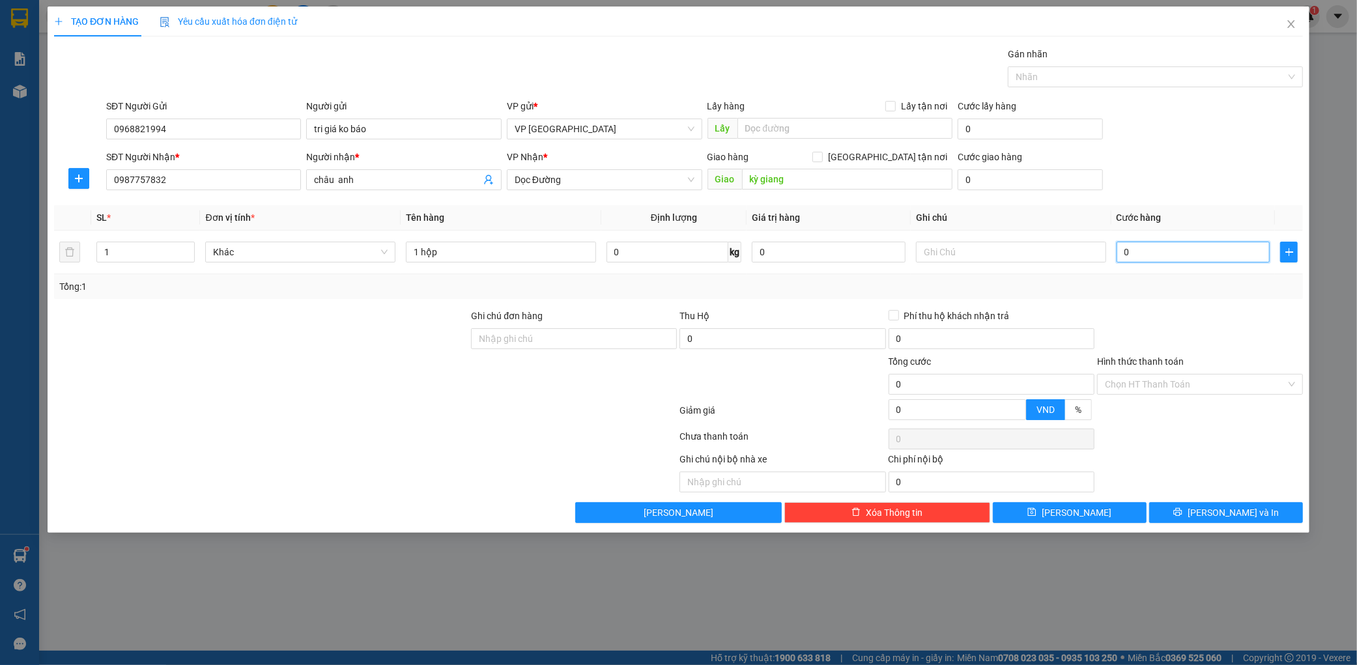
type input "5"
type input "0.050"
type input "50"
type input "00.500"
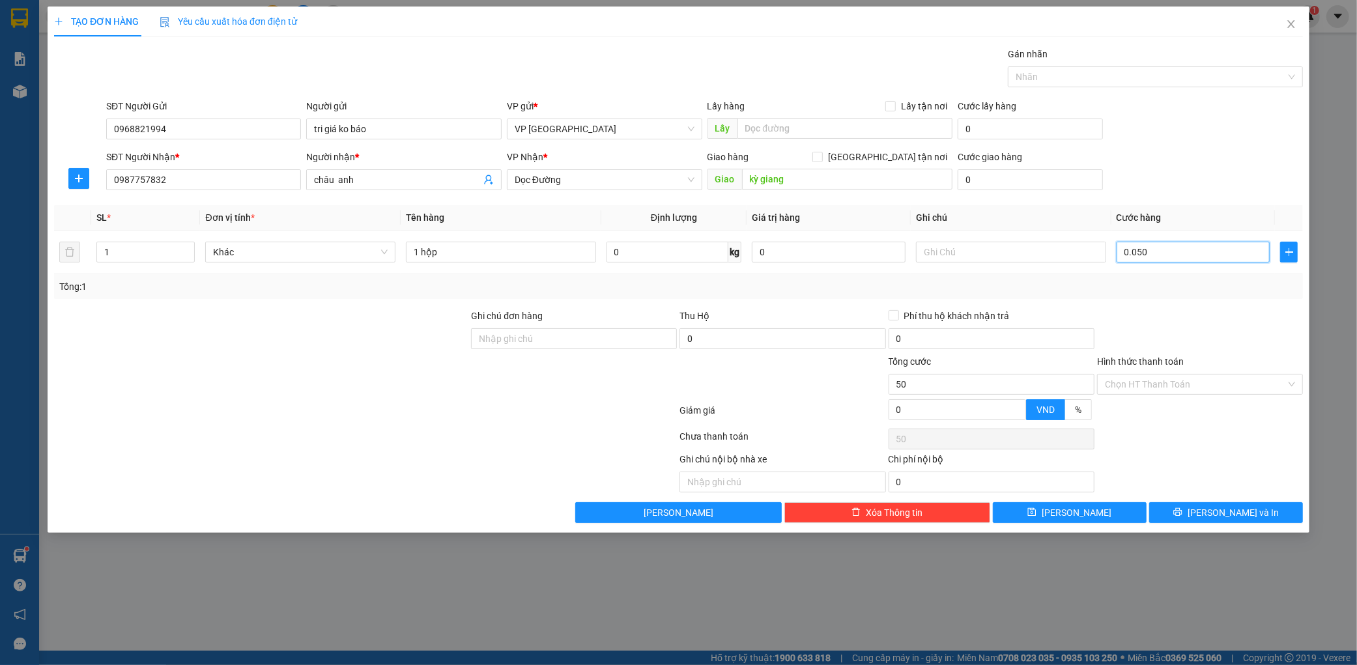
type input "500"
type input "0.005.000"
type input "5.000"
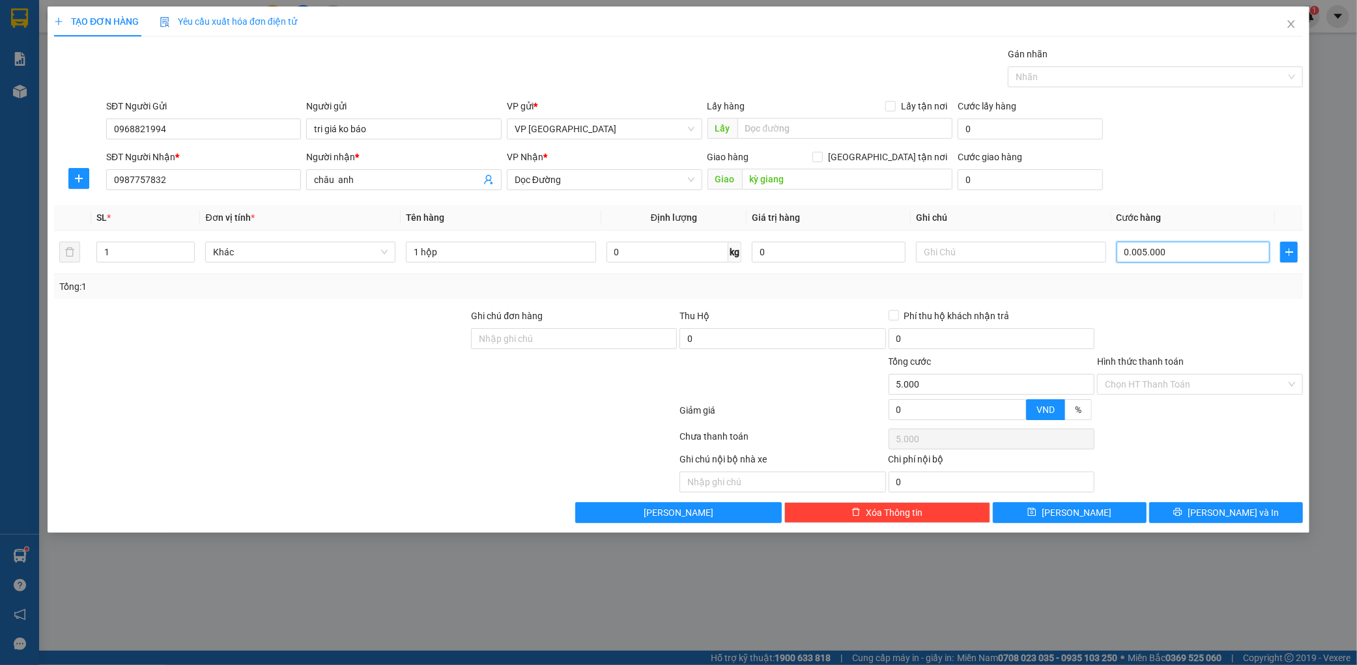
type input "000.050.000"
type input "50.000"
type input "[PHONE_NUMBER]"
type input "500.000"
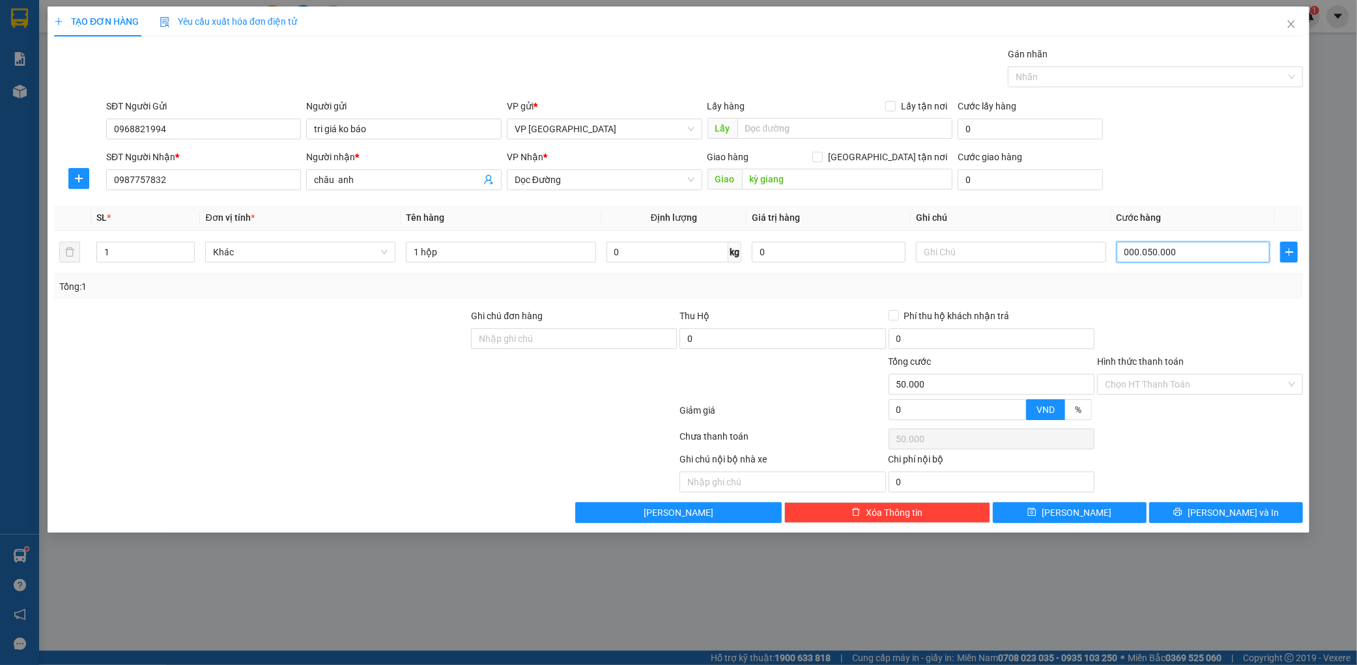
type input "500.000"
type input "00.000.050.000"
type input "50.000"
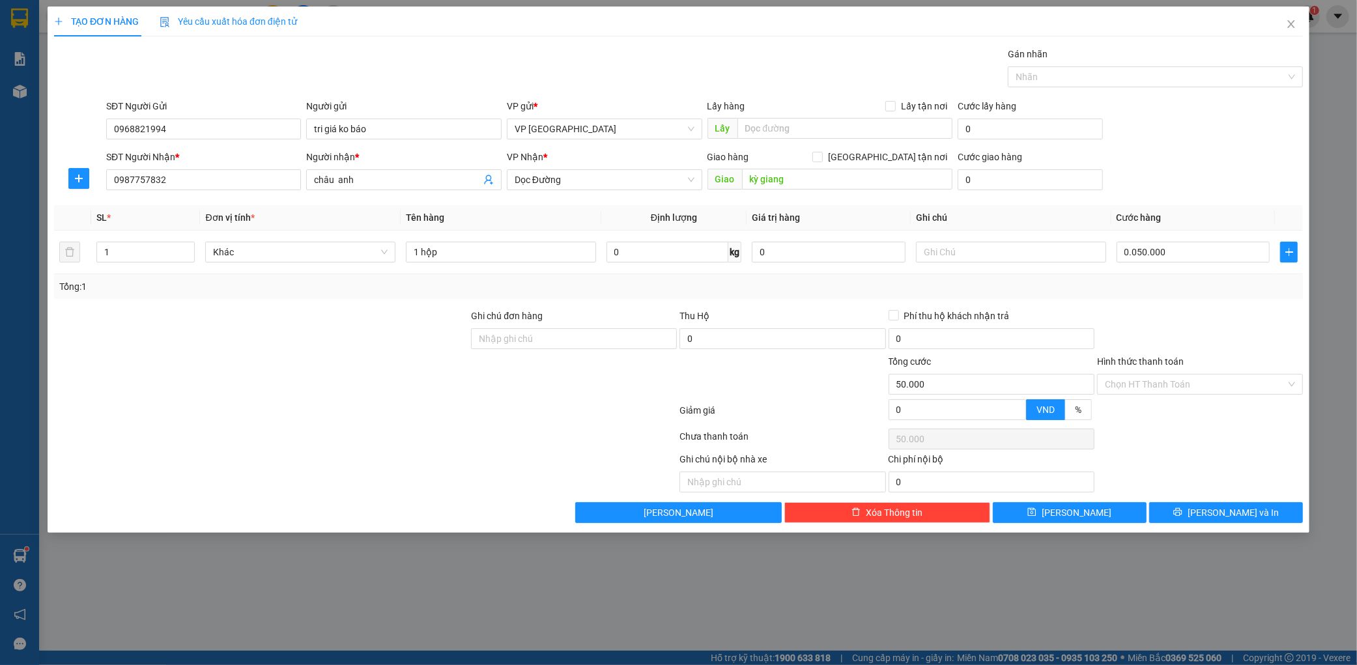
type input "50.000"
click at [1232, 324] on div at bounding box center [1200, 332] width 208 height 46
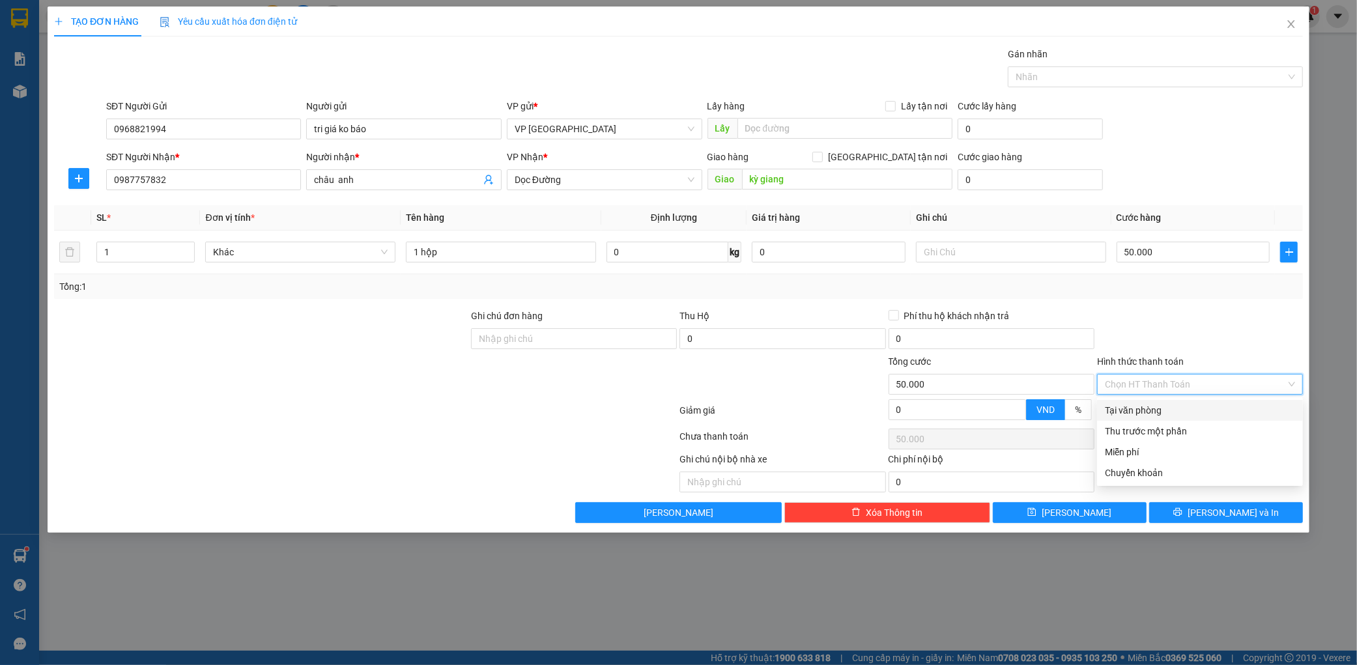
click at [1174, 378] on input "Hình thức thanh toán" at bounding box center [1195, 385] width 181 height 20
click at [1155, 401] on div "Tại văn phòng" at bounding box center [1200, 410] width 206 height 21
type input "0"
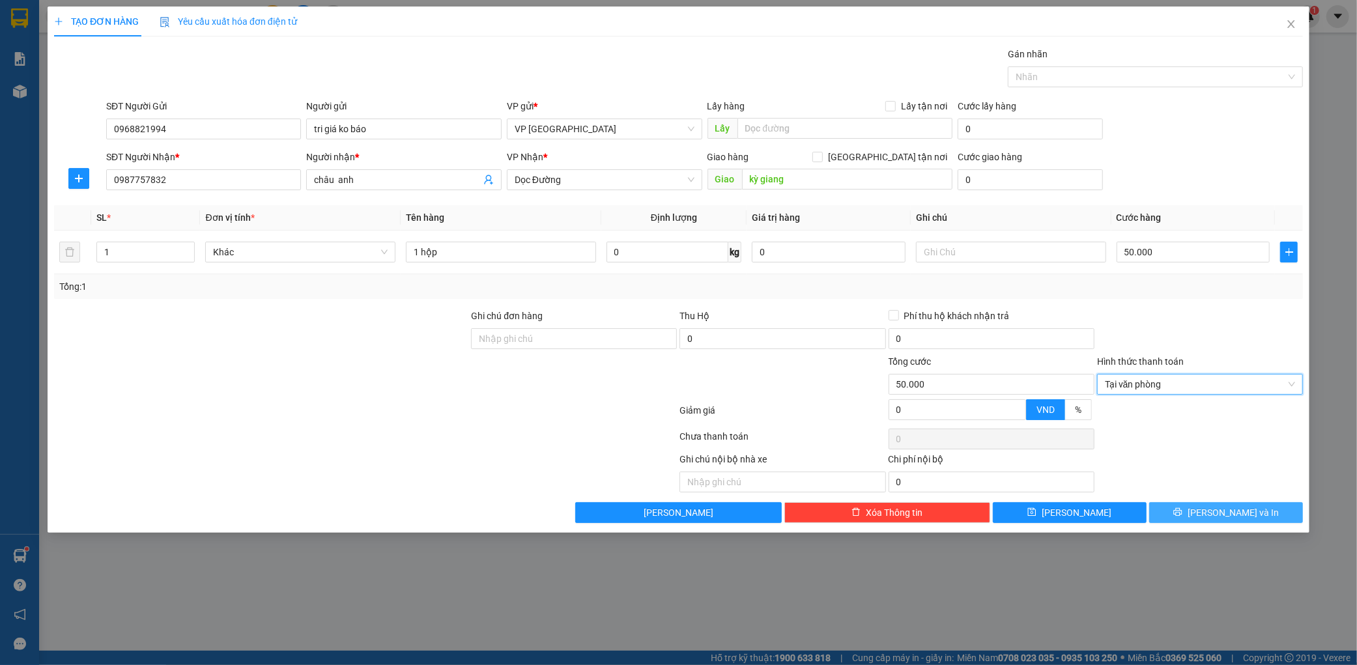
click at [1236, 511] on span "[PERSON_NAME] và In" at bounding box center [1232, 512] width 91 height 14
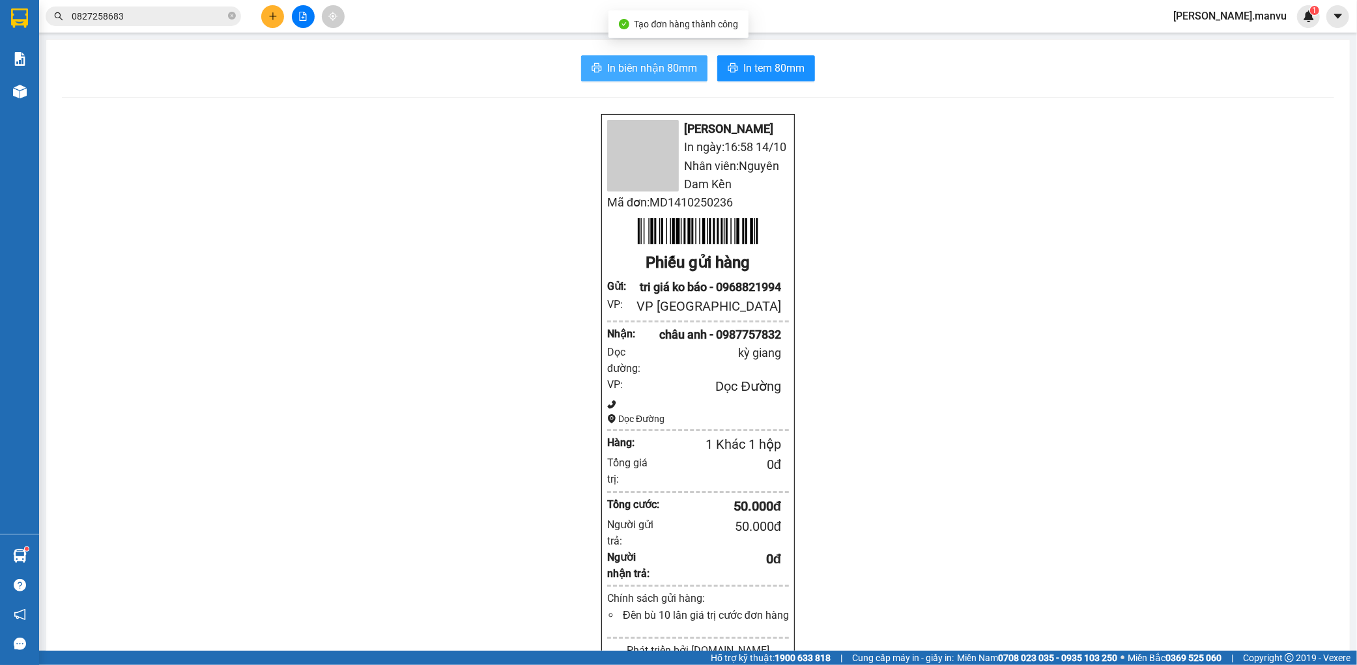
click at [649, 64] on span "In biên nhận 80mm" at bounding box center [652, 68] width 90 height 16
click at [284, 16] on div at bounding box center [303, 16] width 98 height 23
click at [270, 21] on button at bounding box center [272, 16] width 23 height 23
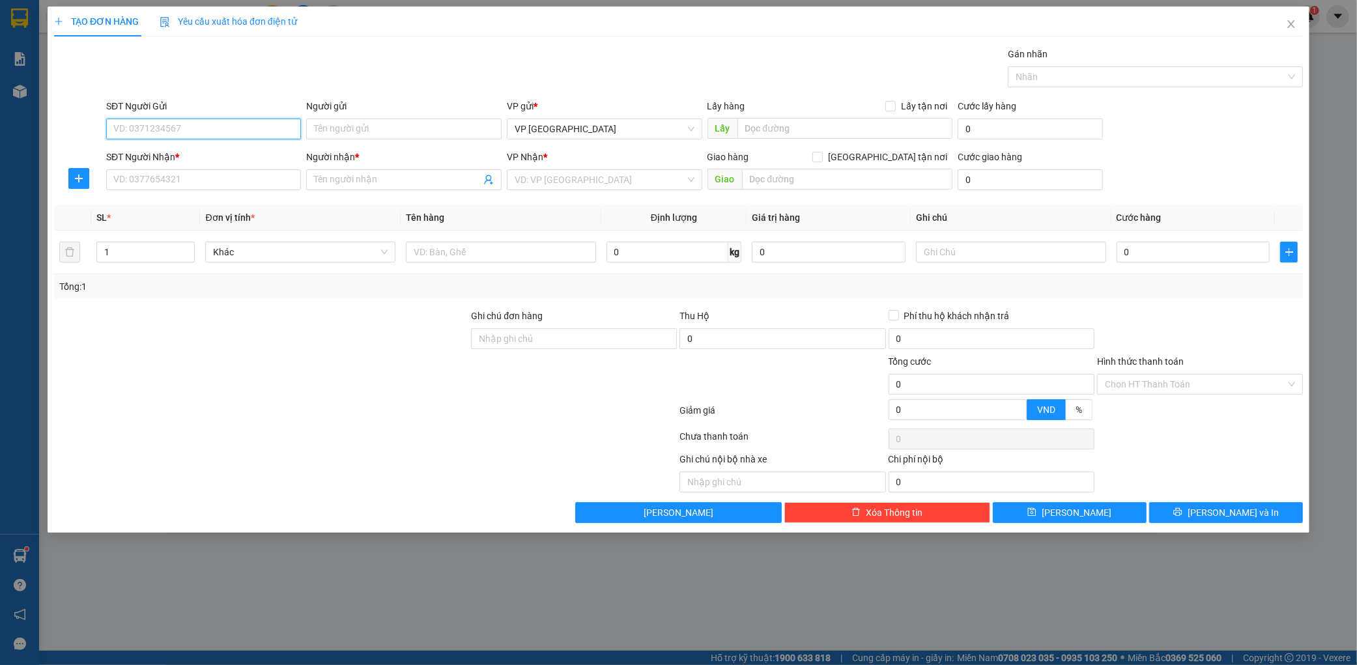
click at [203, 132] on input "SĐT Người Gửi" at bounding box center [203, 129] width 195 height 21
type input "0989322482"
click at [186, 181] on input "SĐT Người Nhận *" at bounding box center [203, 179] width 195 height 21
drag, startPoint x: 113, startPoint y: 130, endPoint x: 197, endPoint y: 139, distance: 85.2
click at [197, 139] on div "SĐT Người Gửi 0989322482 0989322482" at bounding box center [203, 122] width 195 height 46
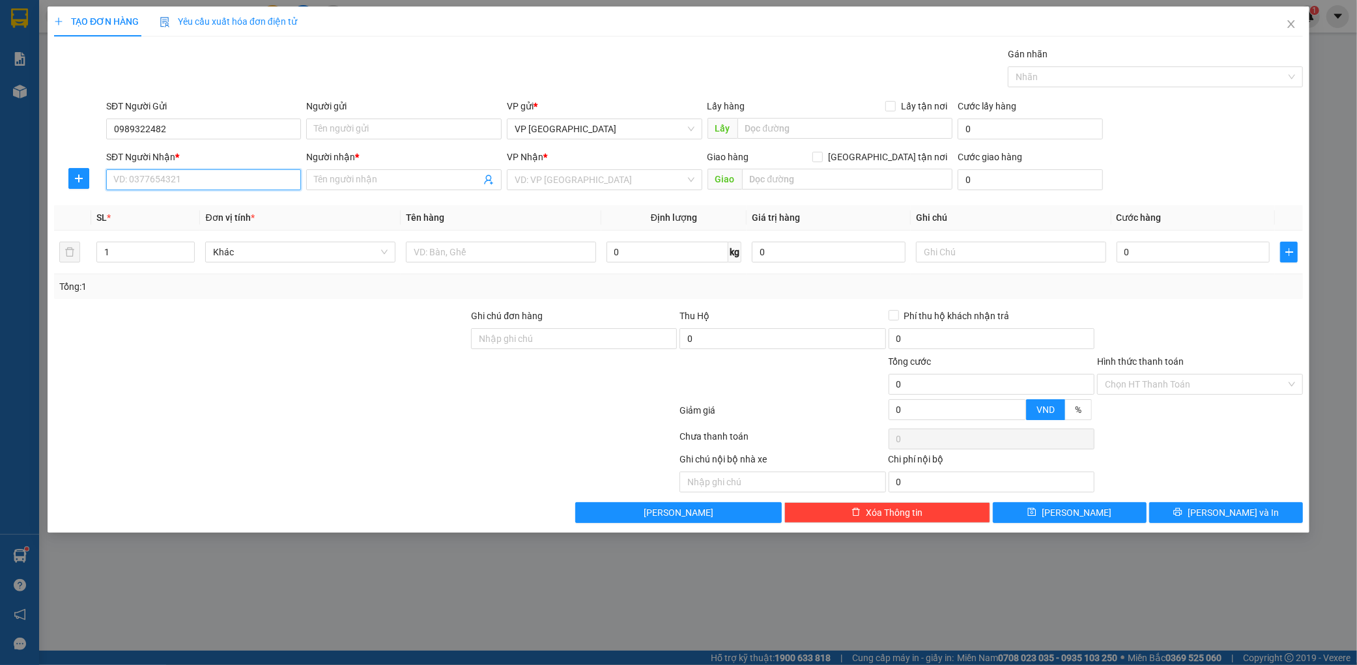
click at [139, 175] on input "SĐT Người Nhận *" at bounding box center [203, 179] width 195 height 21
paste input "0989322482"
type input "0989322482"
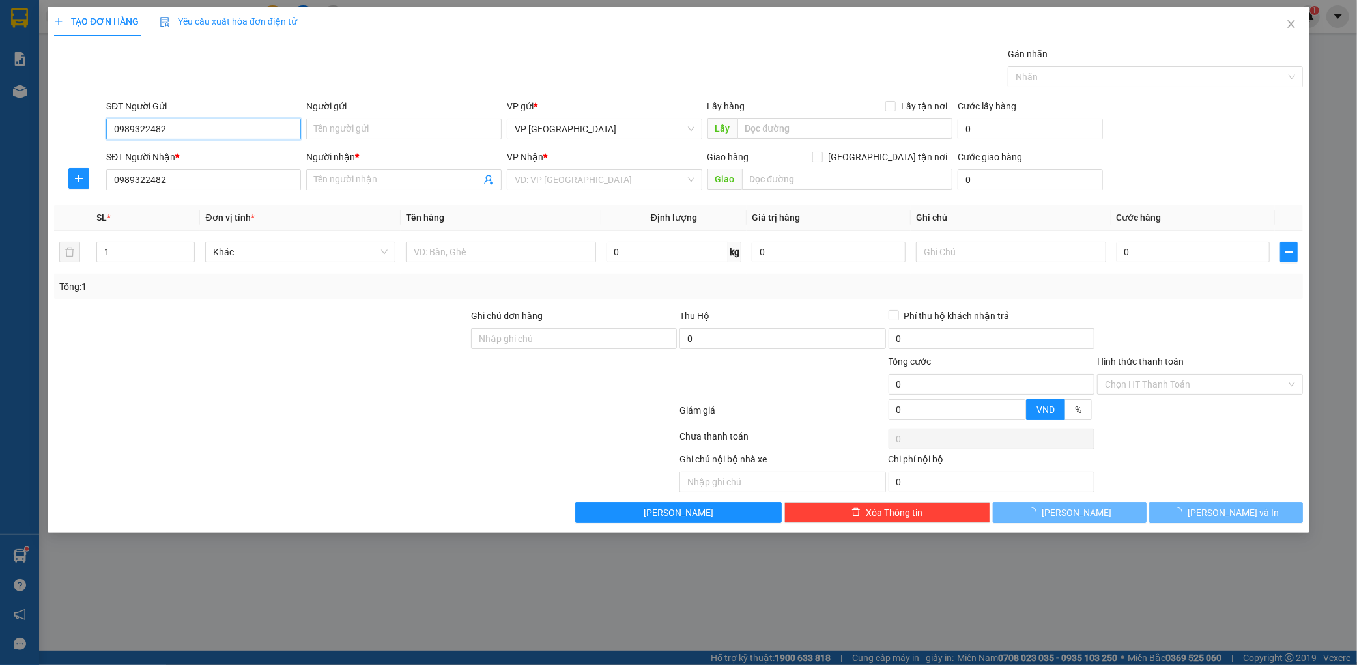
click at [230, 126] on input "0989322482" at bounding box center [203, 129] width 195 height 21
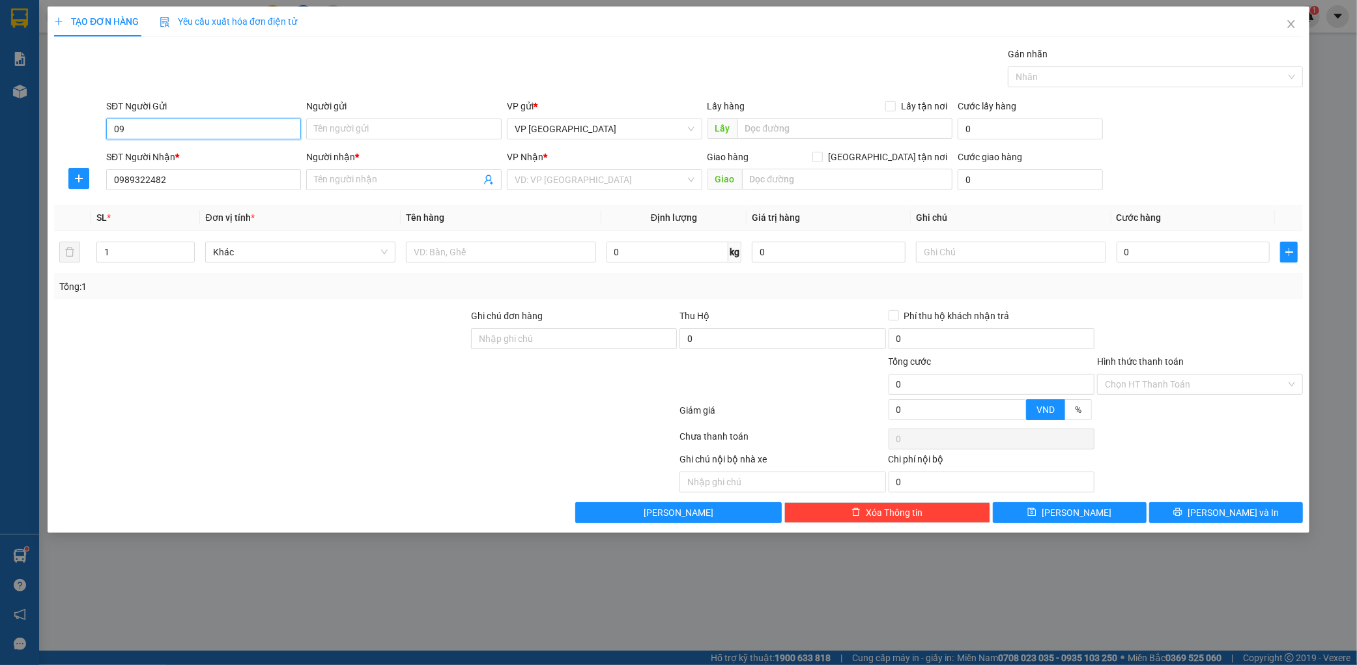
type input "0"
type input "0983271232"
click at [412, 177] on input "Người nhận *" at bounding box center [397, 180] width 167 height 14
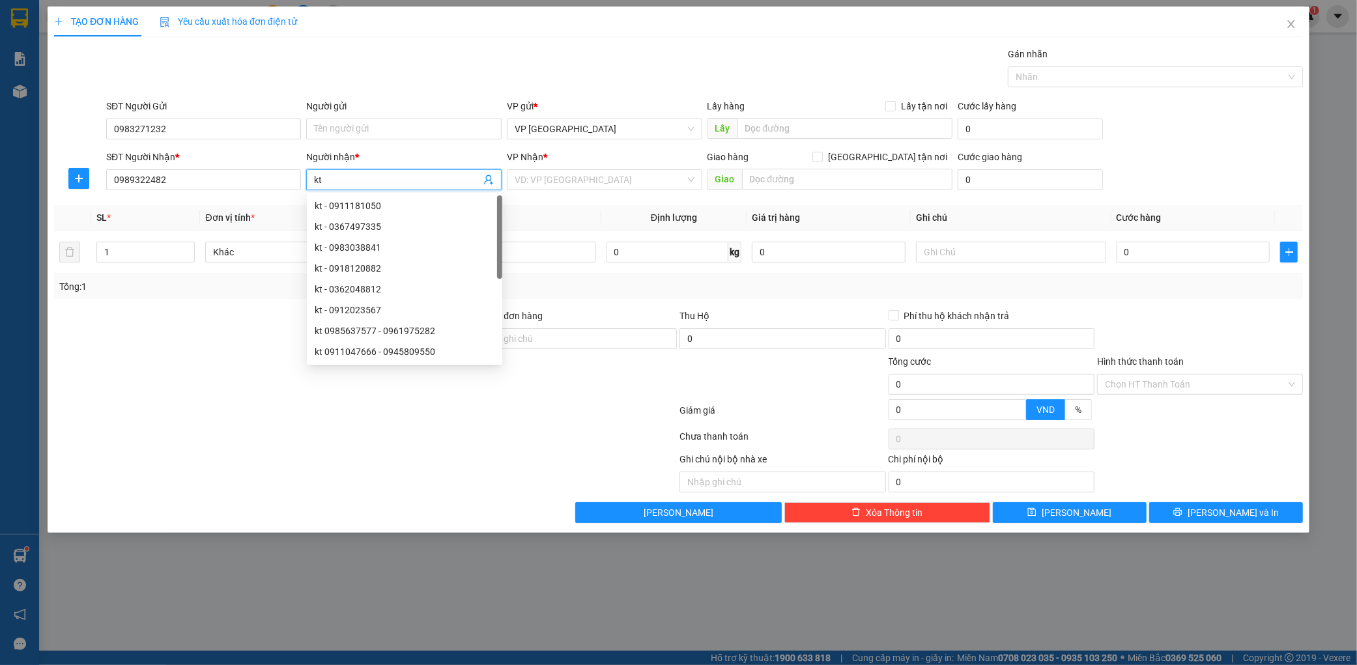
type input "kt"
click at [547, 145] on form "SĐT Người Gửi 0983271232 Người gửi Tên người gửi VP gửi * VP Mỹ Đình Lấy hàng L…" at bounding box center [678, 147] width 1249 height 96
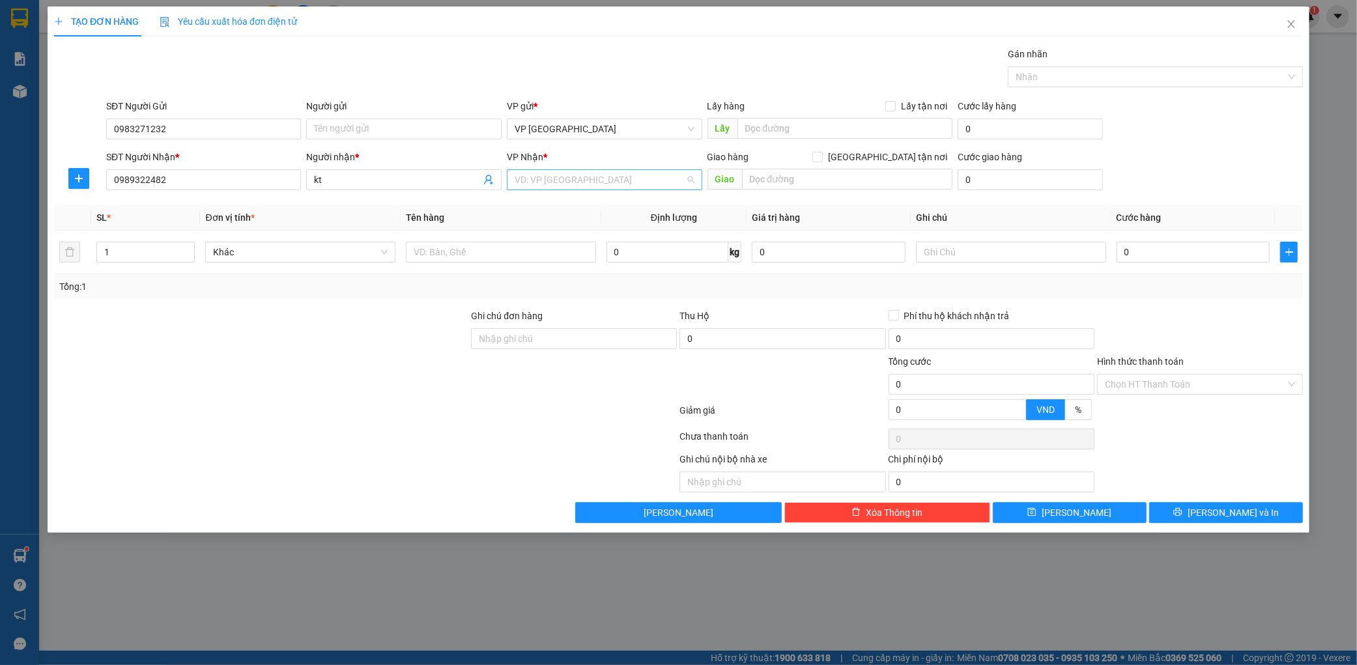
click at [544, 170] on input "search" at bounding box center [600, 180] width 171 height 20
click at [532, 239] on div "Dọc Đường" at bounding box center [604, 247] width 195 height 21
click at [746, 191] on div "Giao hàng [GEOGRAPHIC_DATA] tận nơi [GEOGRAPHIC_DATA]" at bounding box center [829, 173] width 245 height 46
click at [760, 184] on input "text" at bounding box center [847, 179] width 210 height 21
type input "kỳ thọ"
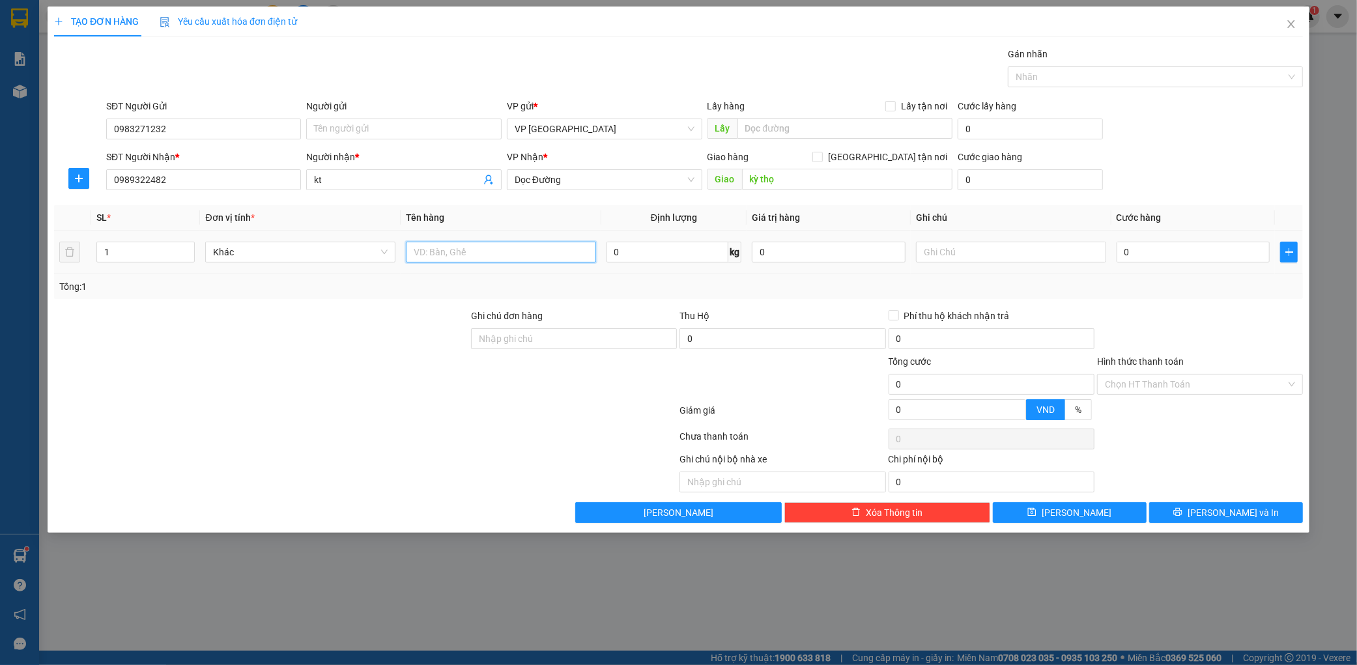
click at [539, 255] on input "text" at bounding box center [501, 252] width 190 height 21
type input "1 hộp nhỏ"
click at [1212, 258] on input "0" at bounding box center [1193, 252] width 154 height 21
type input "005"
type input "5"
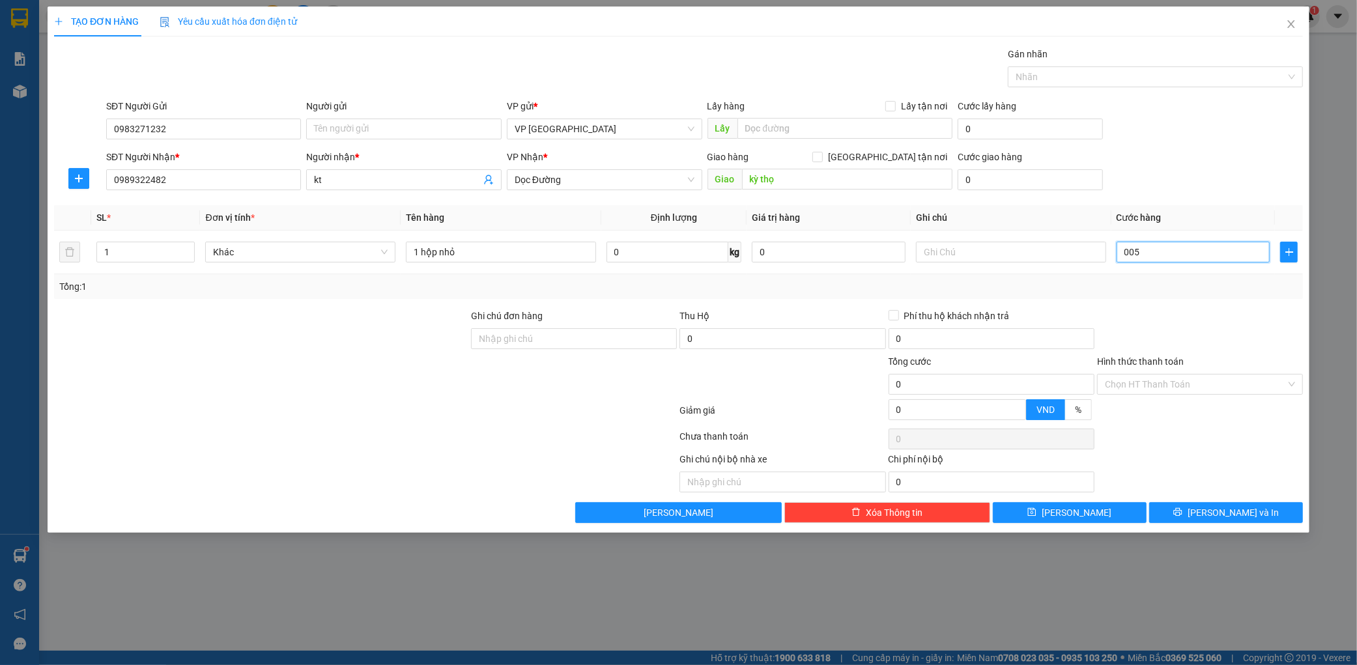
type input "5"
type input "0.050"
type input "50"
type input "000.500"
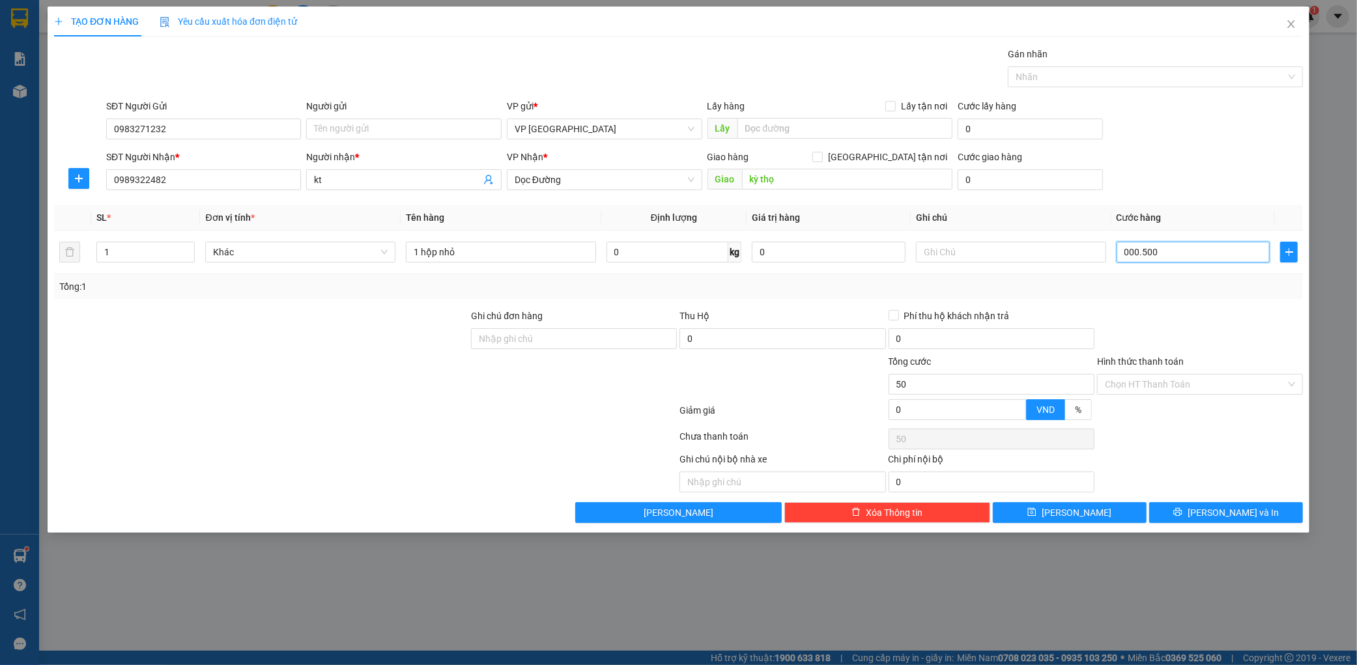
type input "500"
type input "0.005.000"
type input "5.000"
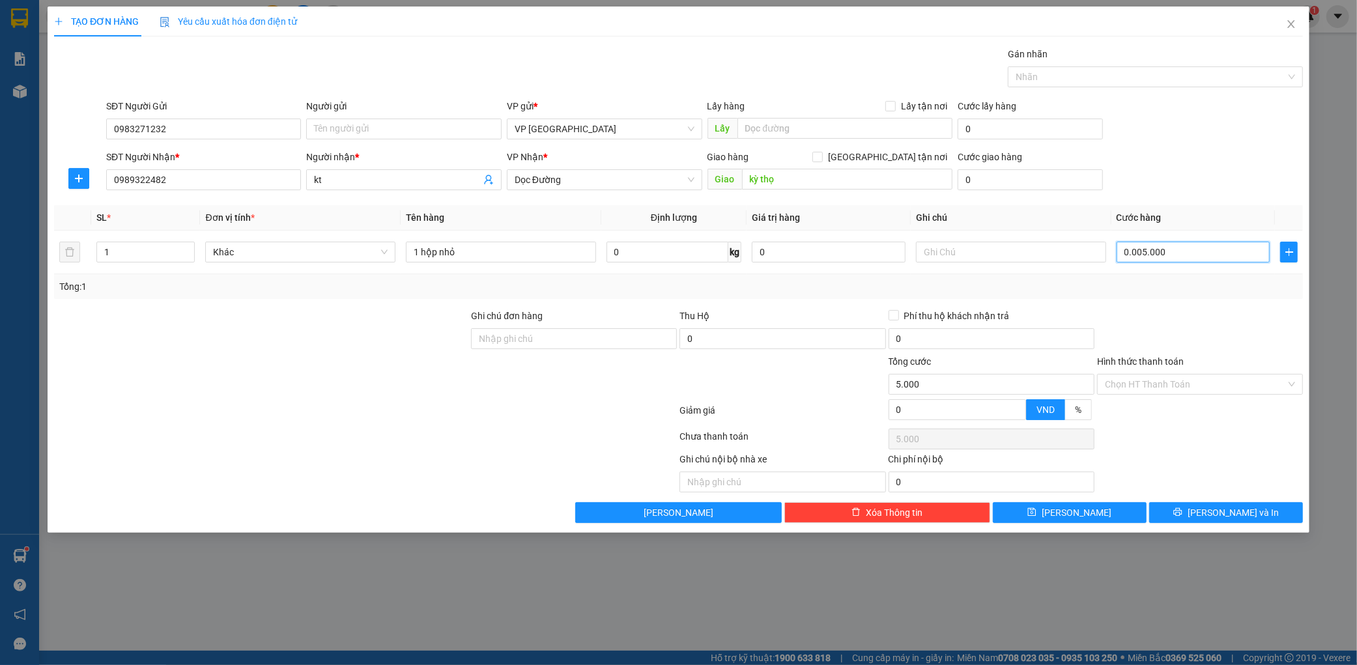
type input "000.550.000"
type input "550.000"
type input "50.000"
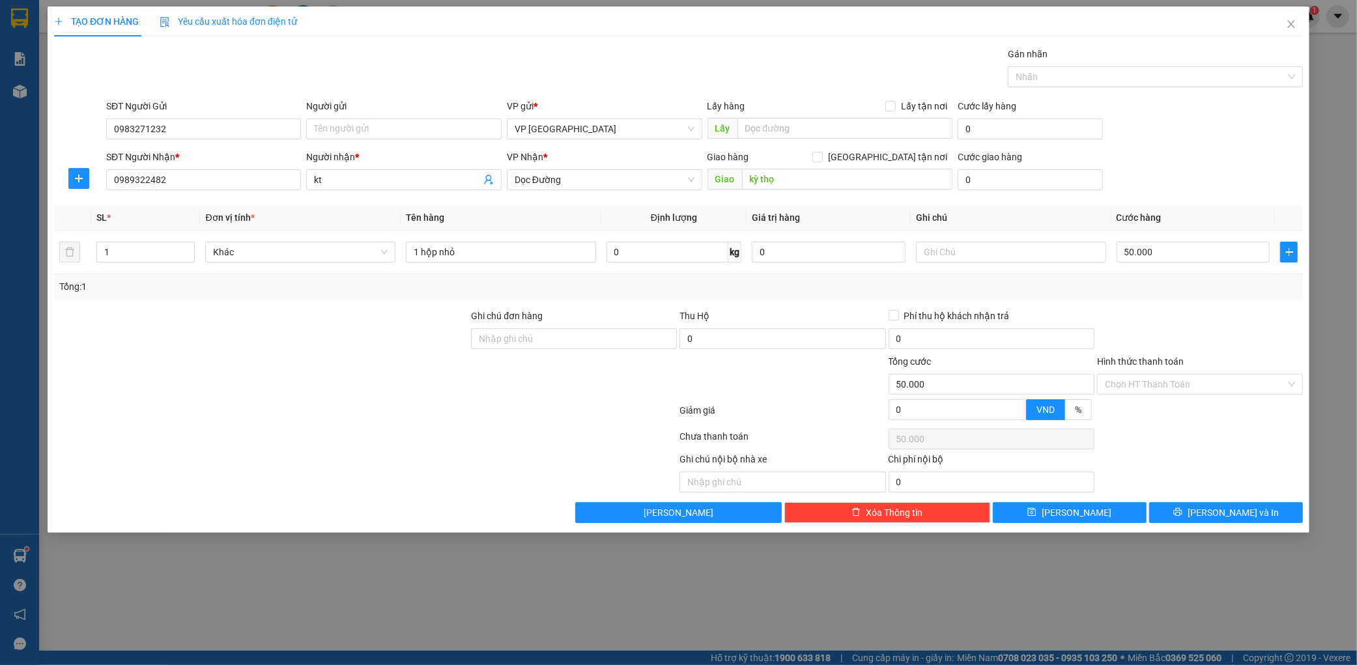
click at [1232, 198] on div "Transit Pickup Surcharge Ids Transit Deliver Surcharge Ids Transit Deliver Surc…" at bounding box center [678, 285] width 1249 height 476
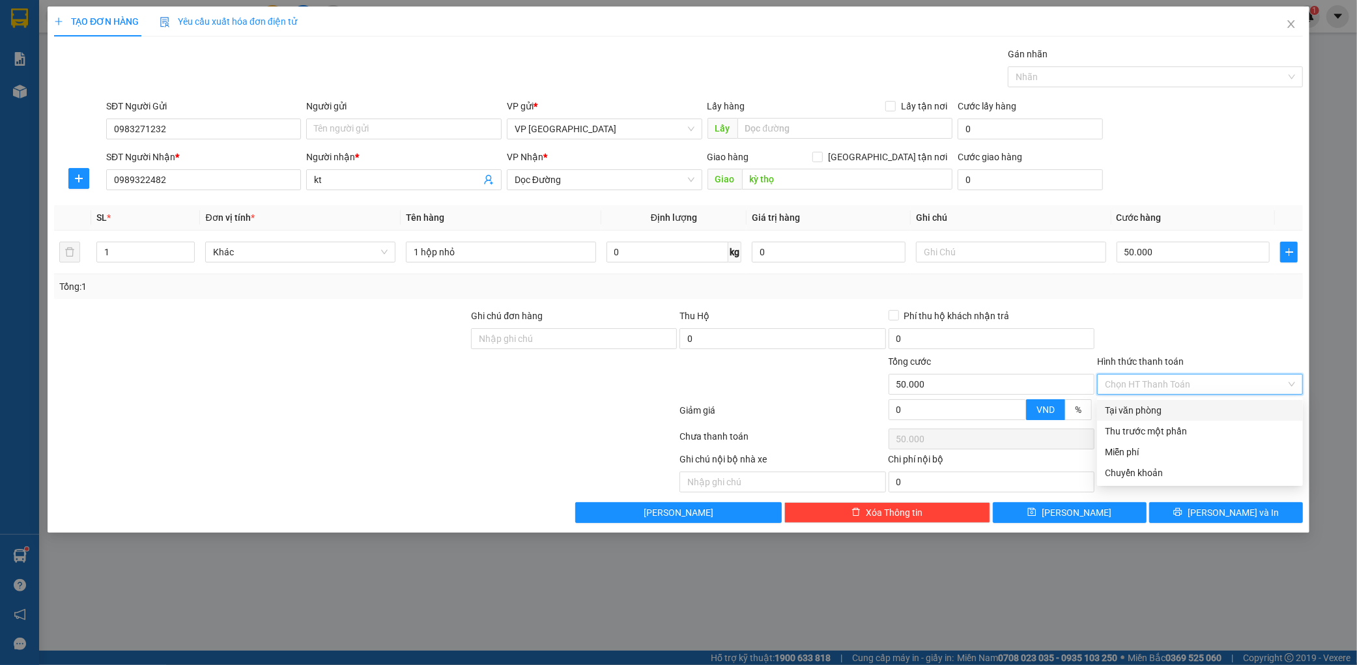
click at [1154, 375] on input "Hình thức thanh toán" at bounding box center [1195, 385] width 181 height 20
click at [1137, 396] on div "Transit Pickup Surcharge Ids Transit Deliver Surcharge Ids Transit Deliver Surc…" at bounding box center [678, 285] width 1249 height 476
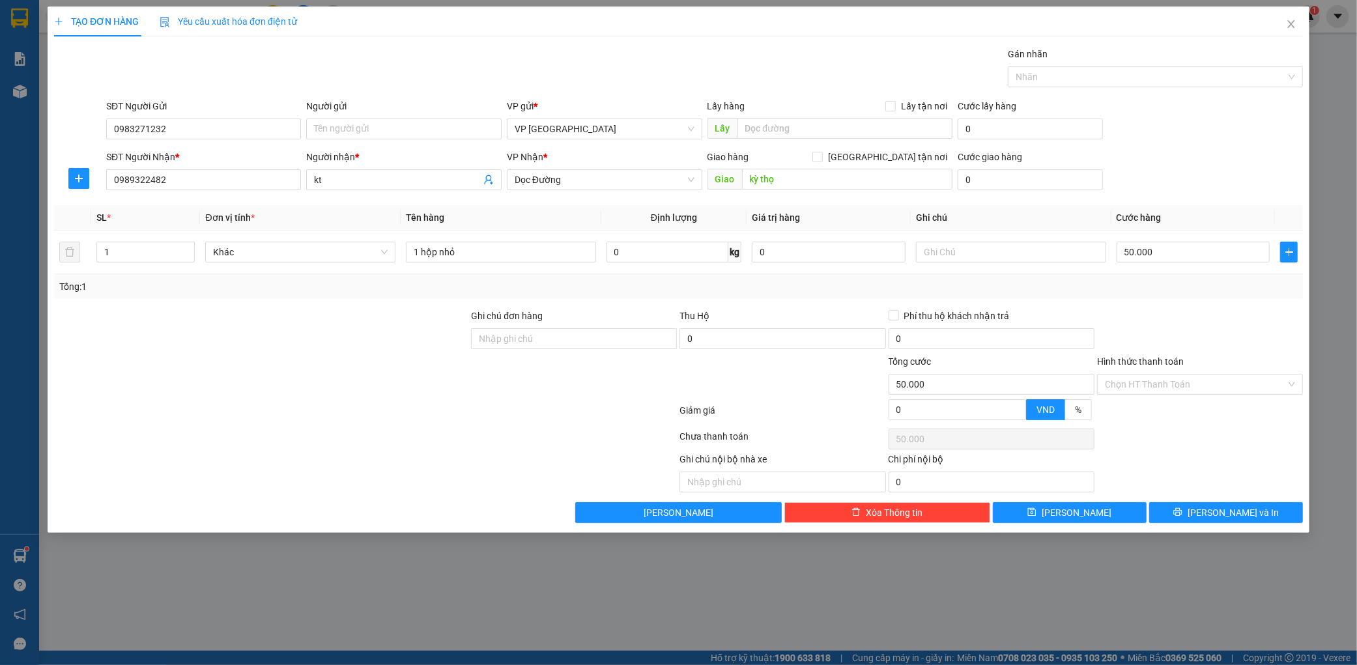
click at [1137, 398] on div "Hình thức thanh toán Chọn HT Thanh Toán" at bounding box center [1200, 377] width 206 height 46
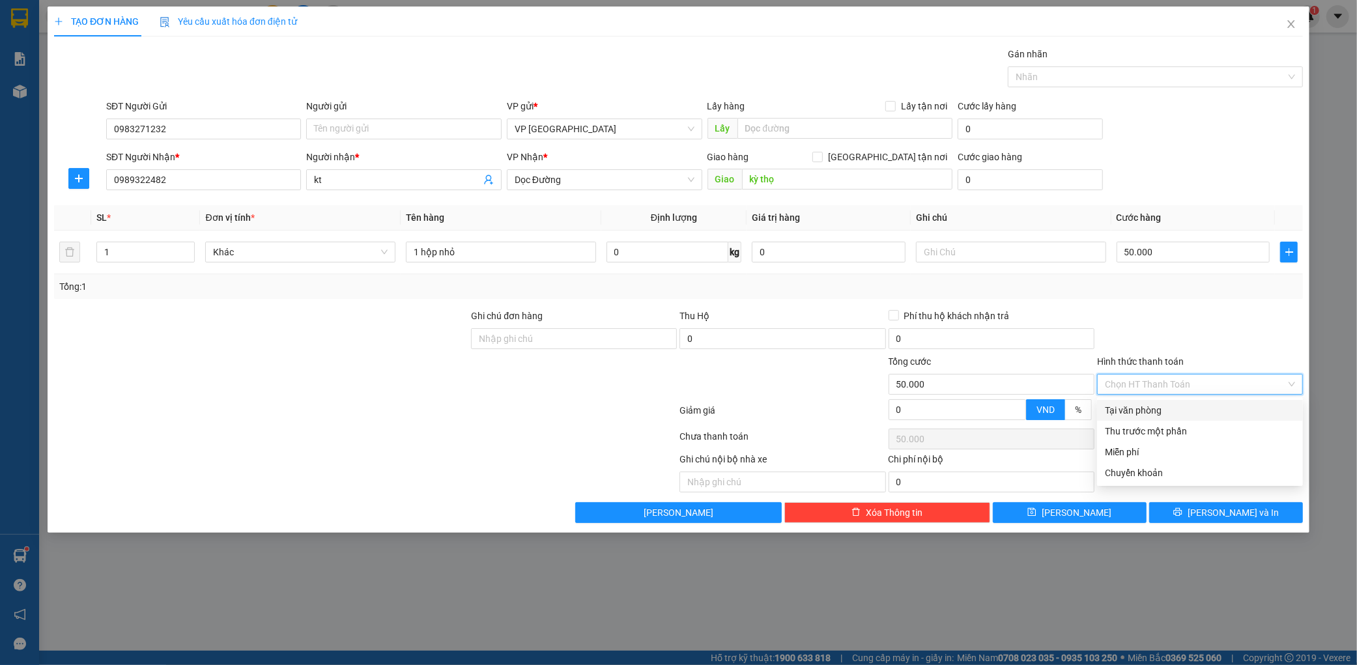
click at [1158, 396] on div "Hình thức thanh toán Chọn HT Thanh Toán" at bounding box center [1200, 377] width 206 height 46
click at [1145, 406] on div "Tại văn phòng" at bounding box center [1200, 410] width 190 height 14
type input "0"
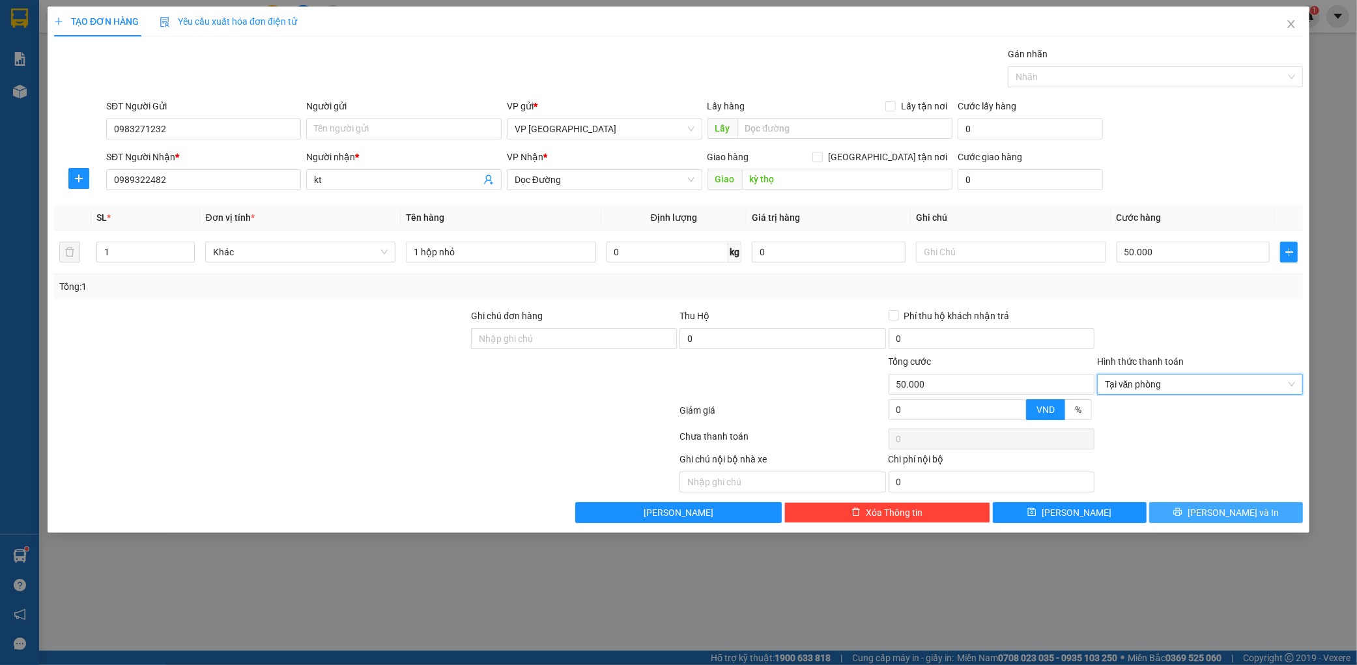
drag, startPoint x: 1229, startPoint y: 510, endPoint x: 1227, endPoint y: 500, distance: 10.1
click at [1231, 507] on span "[PERSON_NAME] và In" at bounding box center [1232, 512] width 91 height 14
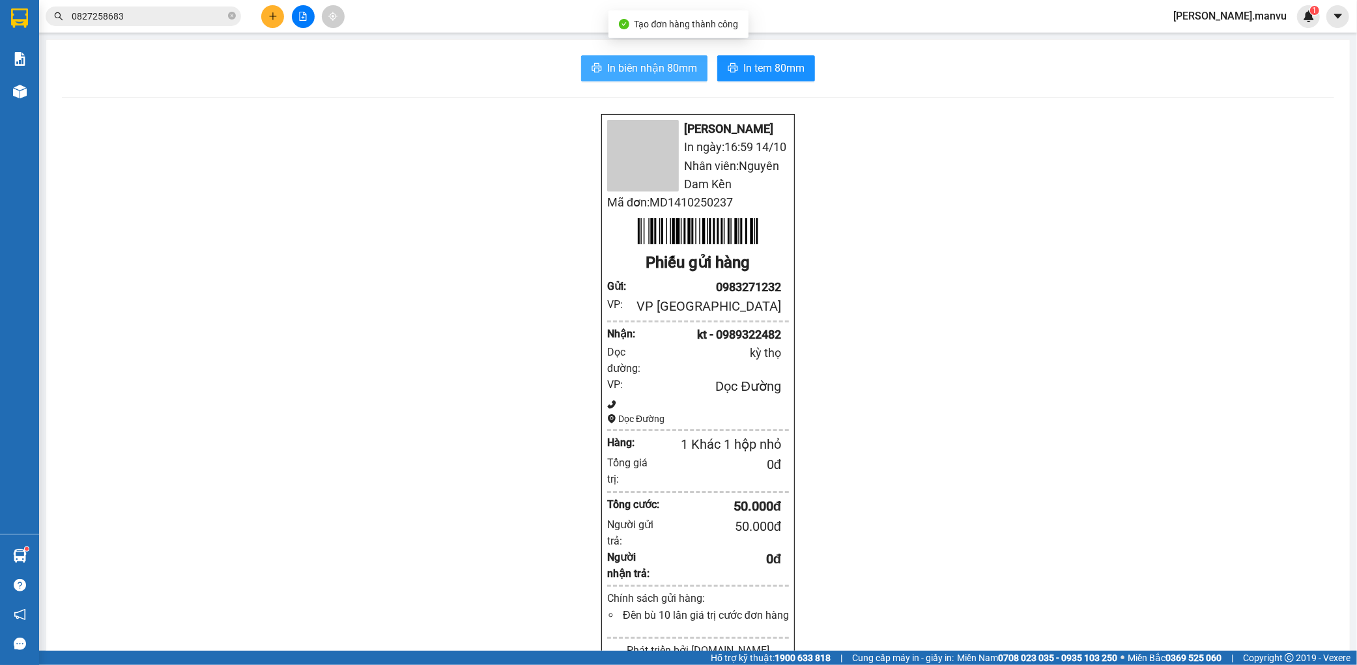
click at [651, 64] on span "In biên nhận 80mm" at bounding box center [652, 68] width 90 height 16
click at [766, 70] on span "In tem 80mm" at bounding box center [773, 68] width 61 height 16
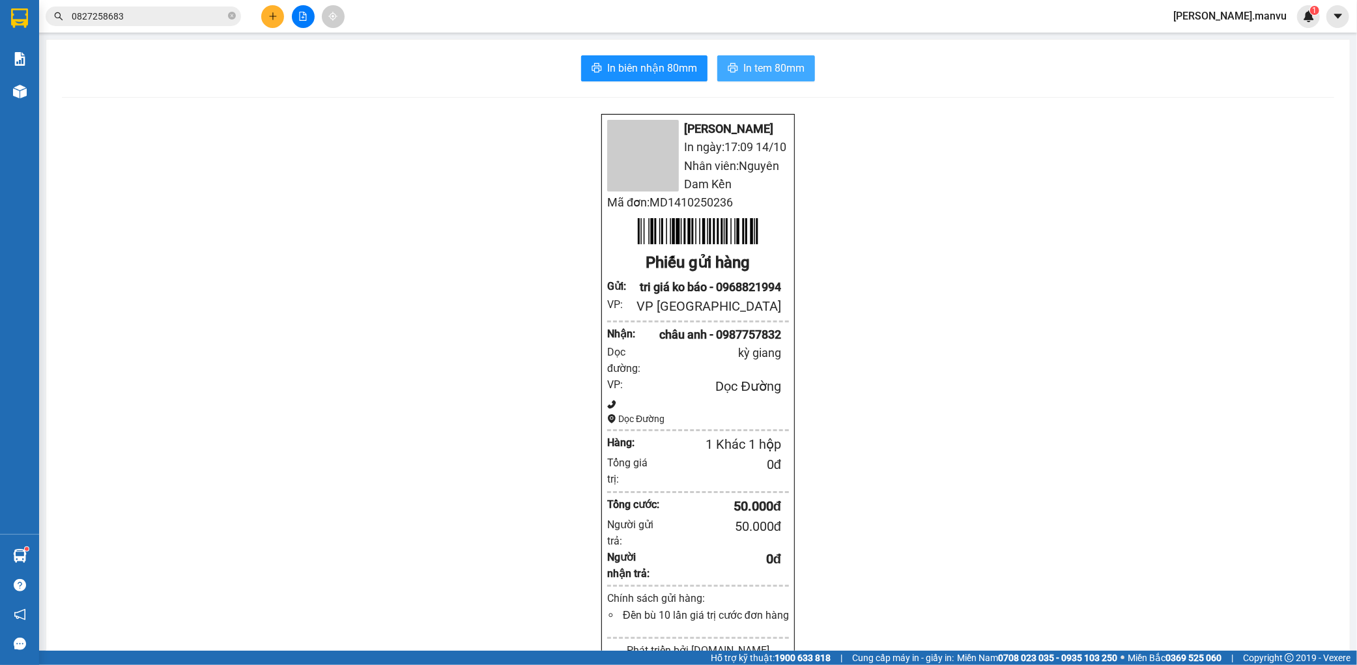
click at [753, 57] on button "In tem 80mm" at bounding box center [766, 68] width 98 height 26
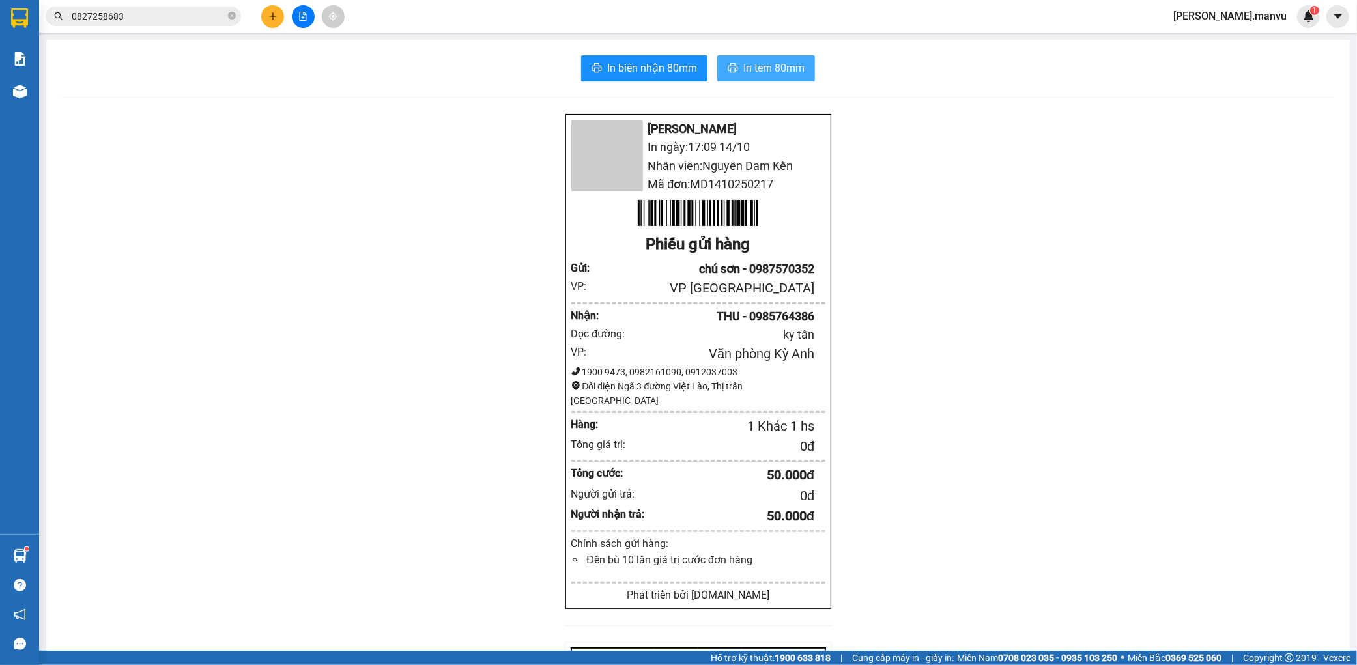
drag, startPoint x: 789, startPoint y: 79, endPoint x: 795, endPoint y: 72, distance: 9.3
click at [789, 78] on button "In tem 80mm" at bounding box center [766, 68] width 98 height 26
drag, startPoint x: 795, startPoint y: 72, endPoint x: 795, endPoint y: 64, distance: 7.8
click at [795, 70] on span "In tem 80mm" at bounding box center [773, 68] width 61 height 16
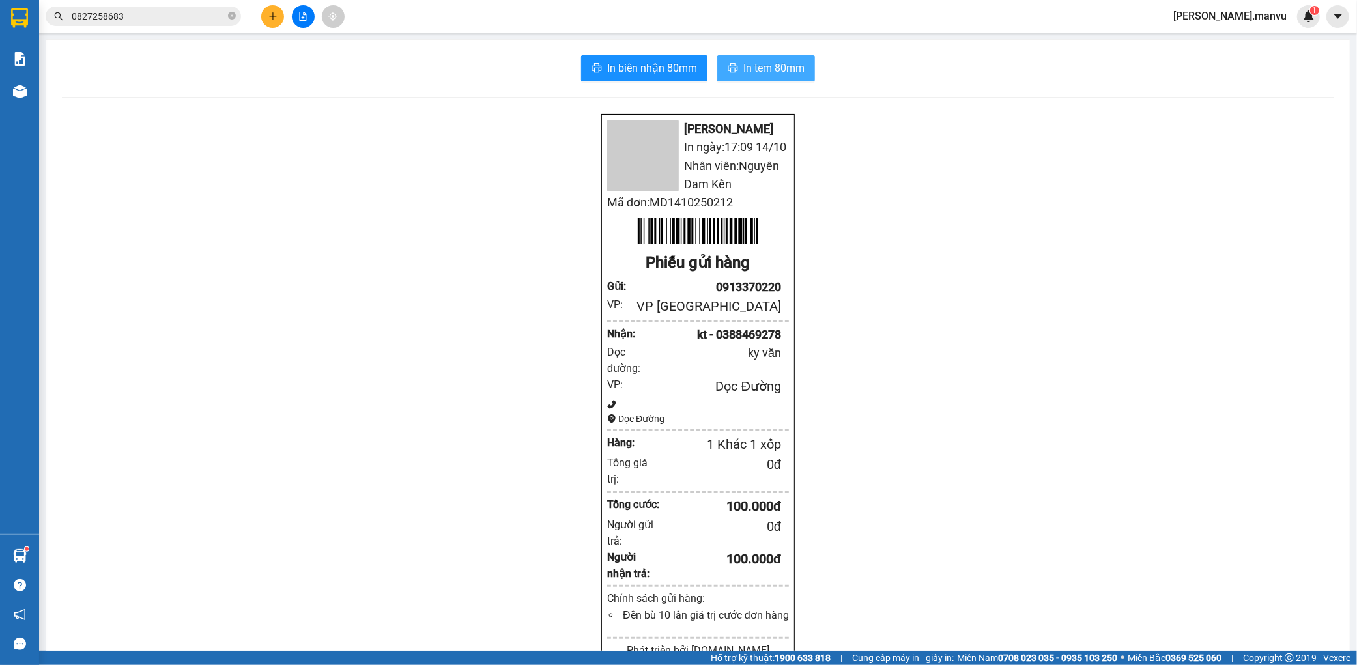
click at [784, 70] on span "In tem 80mm" at bounding box center [773, 68] width 61 height 16
click at [790, 79] on button "In tem 80mm" at bounding box center [766, 68] width 98 height 26
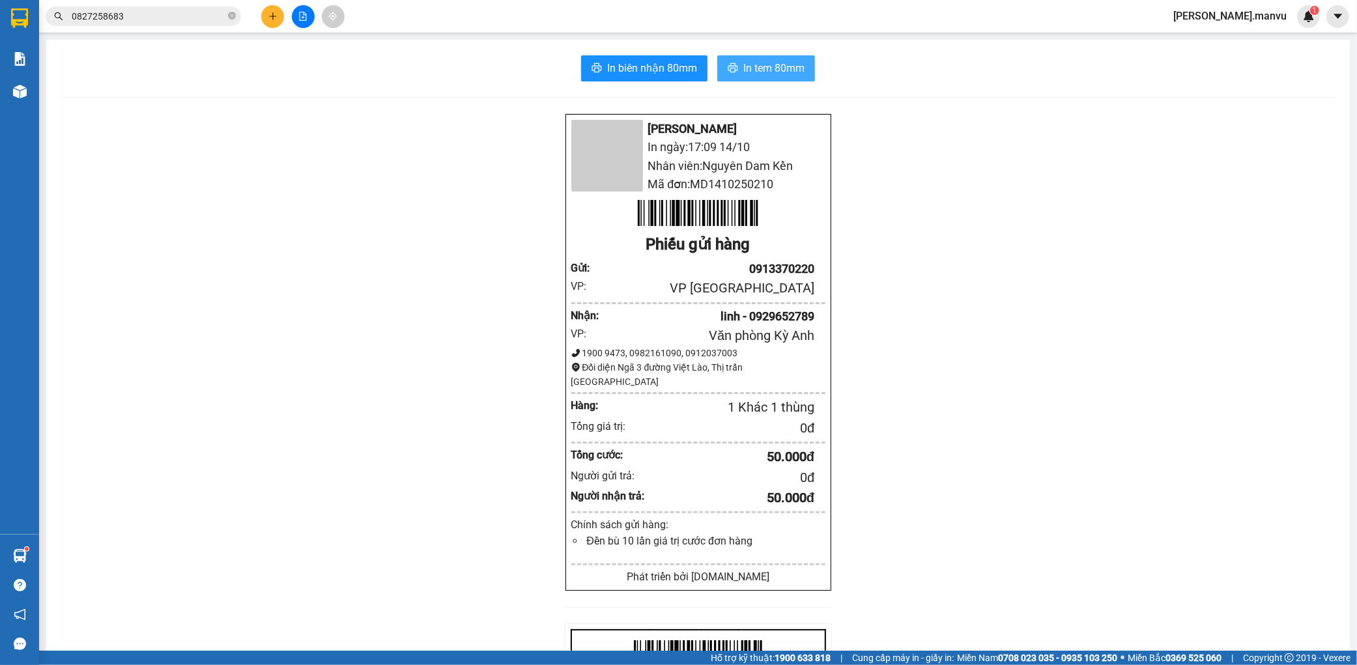
click at [779, 62] on span "In tem 80mm" at bounding box center [773, 68] width 61 height 16
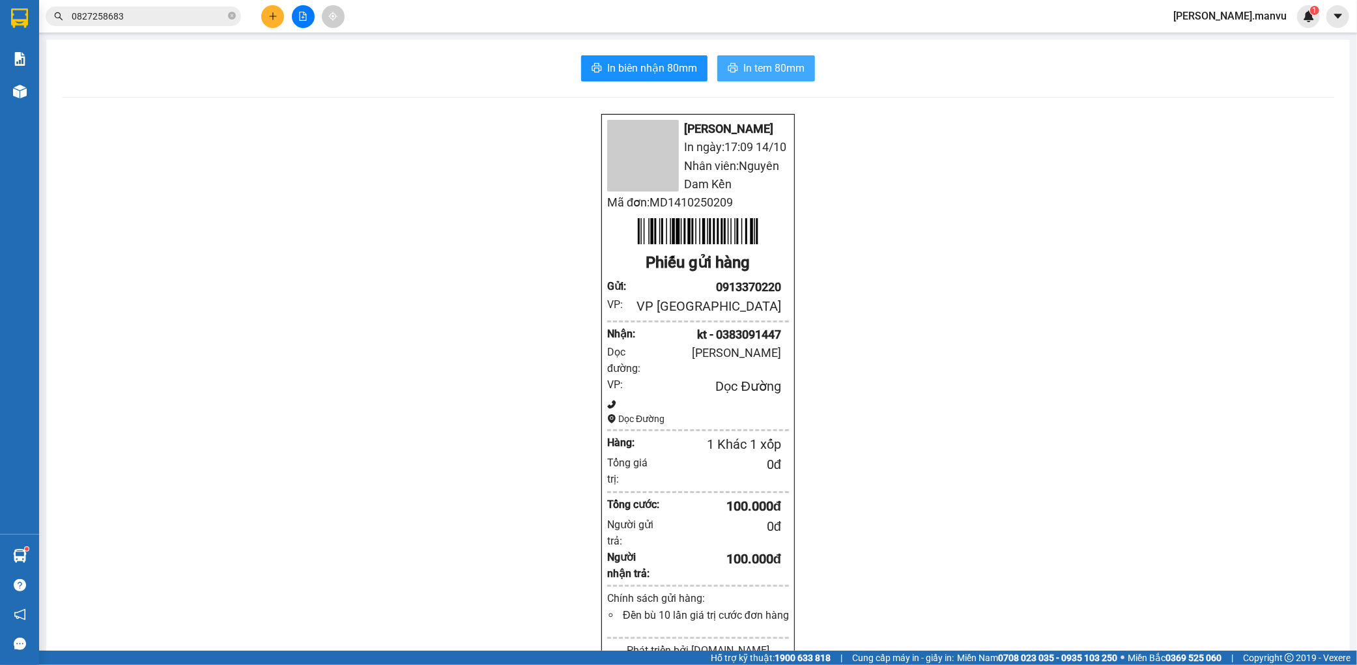
click at [780, 74] on span "In tem 80mm" at bounding box center [773, 68] width 61 height 16
click at [269, 17] on icon "plus" at bounding box center [272, 16] width 9 height 9
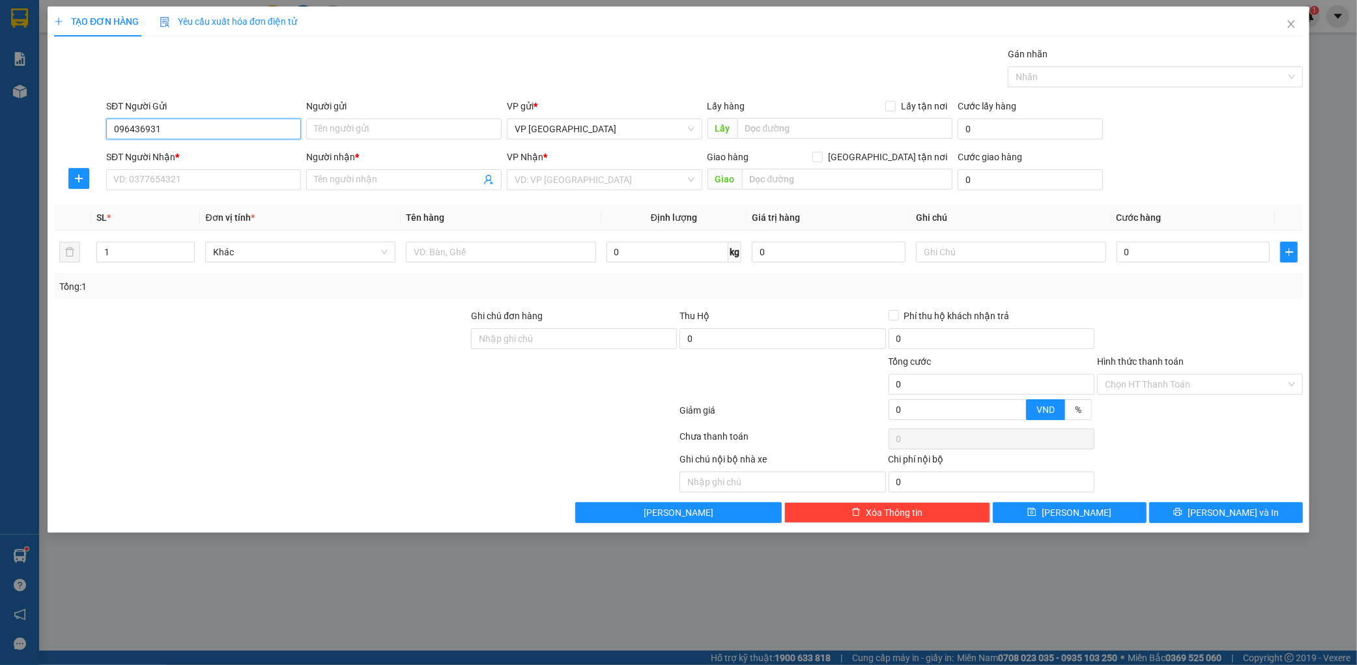
type input "0964369310"
click at [227, 151] on div "0964369310 - kt" at bounding box center [204, 155] width 180 height 14
type input "kt"
type input "0964369310"
click at [203, 193] on div "SĐT Người Nhận * VD: 0377654321" at bounding box center [203, 173] width 195 height 46
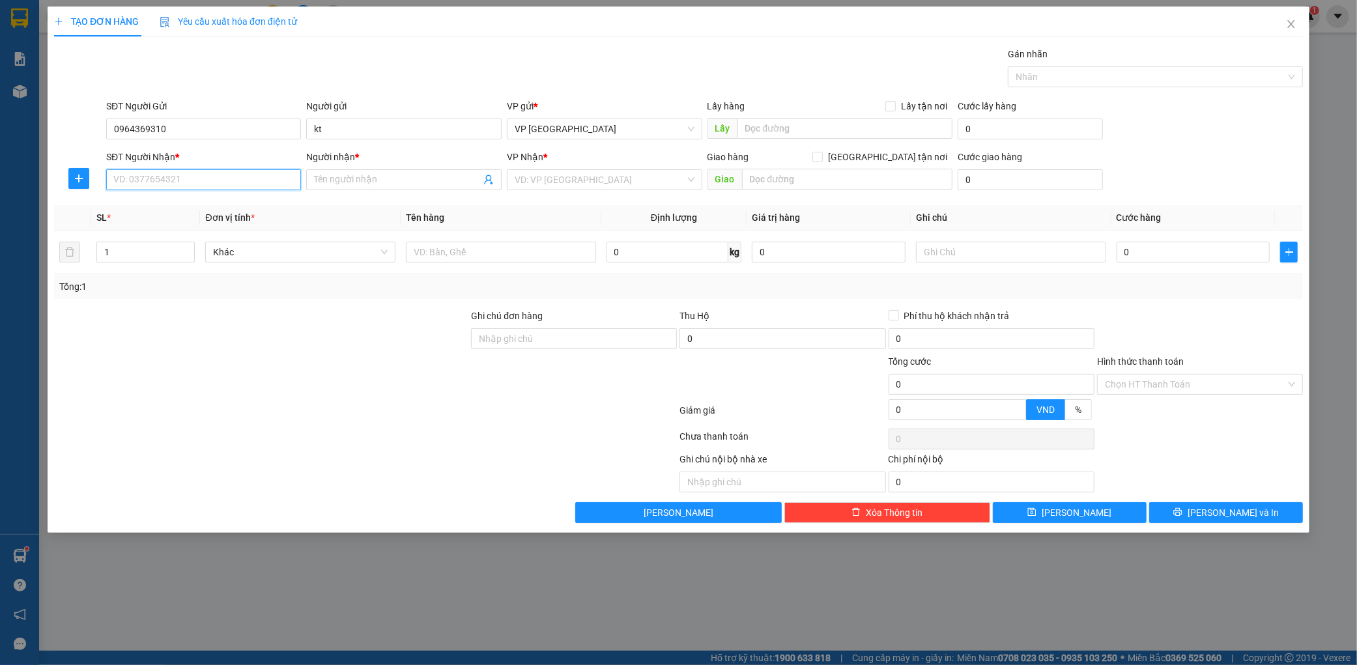
click at [213, 183] on input "SĐT Người Nhận *" at bounding box center [203, 179] width 195 height 21
click at [148, 172] on input "SĐT Người Nhận *" at bounding box center [203, 179] width 195 height 21
click at [183, 175] on input "SĐT Người Nhận *" at bounding box center [203, 179] width 195 height 21
click at [235, 202] on div "0354216344 - thiệu" at bounding box center [204, 206] width 180 height 14
type input "0354216344"
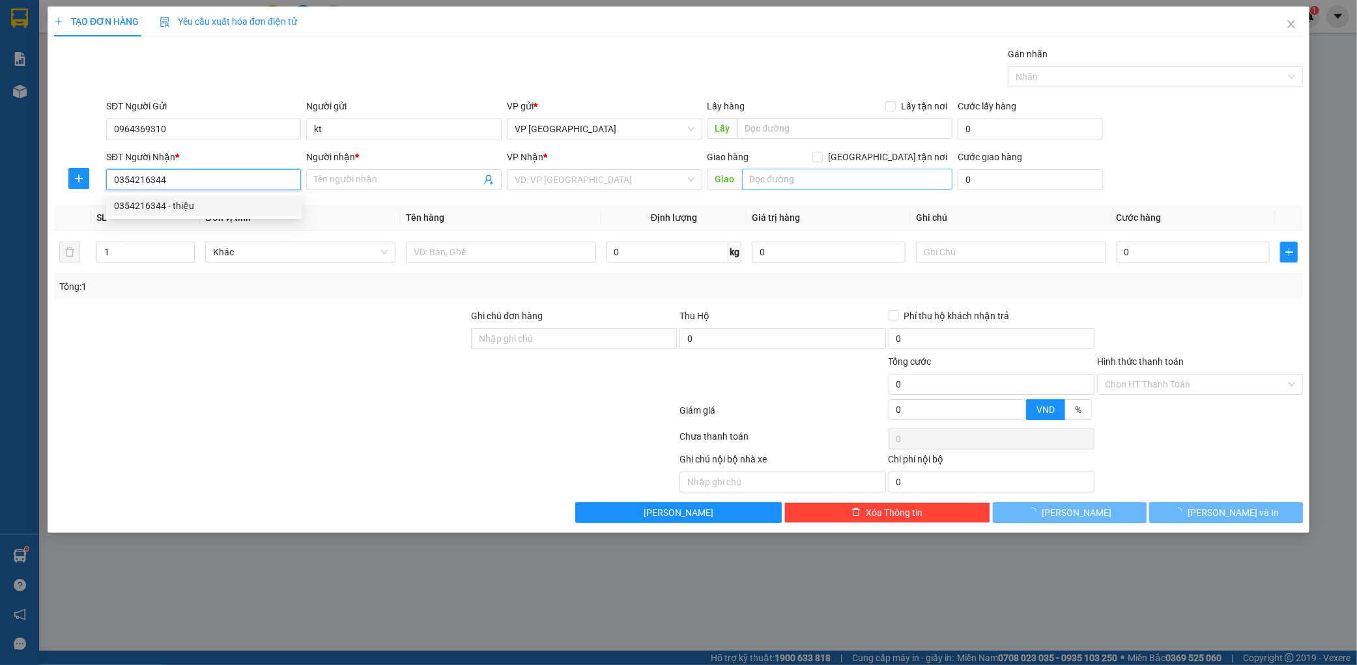
type input "thiệu"
type input "cẩm hà"
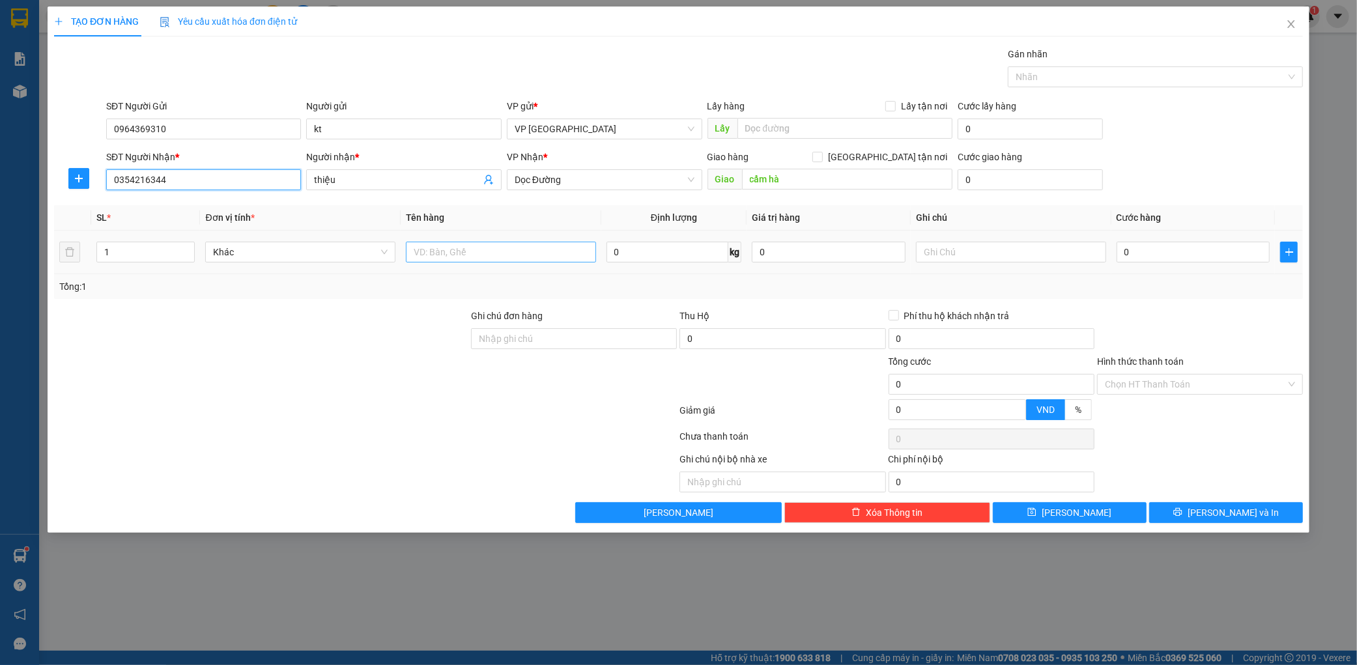
type input "0354216344"
drag, startPoint x: 539, startPoint y: 244, endPoint x: 525, endPoint y: 256, distance: 18.5
click at [535, 251] on input "text" at bounding box center [501, 252] width 190 height 21
click at [511, 258] on input "text" at bounding box center [501, 252] width 190 height 21
type input "1 thùng"
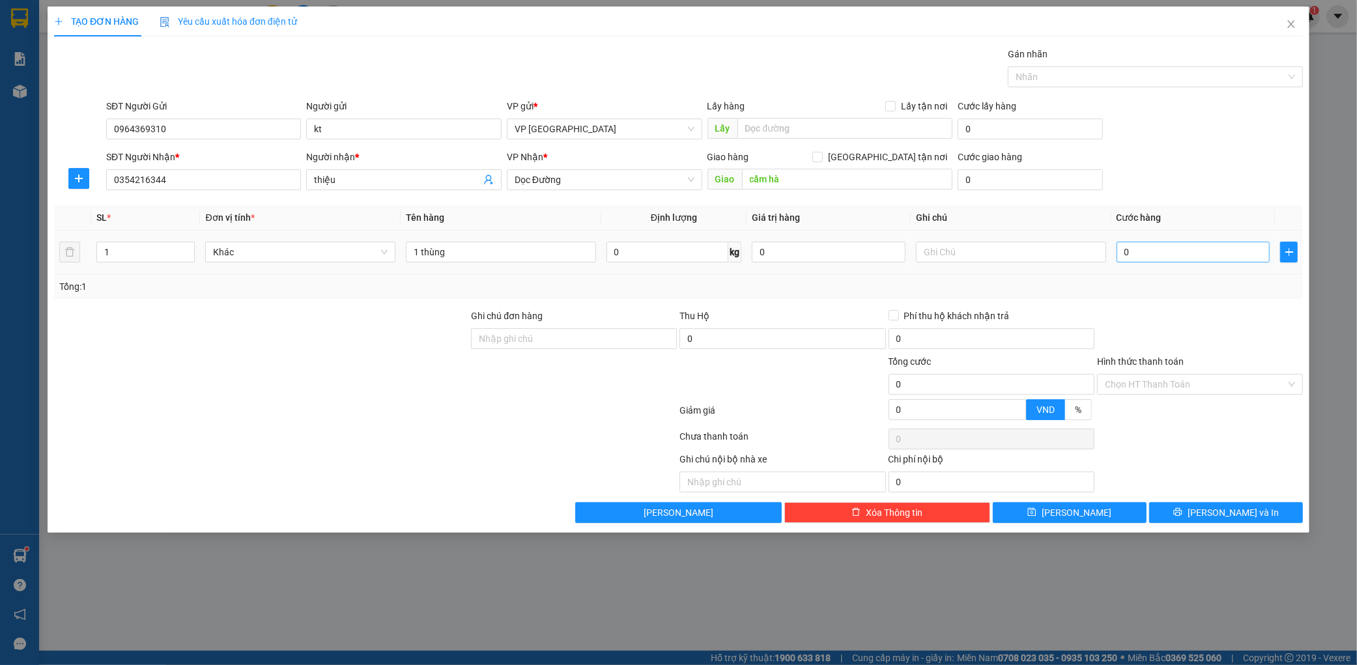
click at [1143, 244] on div "0" at bounding box center [1193, 252] width 154 height 26
click at [1144, 245] on input "0" at bounding box center [1193, 252] width 154 height 21
click at [853, 181] on input "cẩm hà" at bounding box center [847, 179] width 210 height 21
type input "cẩm sơn"
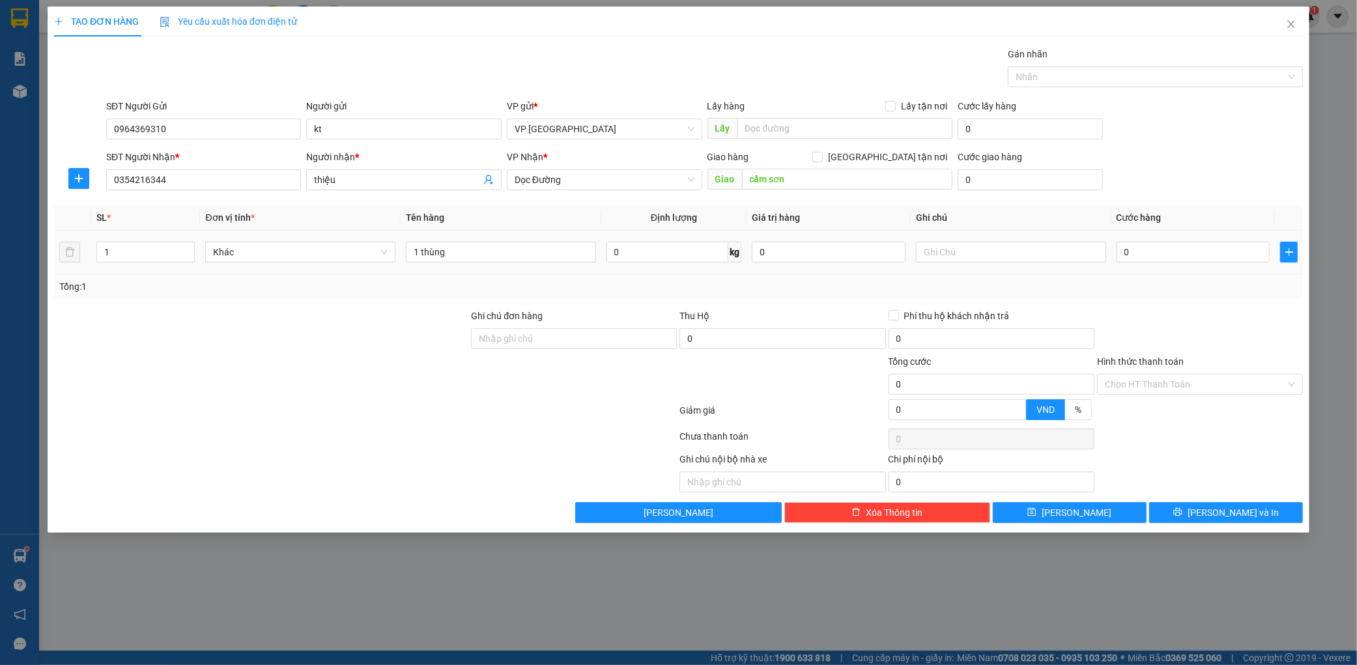
click at [1161, 238] on td "0" at bounding box center [1193, 253] width 164 height 44
click at [1161, 251] on input "0" at bounding box center [1193, 252] width 154 height 21
type input "005"
type input "5"
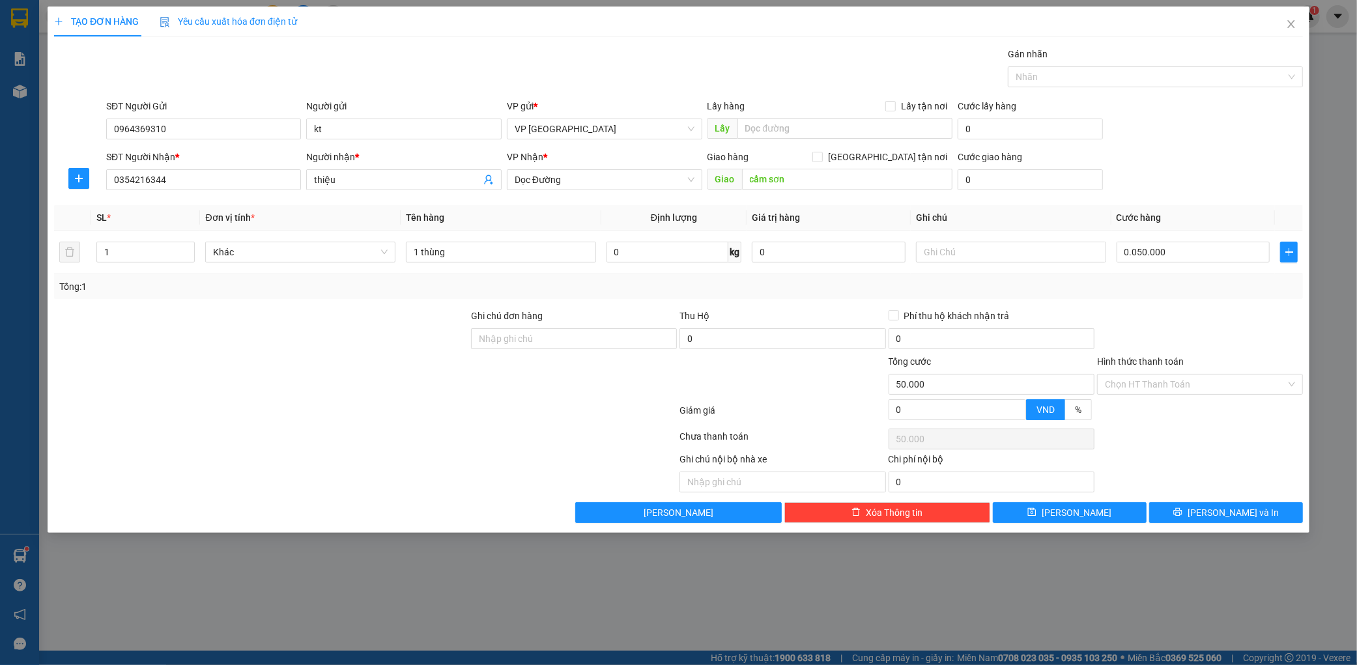
click at [1181, 146] on form "SĐT Người Gửi 0964369310 Người gửi kt VP gửi * VP [GEOGRAPHIC_DATA] Lấy hàng Lấ…" at bounding box center [678, 147] width 1249 height 96
click at [1171, 377] on div "Hình thức thanh toán Chọn HT Thanh Toán" at bounding box center [1200, 377] width 206 height 46
click at [1171, 377] on input "Hình thức thanh toán" at bounding box center [1195, 385] width 181 height 20
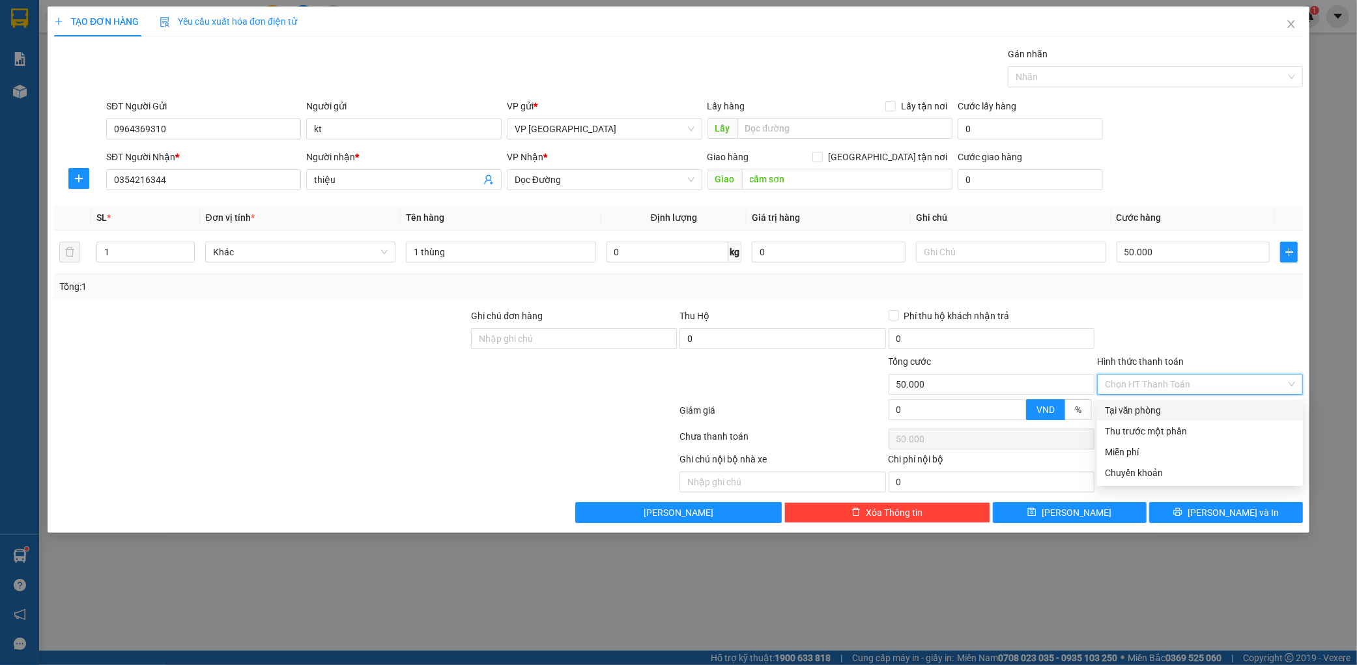
click at [1160, 400] on div "Tại văn phòng" at bounding box center [1200, 410] width 206 height 21
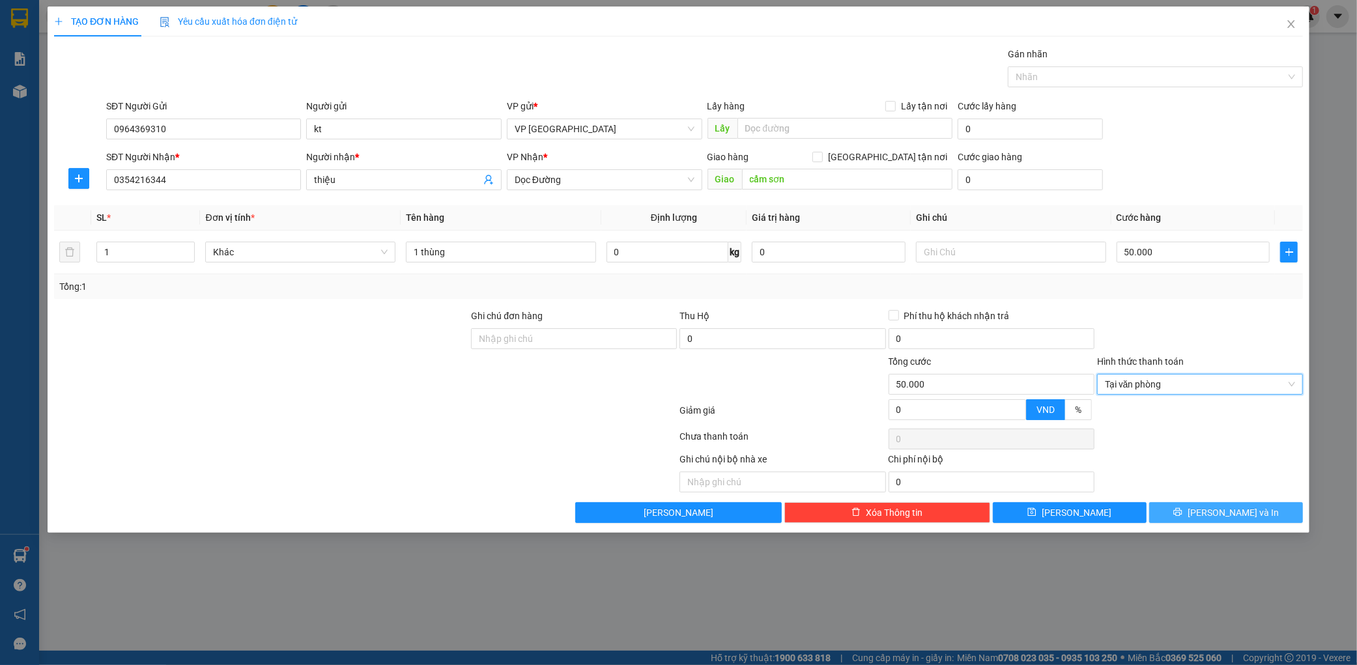
drag, startPoint x: 1236, startPoint y: 489, endPoint x: 1236, endPoint y: 515, distance: 25.4
click at [1236, 511] on div "Transit Pickup Surcharge Ids Transit Deliver Surcharge Ids Transit Deliver Surc…" at bounding box center [678, 285] width 1249 height 476
click at [1236, 515] on span "[PERSON_NAME] và In" at bounding box center [1232, 512] width 91 height 14
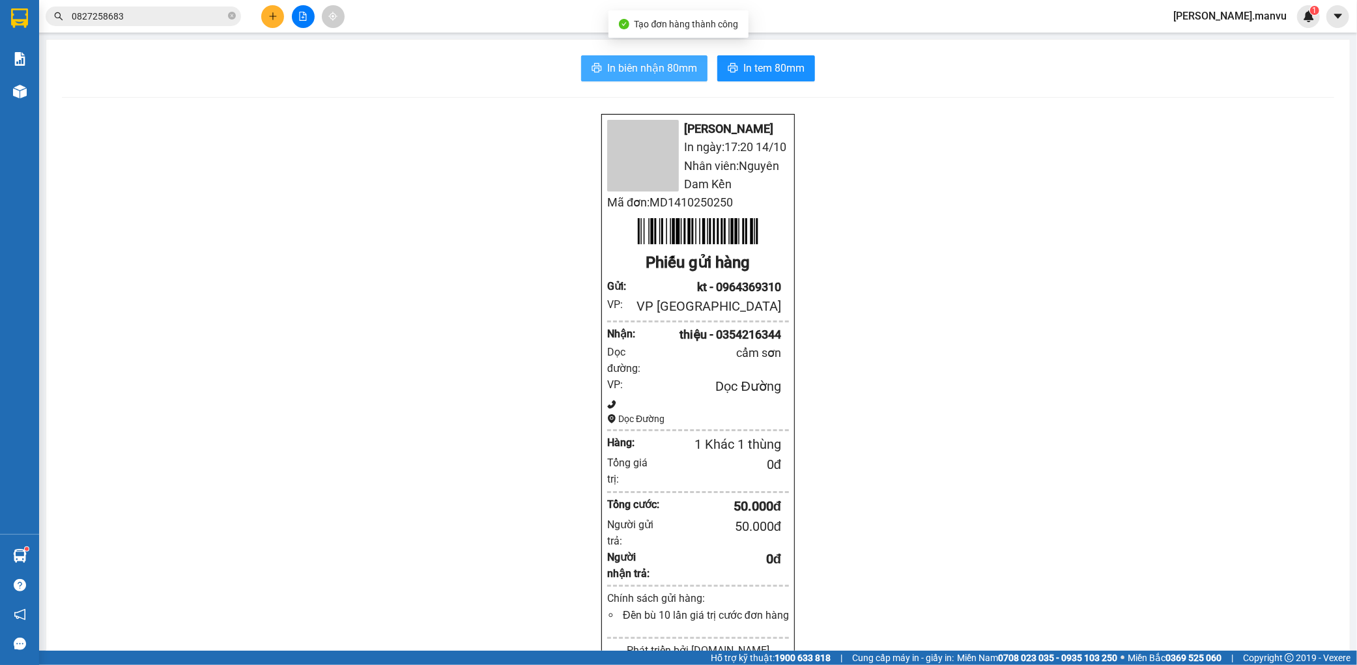
click at [649, 74] on span "In biên nhận 80mm" at bounding box center [652, 68] width 90 height 16
click at [266, 20] on button at bounding box center [272, 16] width 23 height 23
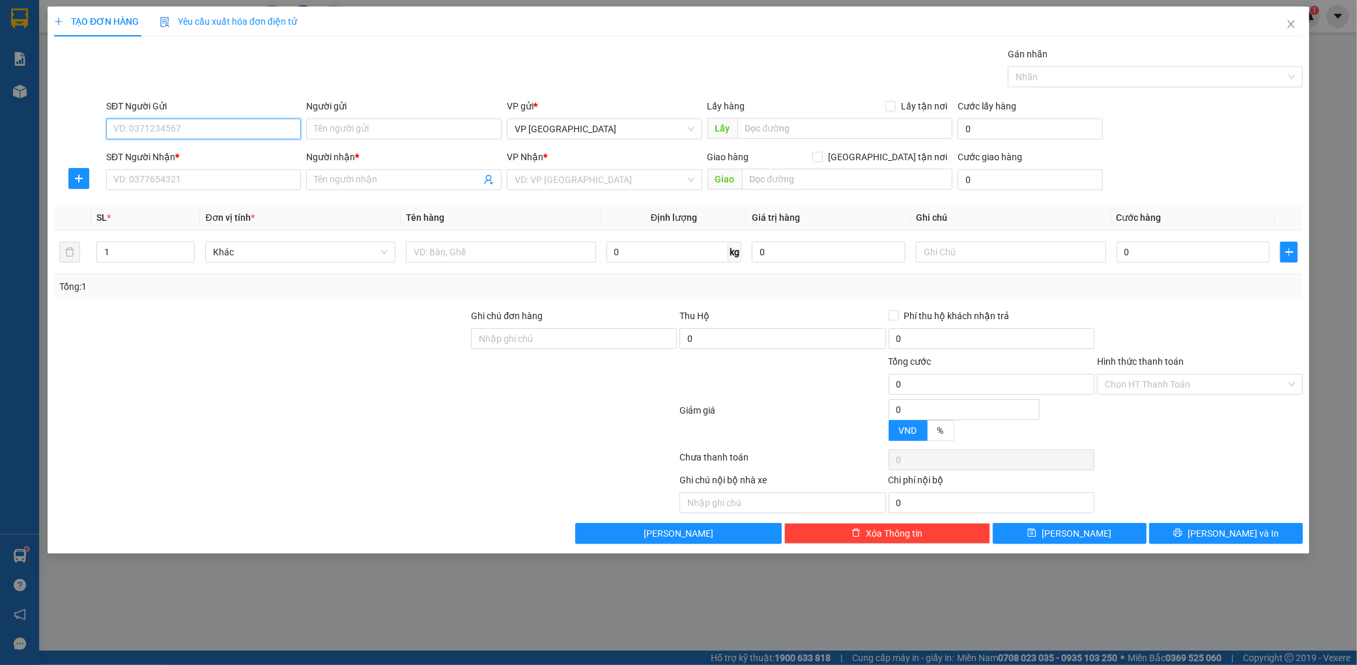
click at [195, 137] on input "SĐT Người Gửi" at bounding box center [203, 129] width 195 height 21
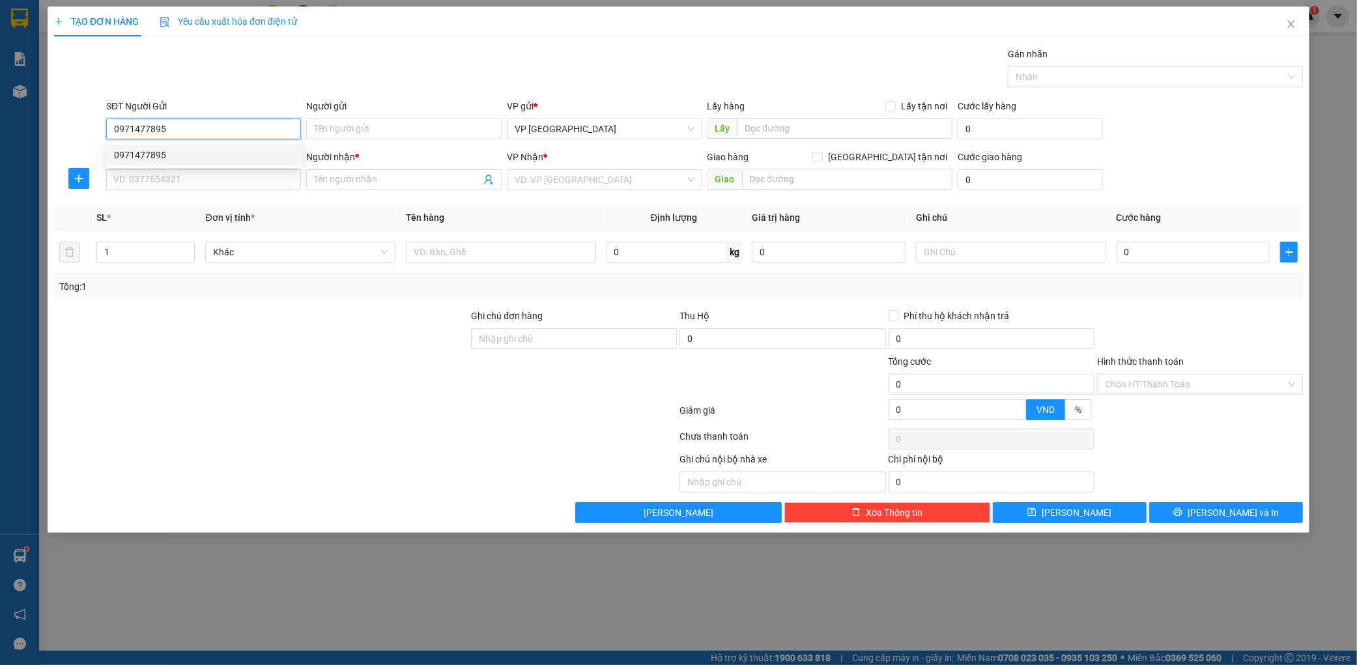
click at [209, 156] on div "0971477895" at bounding box center [204, 155] width 180 height 14
click at [191, 180] on input "SĐT Người Nhận *" at bounding box center [203, 179] width 195 height 21
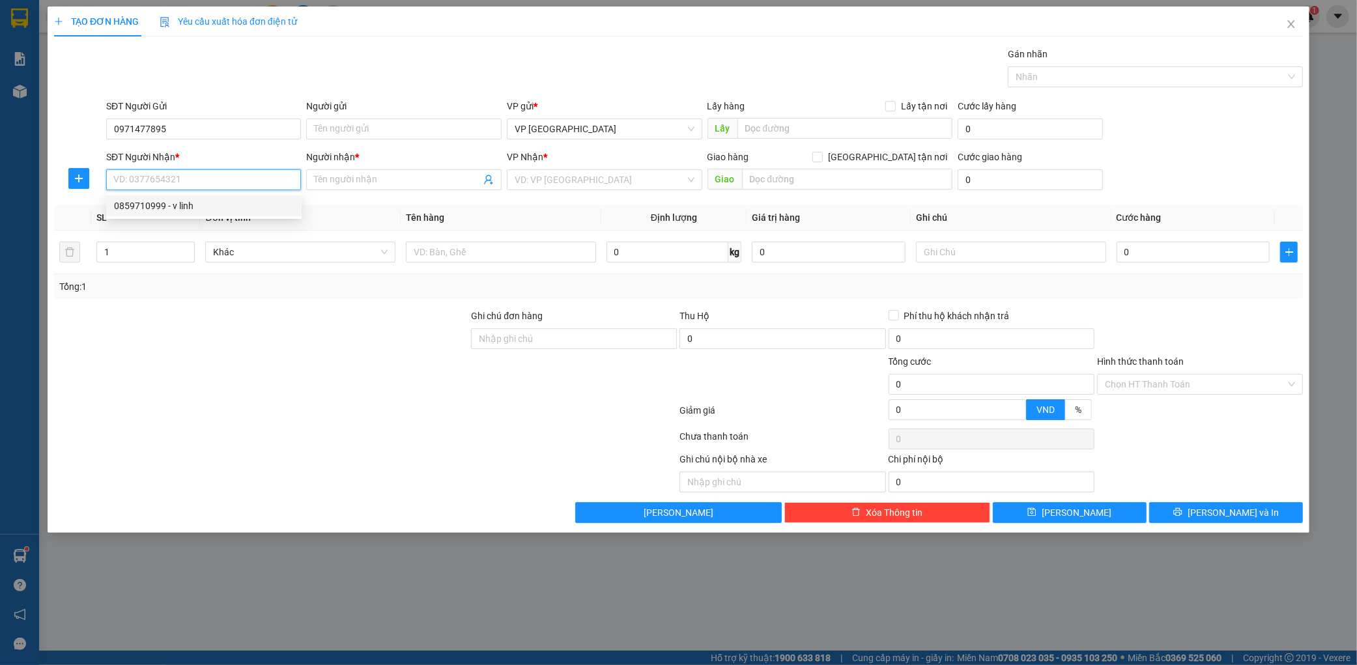
click at [178, 202] on div "0859710999 - v linh" at bounding box center [204, 206] width 180 height 14
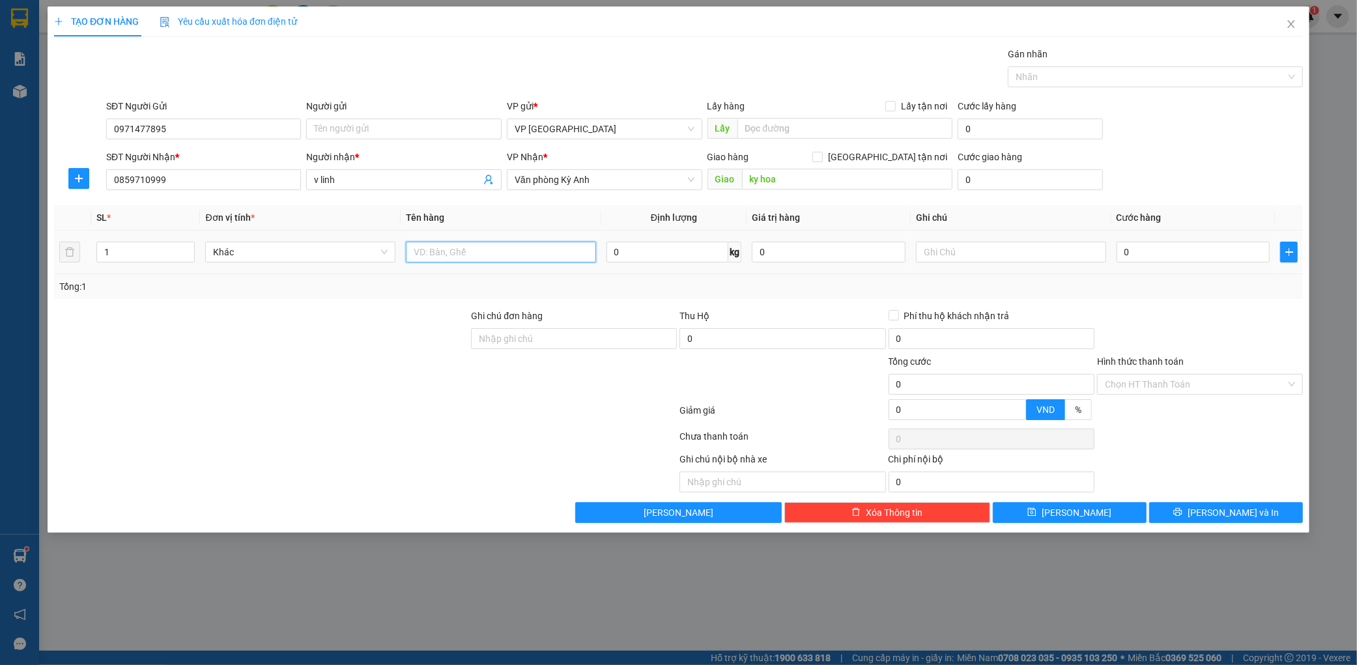
click at [457, 242] on input "text" at bounding box center [501, 252] width 190 height 21
click at [1216, 252] on input "0" at bounding box center [1193, 252] width 154 height 21
click at [1194, 506] on button "[PERSON_NAME] và In" at bounding box center [1226, 512] width 154 height 21
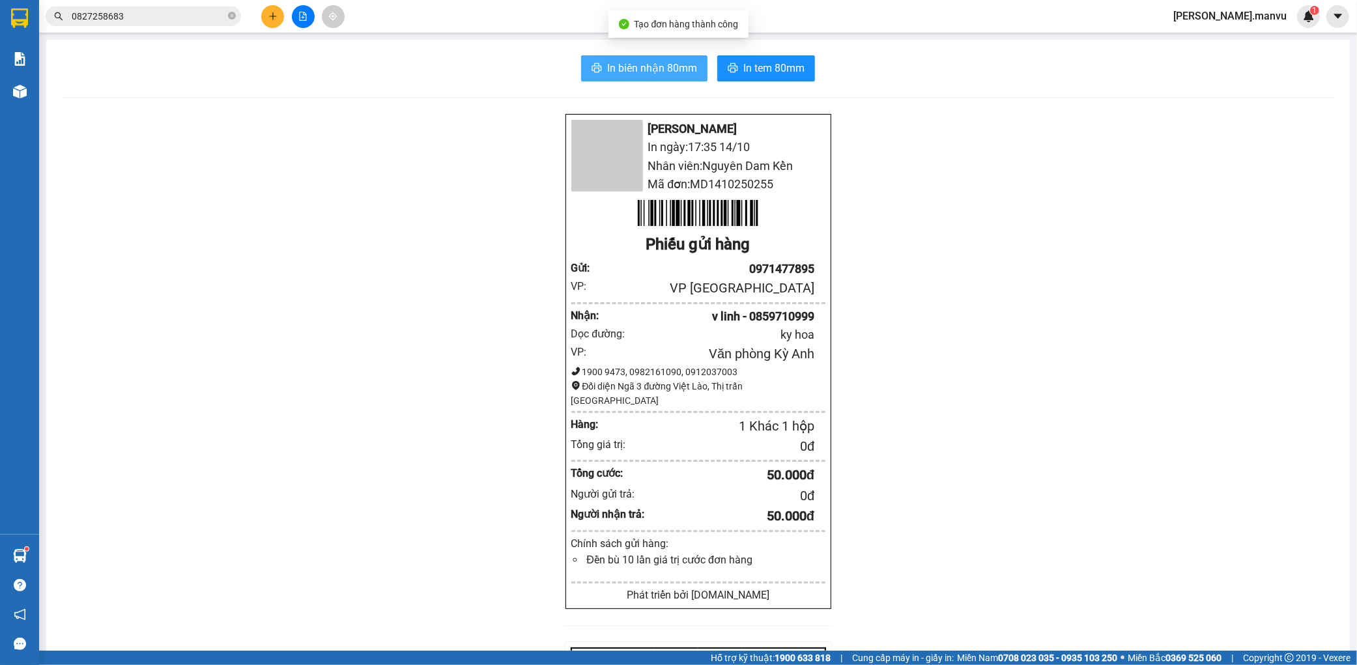
click at [653, 60] on span "In biên nhận 80mm" at bounding box center [652, 68] width 90 height 16
click at [189, 22] on input "0827258683" at bounding box center [149, 16] width 154 height 14
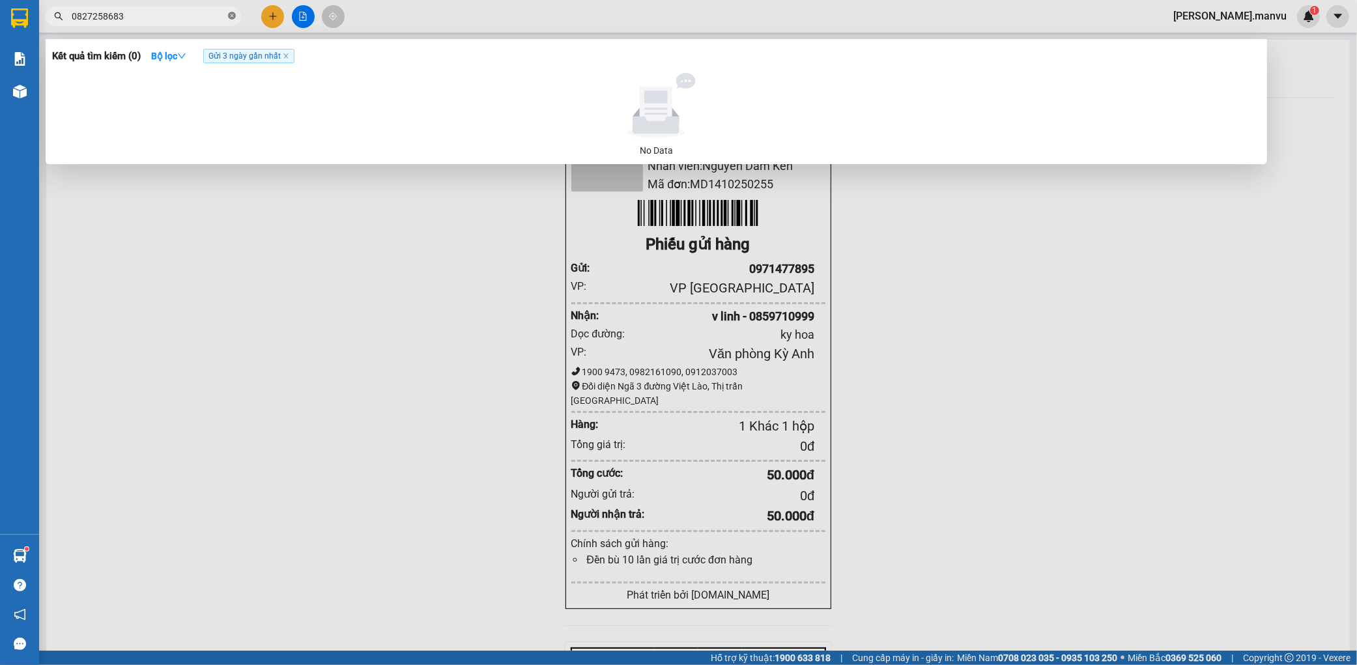
click at [228, 14] on icon "close-circle" at bounding box center [232, 16] width 8 height 8
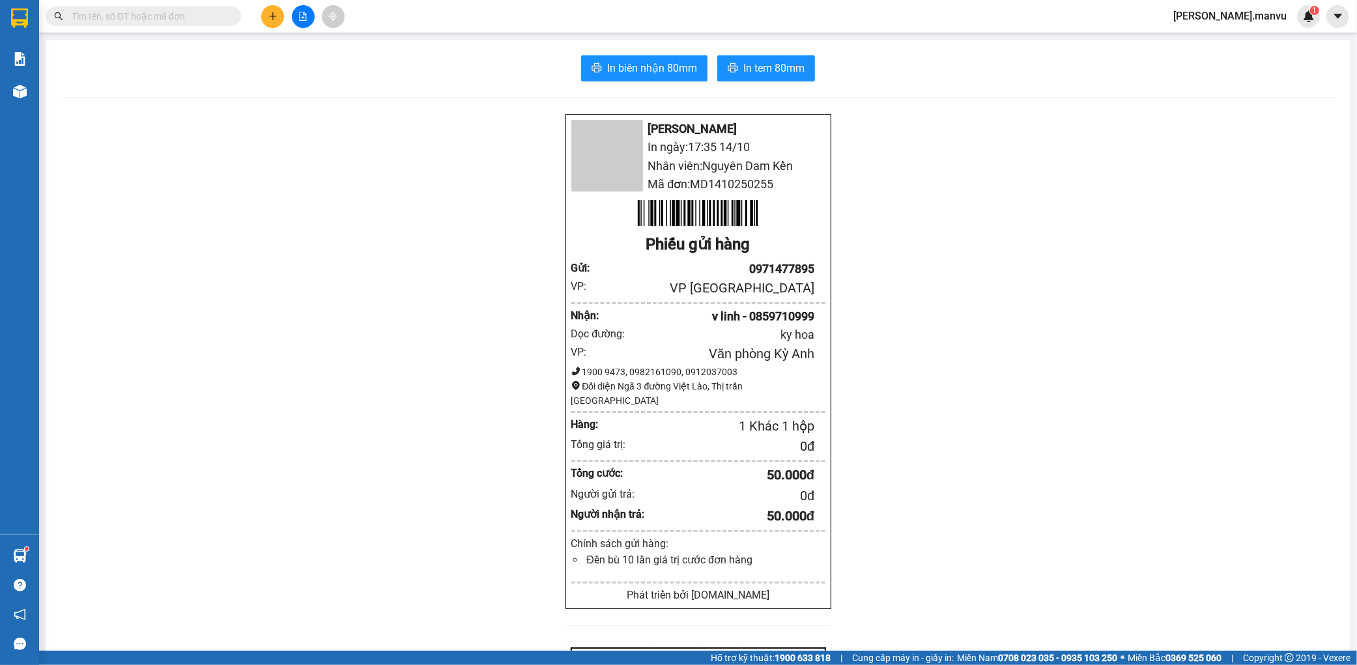
click at [218, 14] on input "text" at bounding box center [149, 16] width 154 height 14
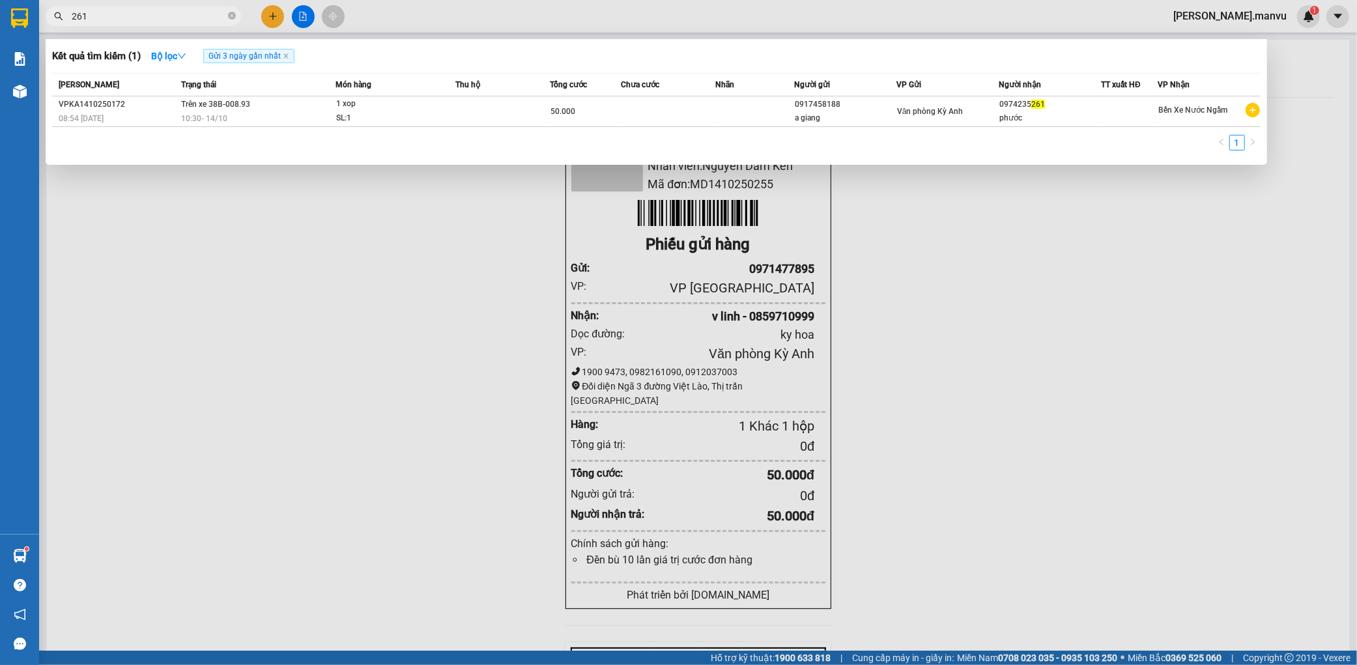
click at [1093, 314] on div at bounding box center [678, 332] width 1357 height 665
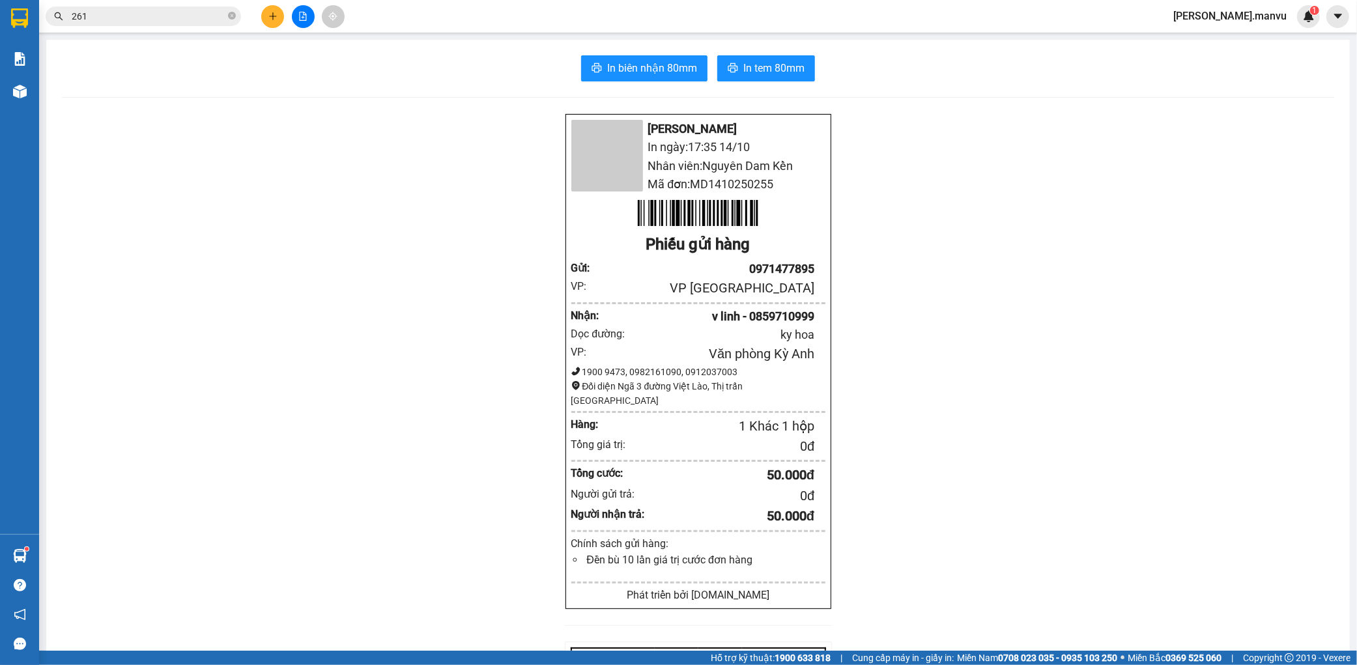
click at [203, 14] on input "261" at bounding box center [149, 16] width 154 height 14
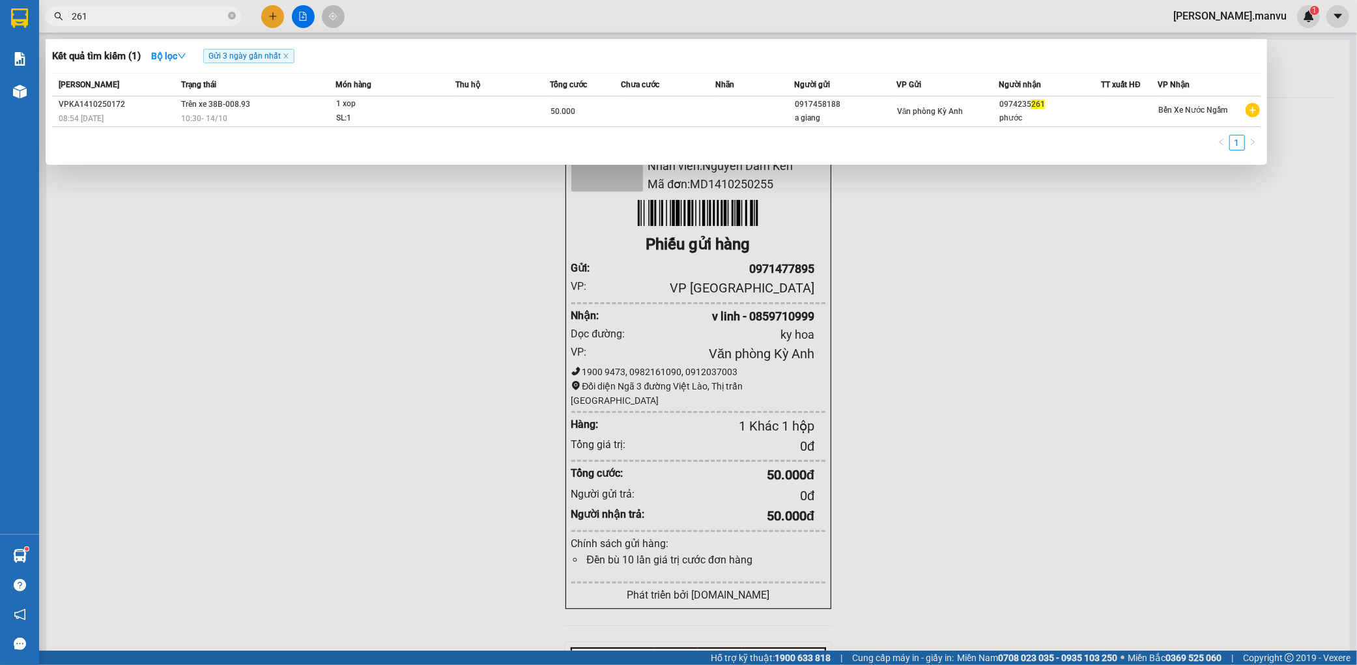
click at [214, 94] on th "Trạng thái" at bounding box center [257, 85] width 158 height 23
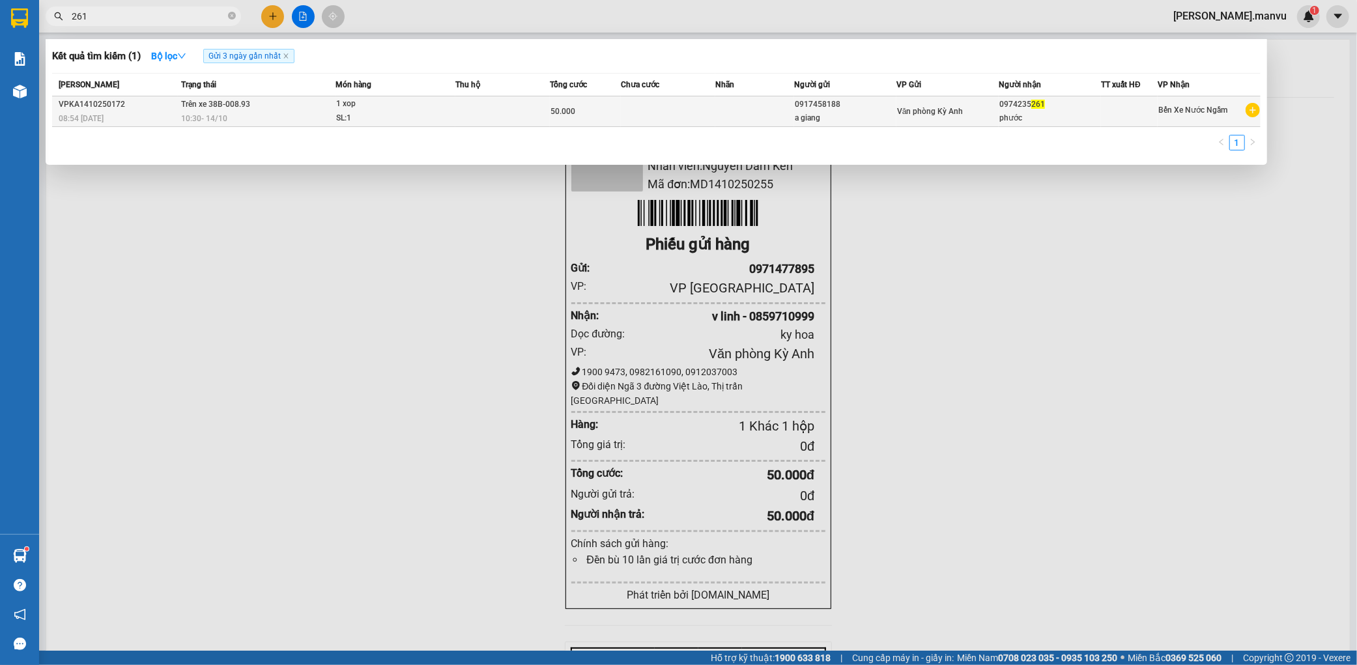
click at [214, 104] on span "Trên xe 38B-008.93" at bounding box center [215, 104] width 69 height 9
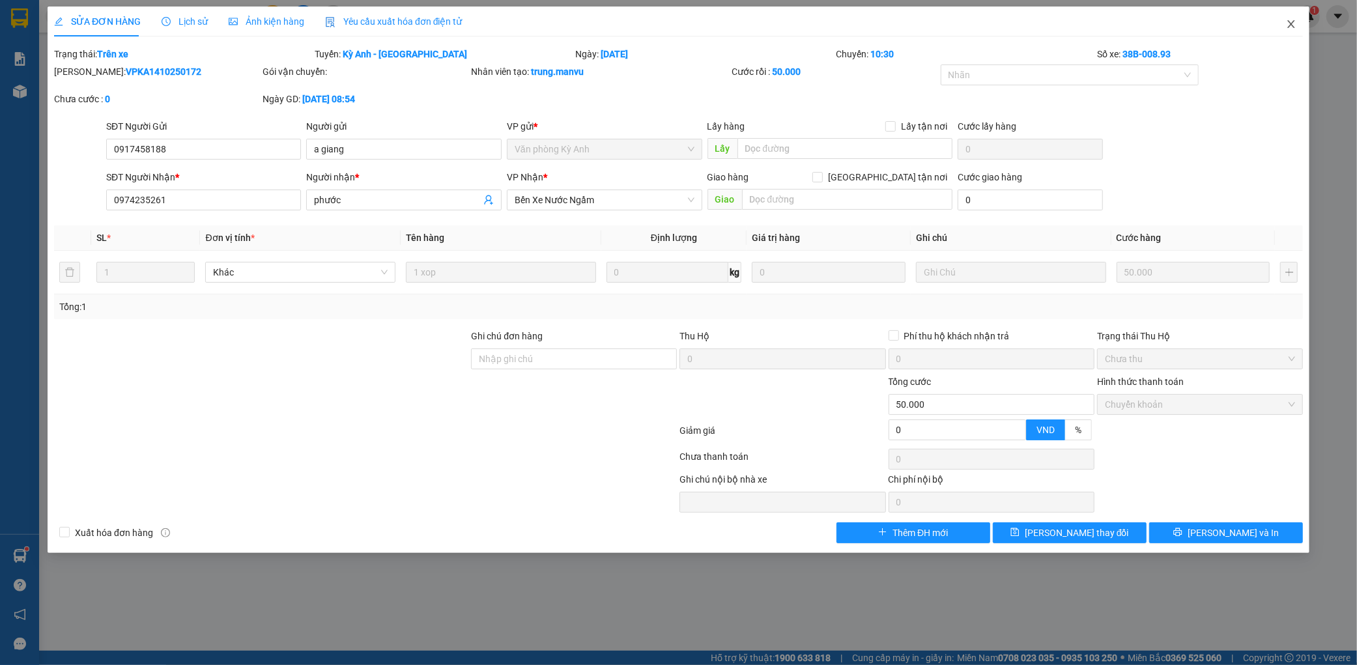
click at [1292, 26] on icon "close" at bounding box center [1290, 24] width 7 height 8
